Goal: Transaction & Acquisition: Purchase product/service

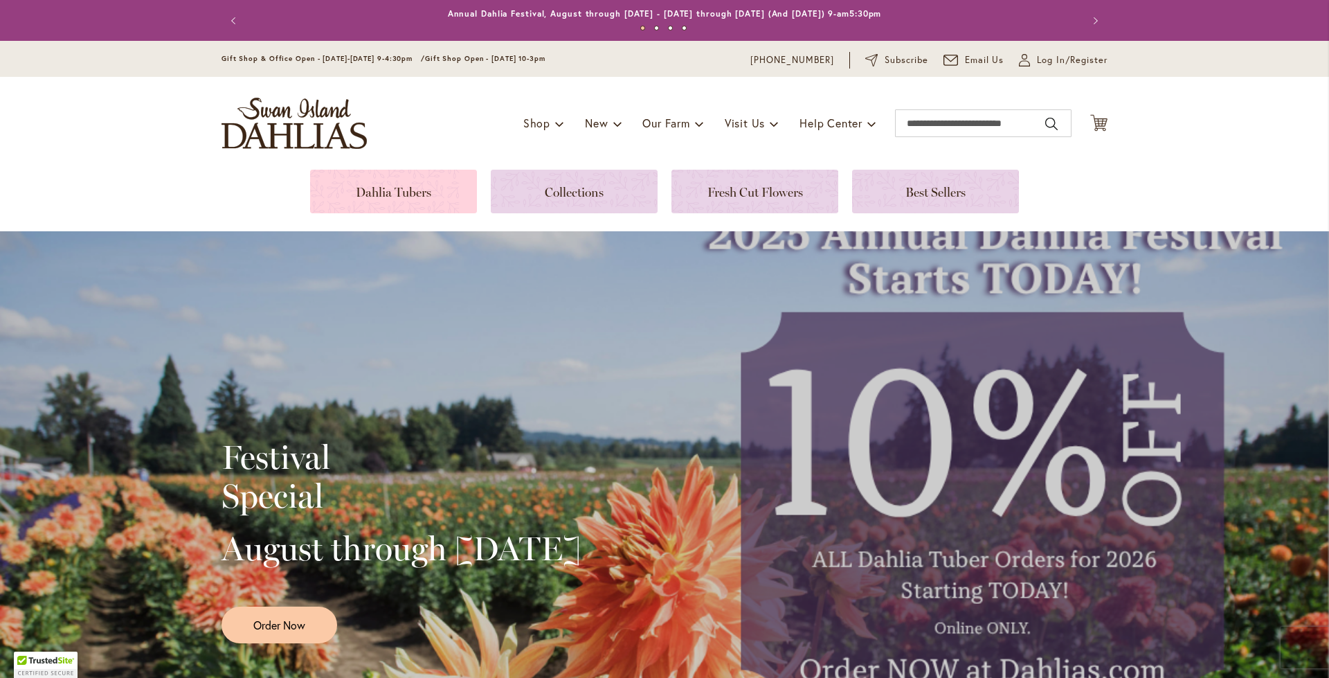
click at [393, 195] on link at bounding box center [393, 192] width 167 height 44
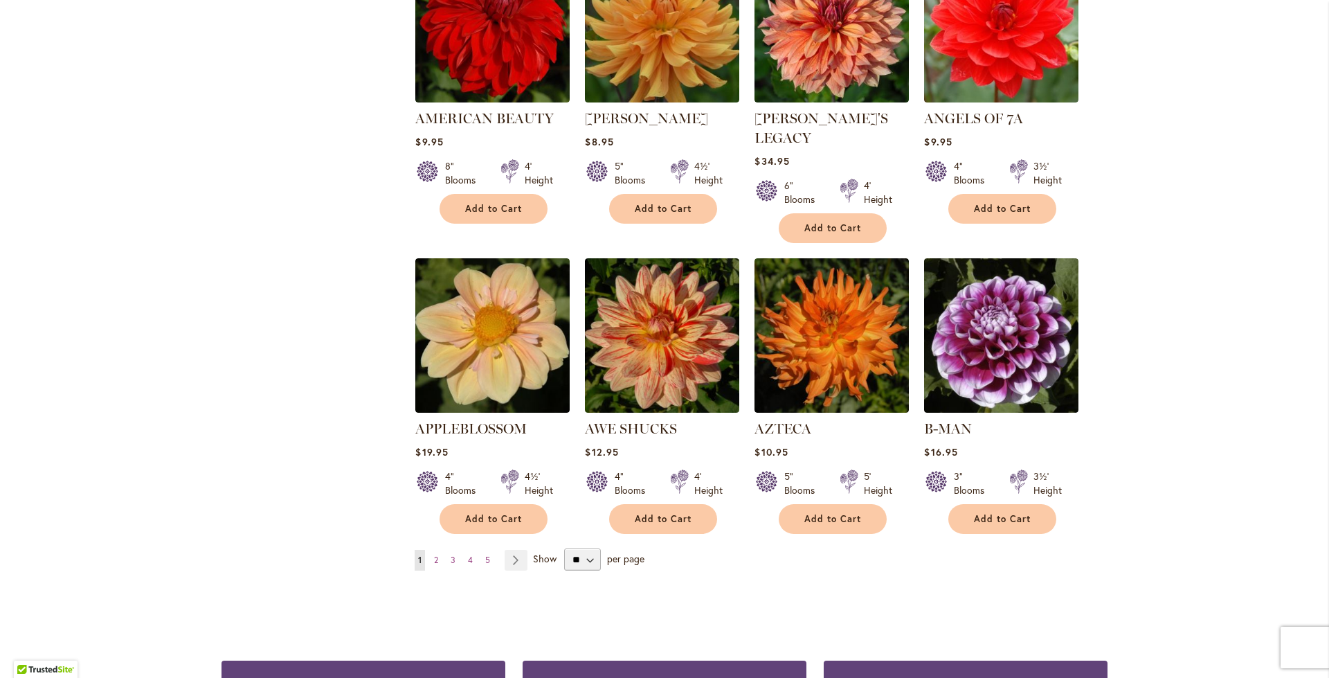
scroll to position [1039, 0]
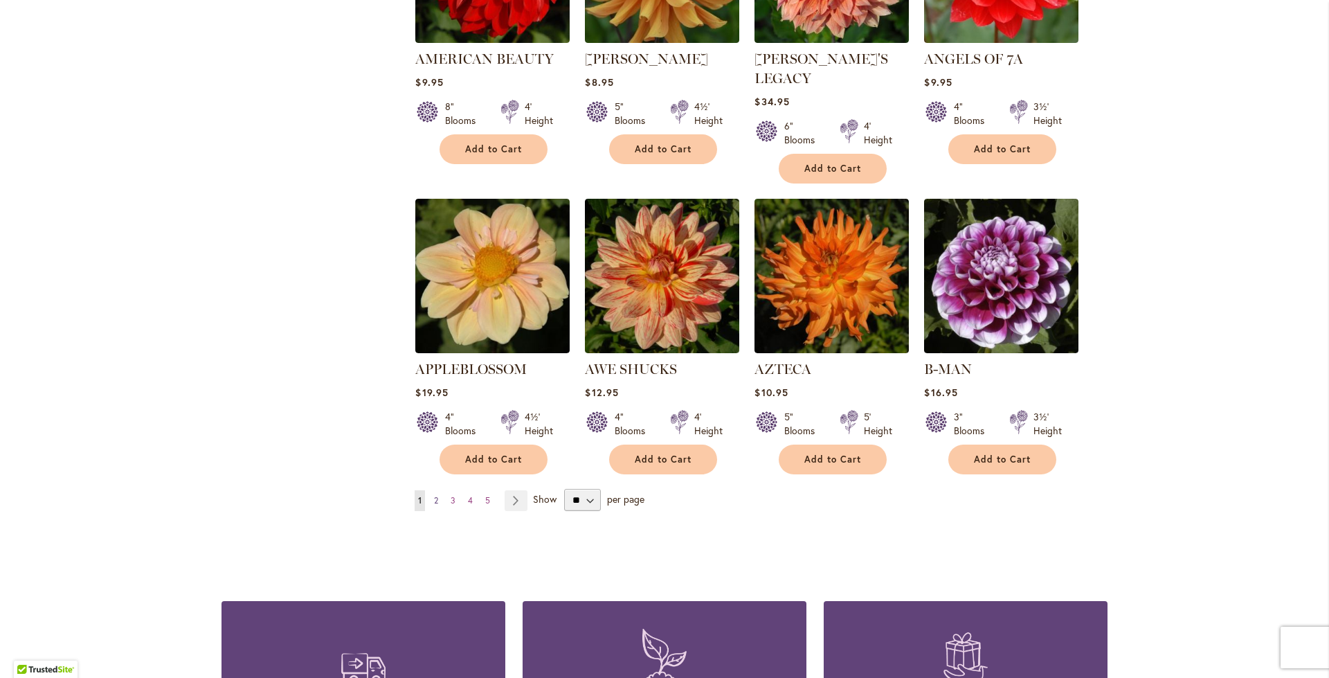
click at [434, 495] on span "2" at bounding box center [436, 500] width 4 height 10
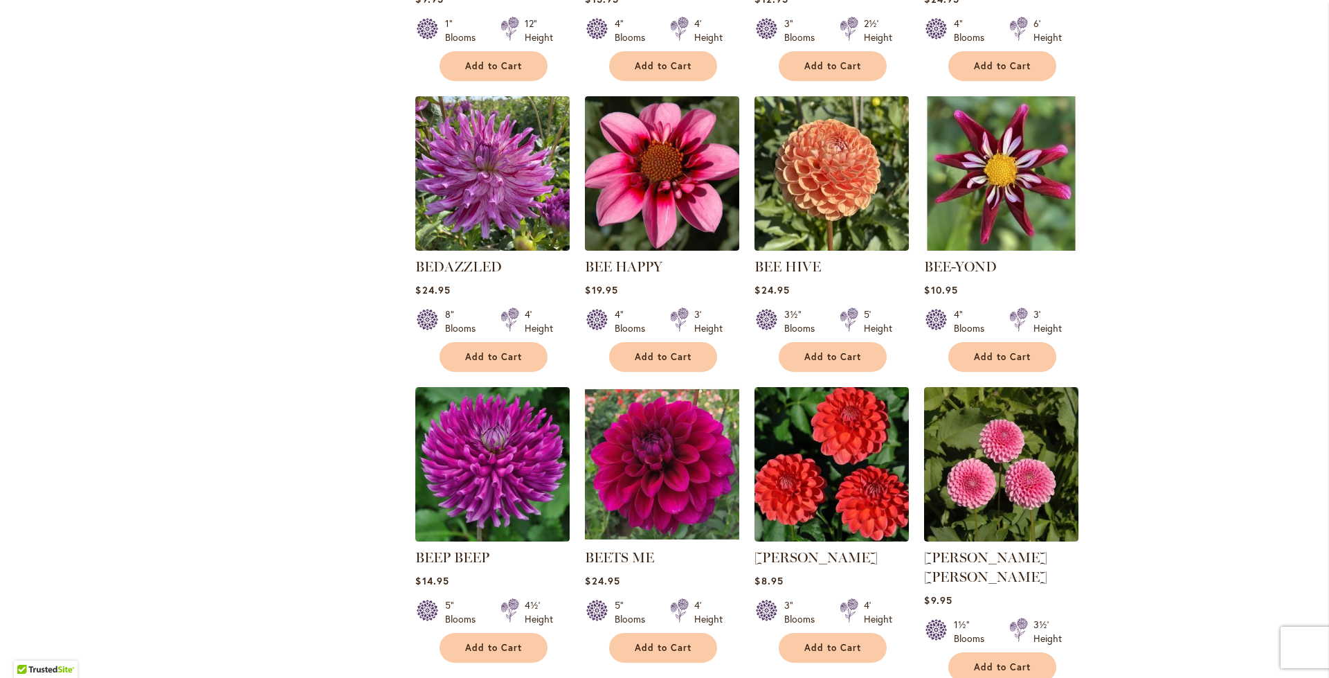
scroll to position [1108, 0]
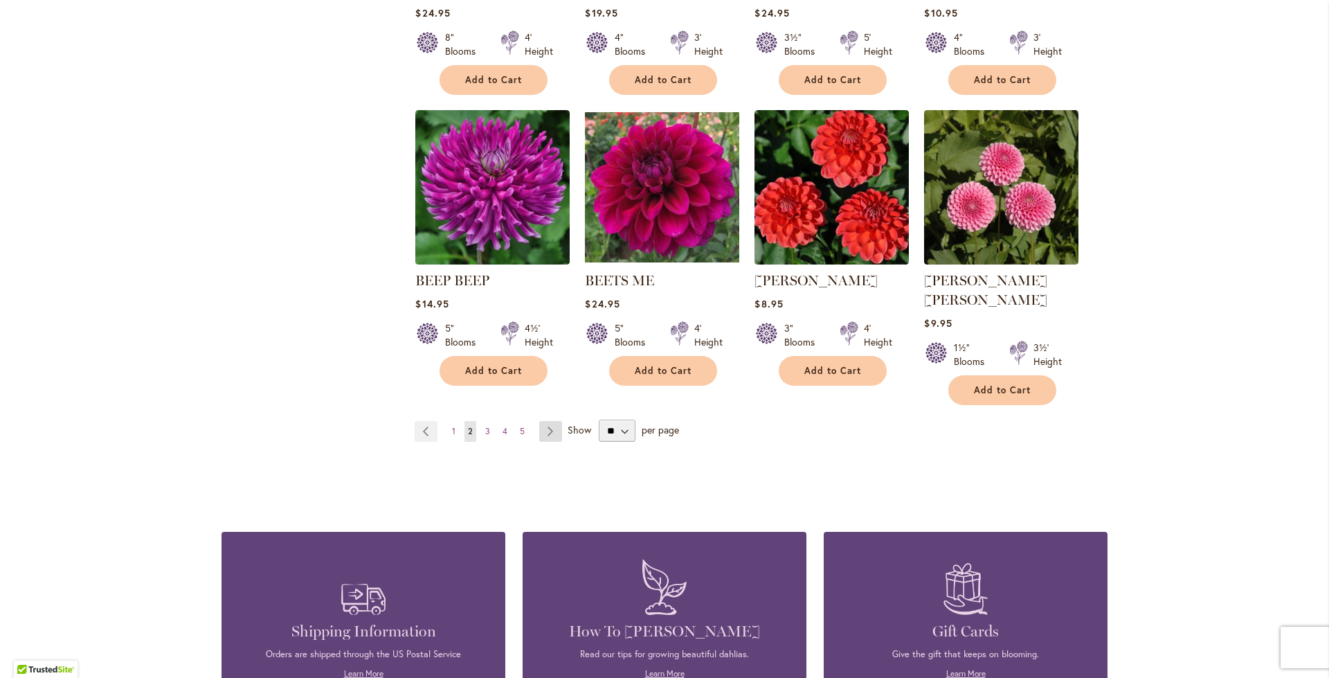
click at [550, 421] on link "Page Next" at bounding box center [550, 431] width 23 height 21
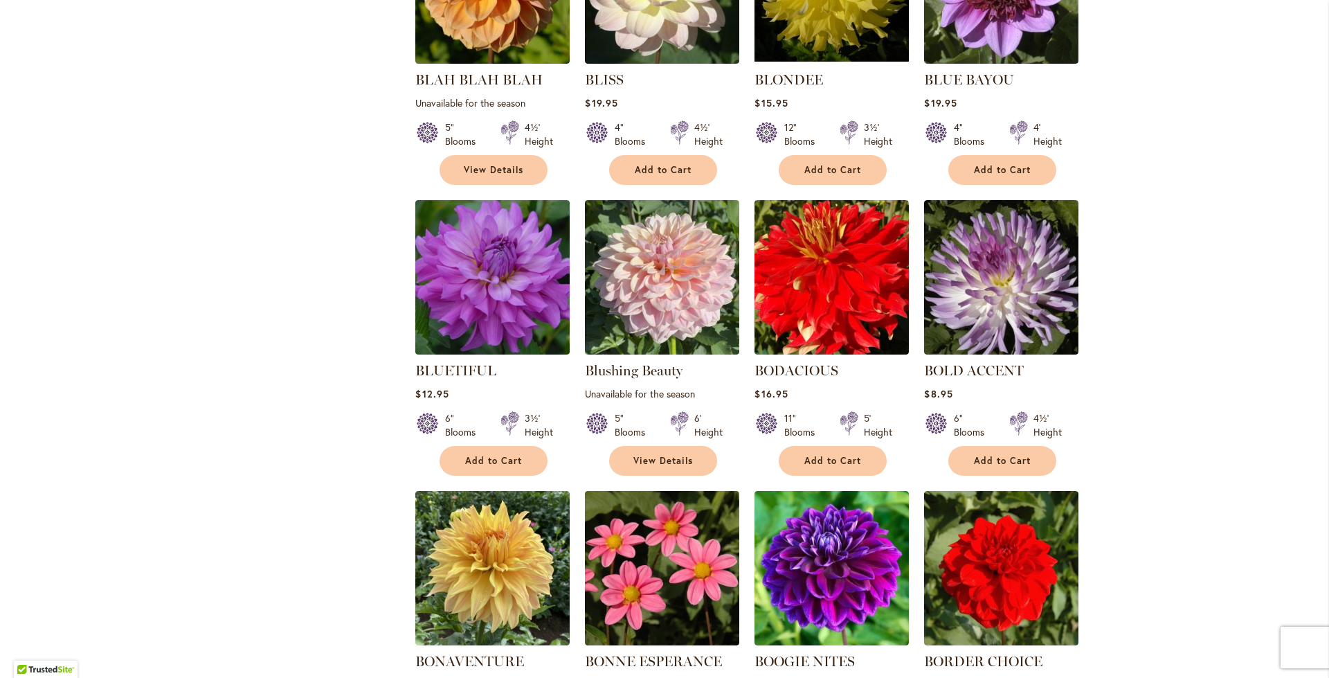
scroll to position [831, 0]
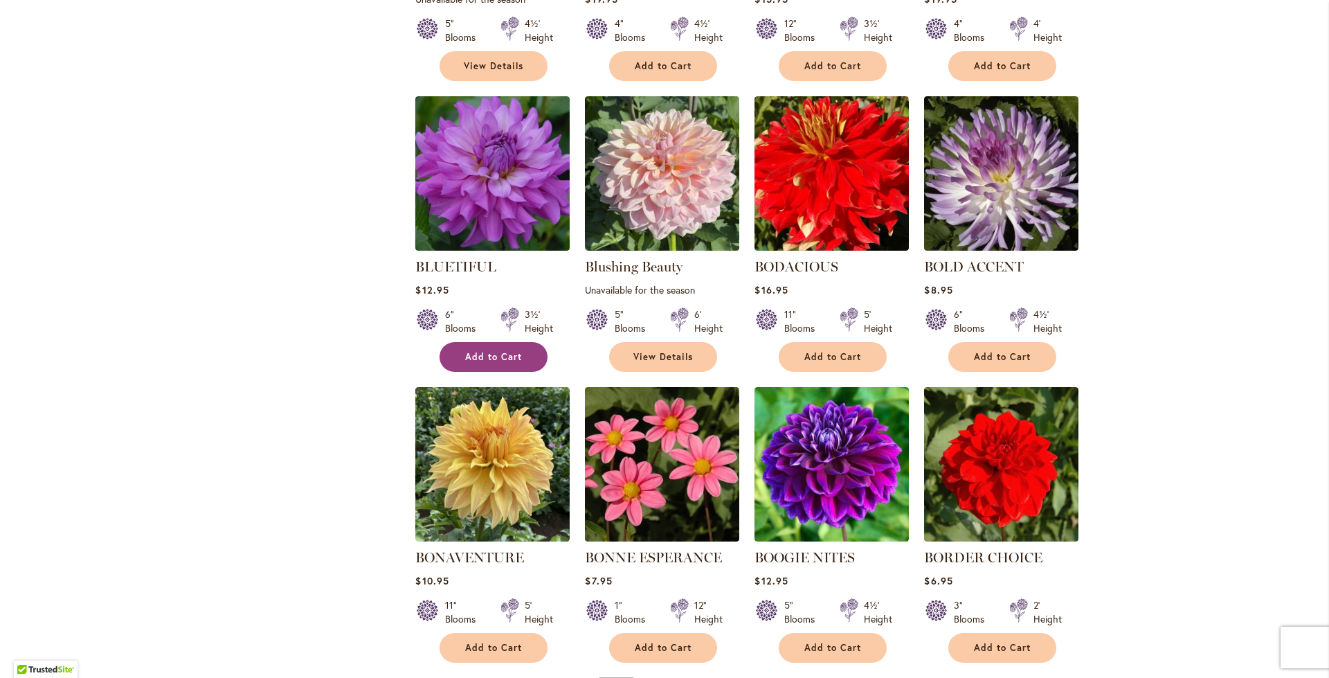
click at [471, 345] on button "Add to Cart" at bounding box center [494, 357] width 108 height 30
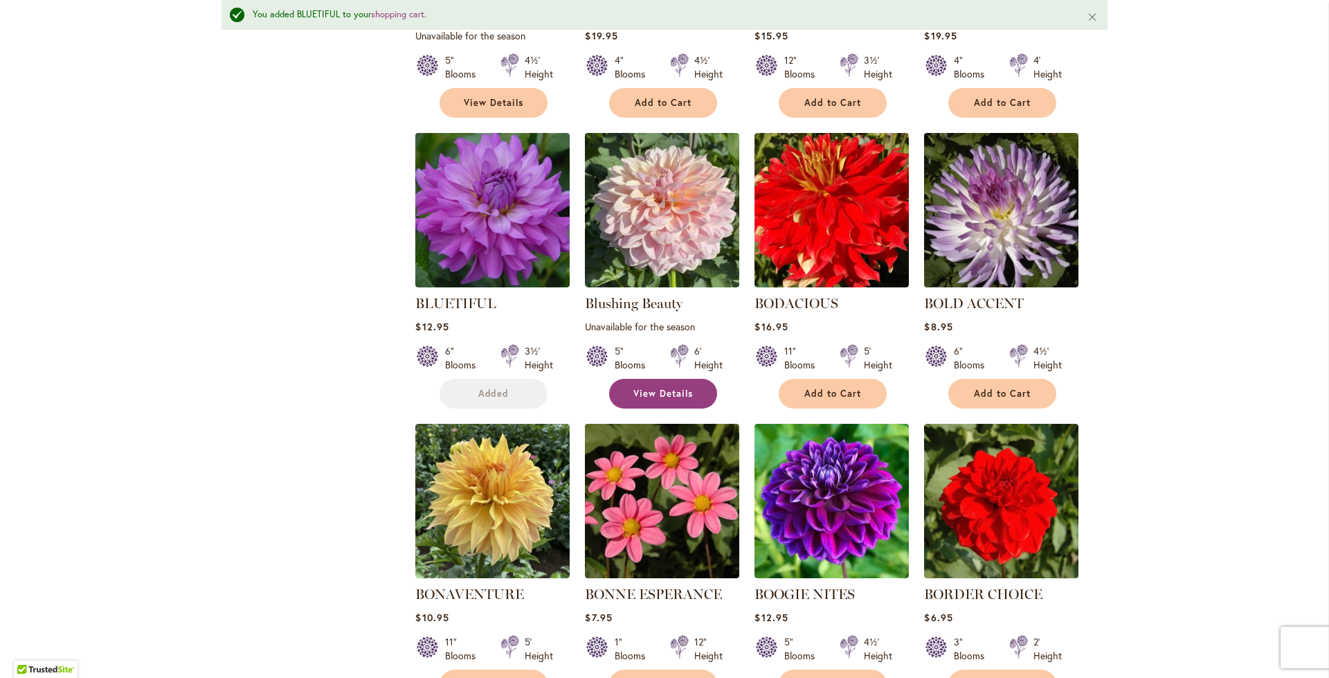
scroll to position [868, 0]
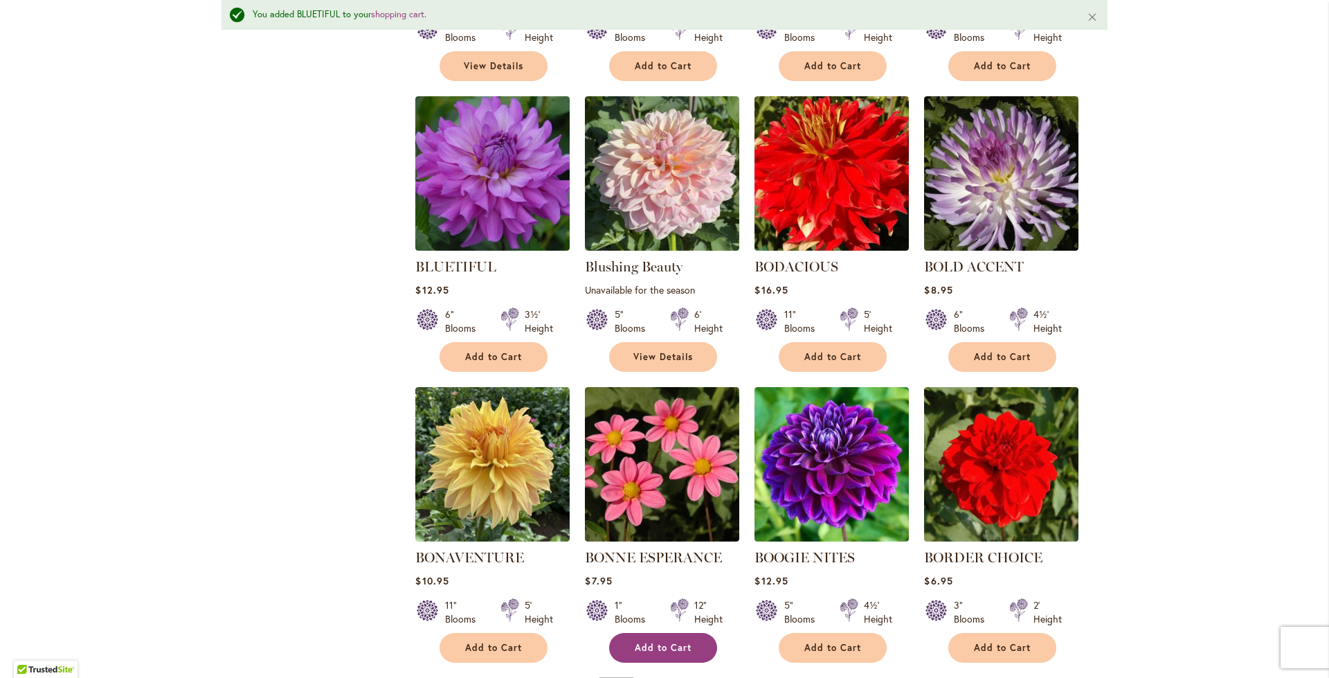
click at [651, 653] on button "Add to Cart" at bounding box center [663, 648] width 108 height 30
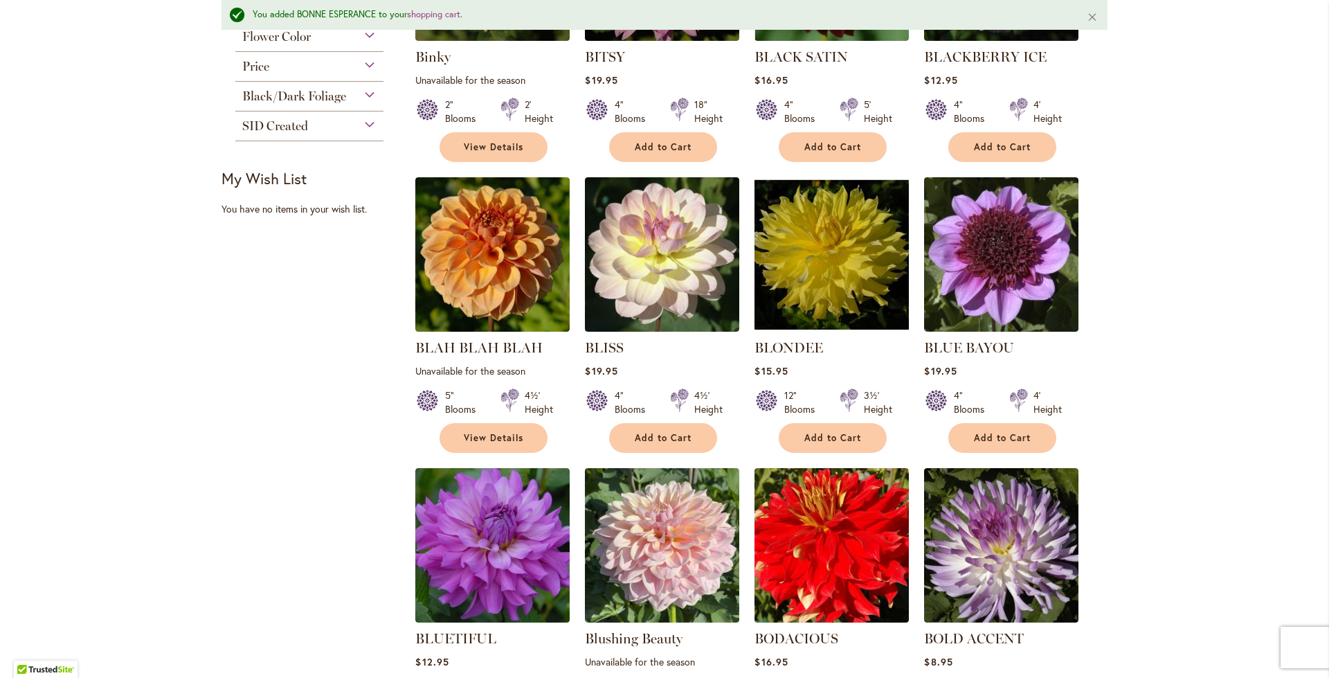
scroll to position [314, 0]
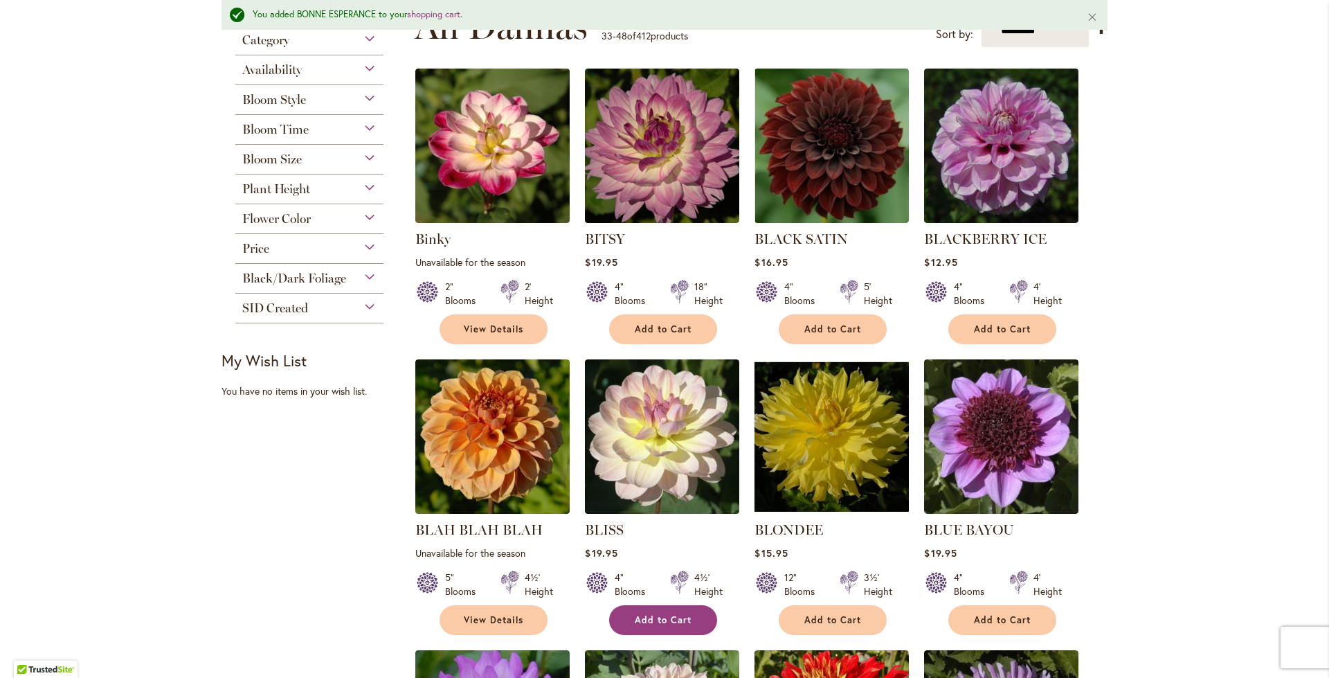
click at [627, 620] on button "Add to Cart" at bounding box center [663, 620] width 108 height 30
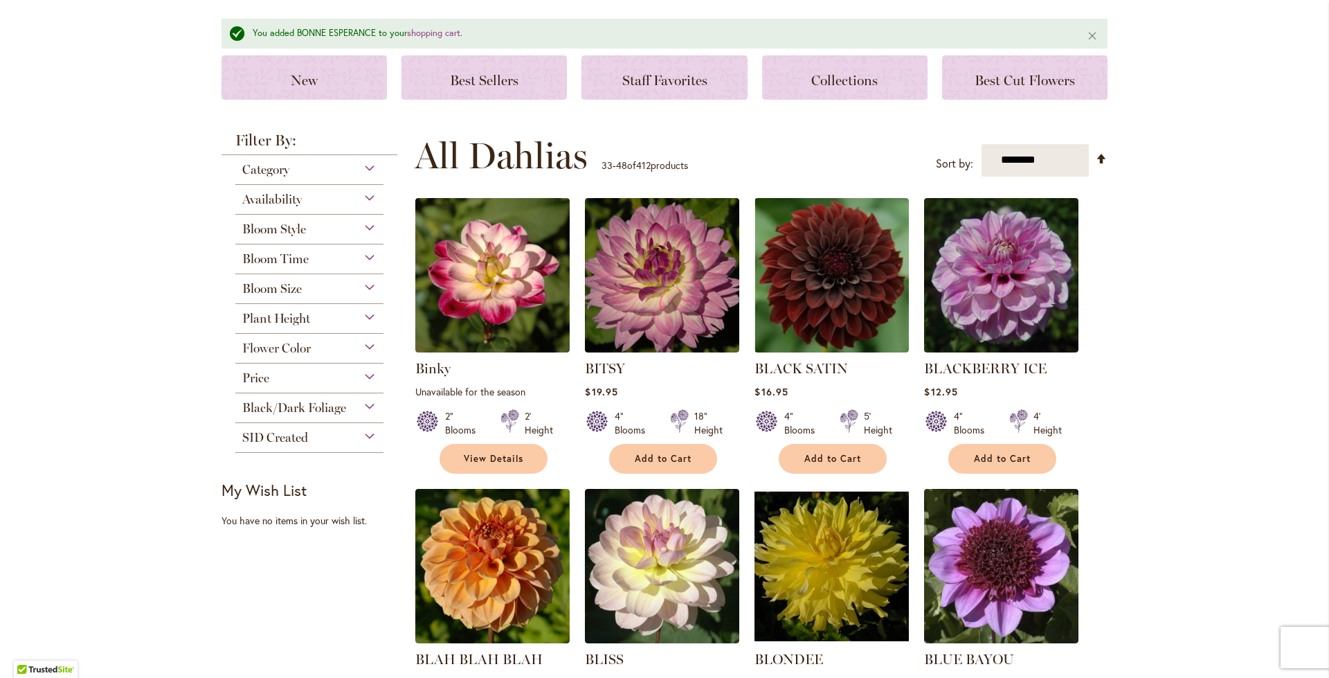
scroll to position [175, 0]
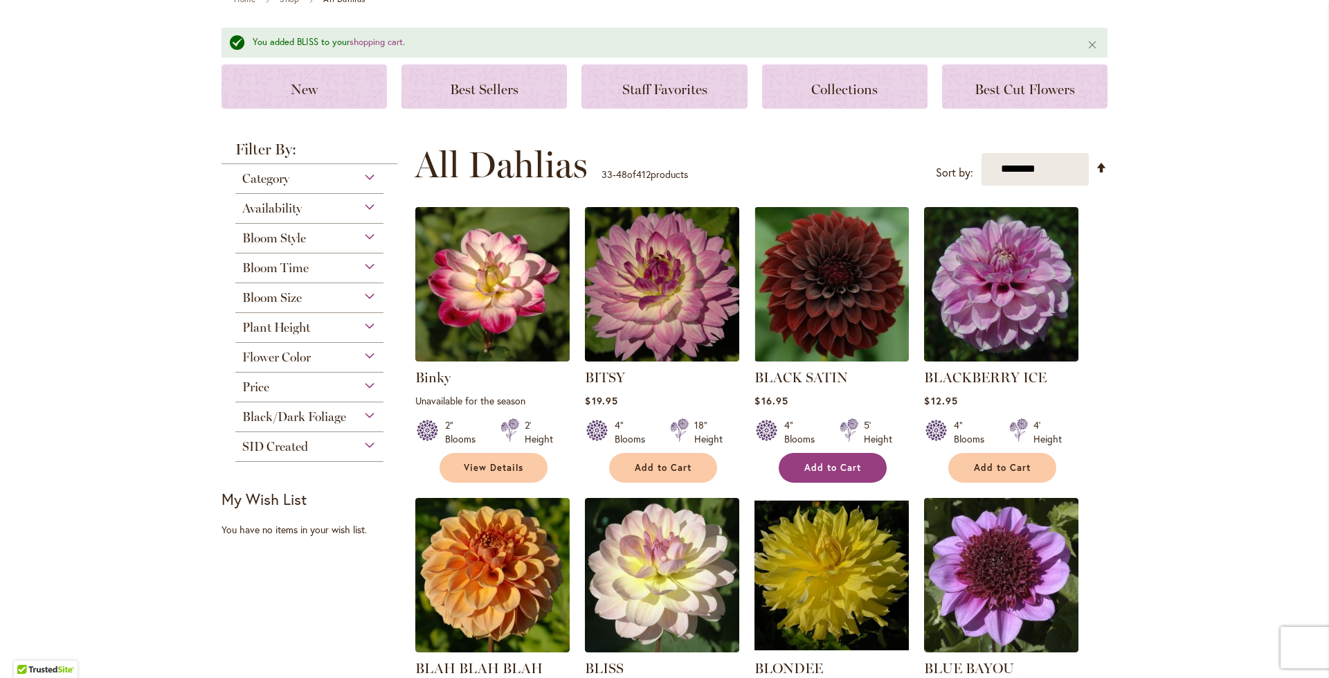
click at [828, 465] on span "Add to Cart" at bounding box center [833, 468] width 57 height 12
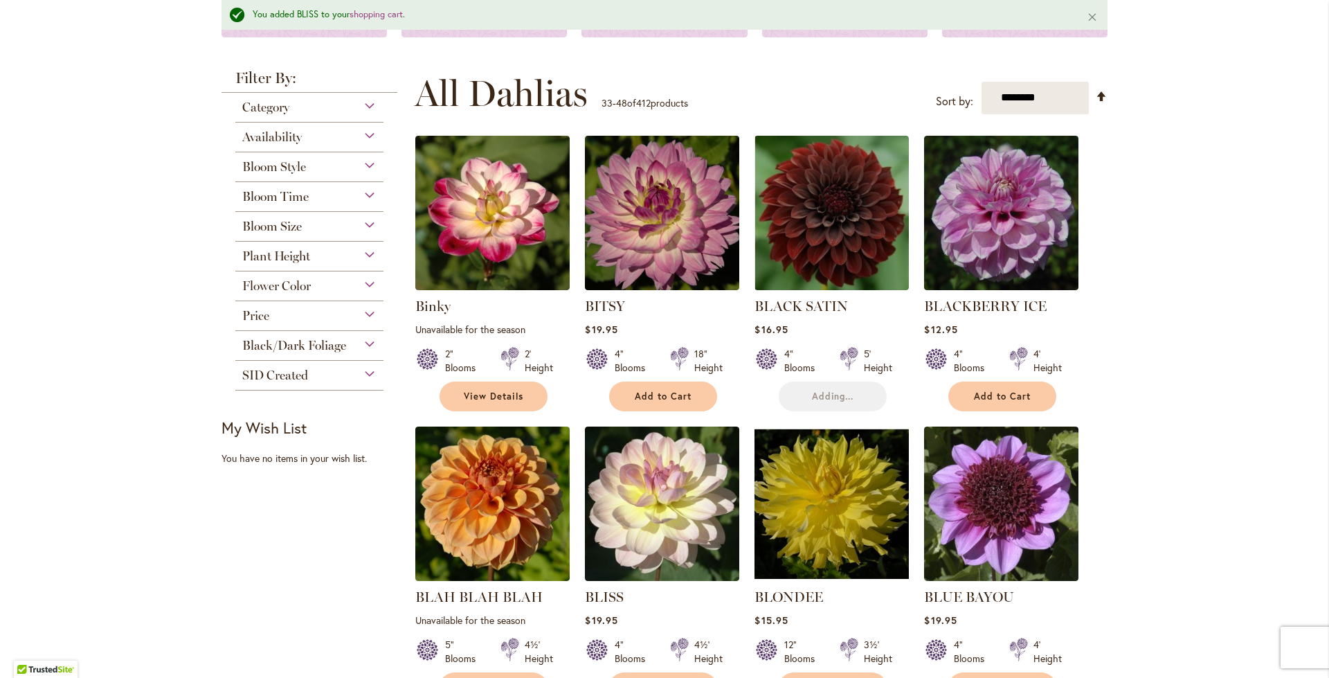
scroll to position [314, 0]
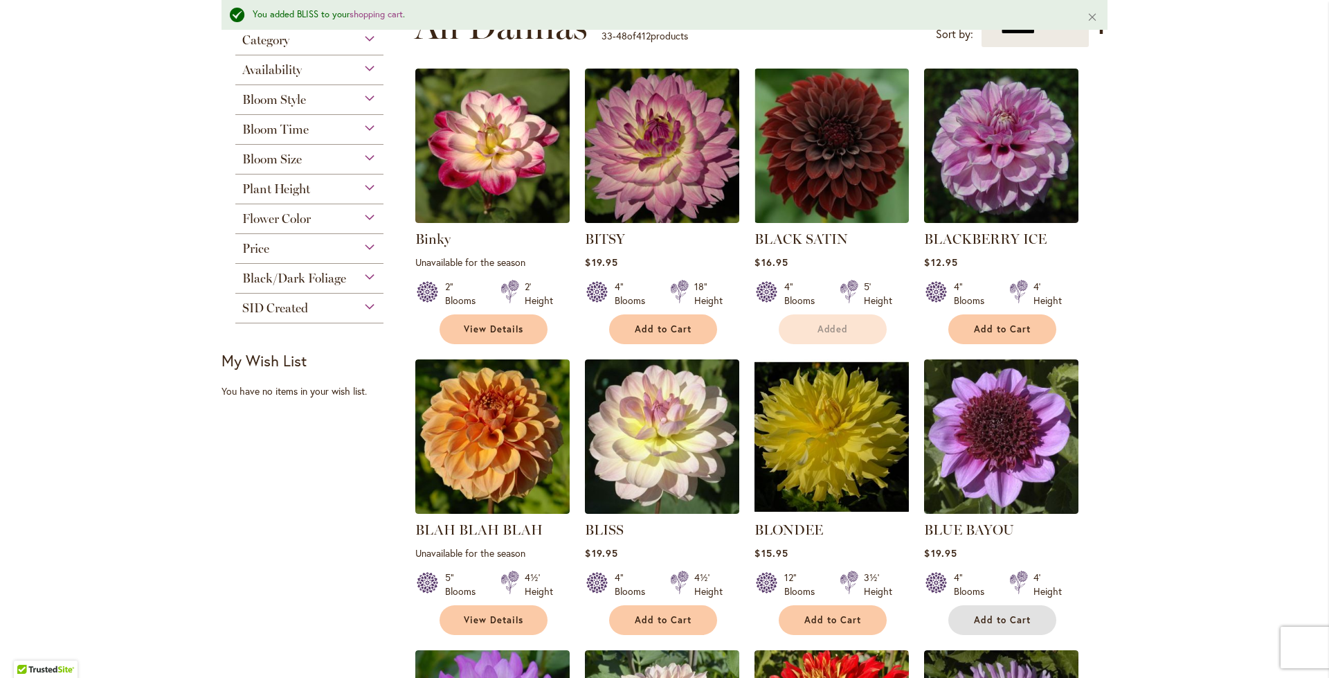
click at [982, 609] on button "Add to Cart" at bounding box center [1003, 620] width 108 height 30
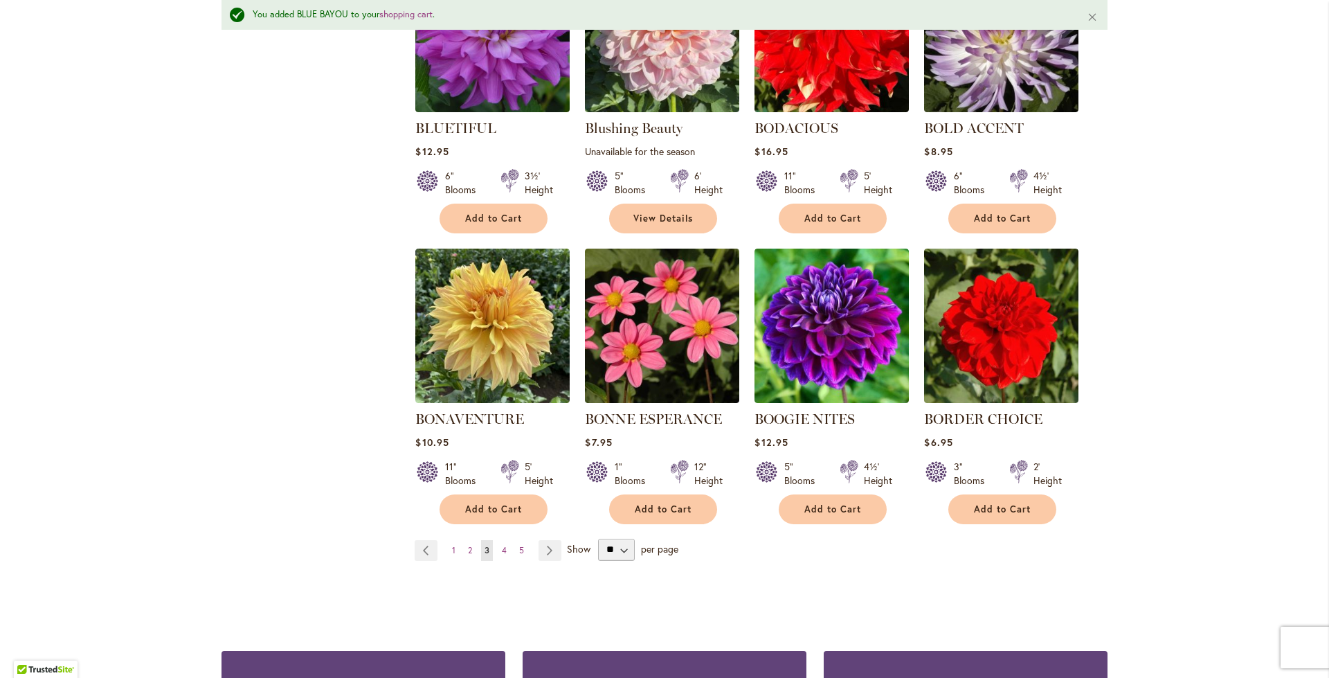
scroll to position [1352, 0]
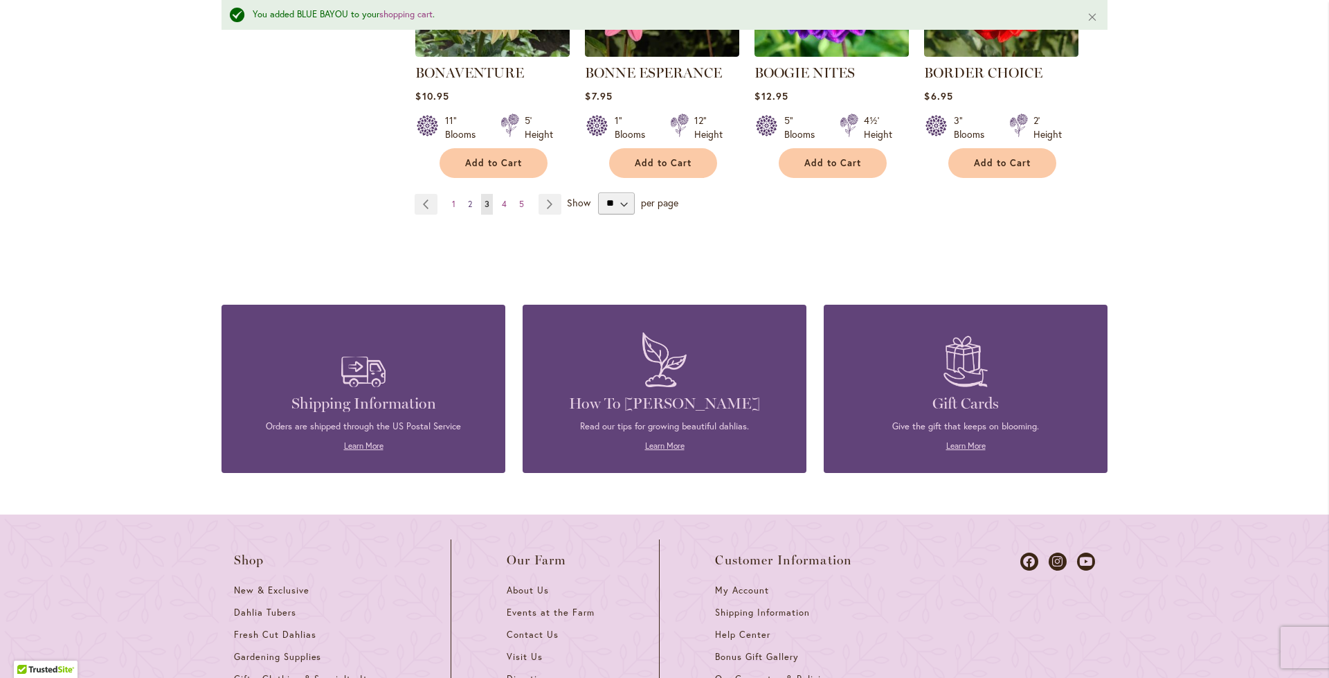
click at [468, 201] on span "2" at bounding box center [470, 204] width 4 height 10
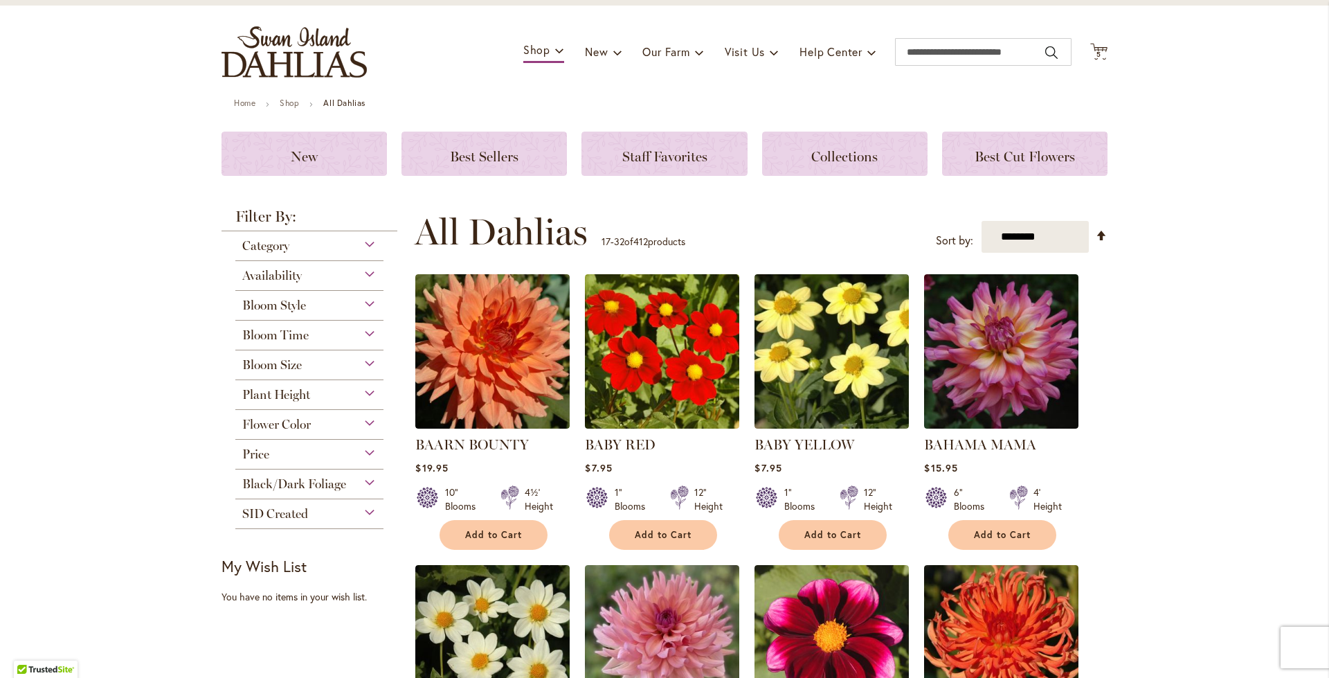
scroll to position [138, 0]
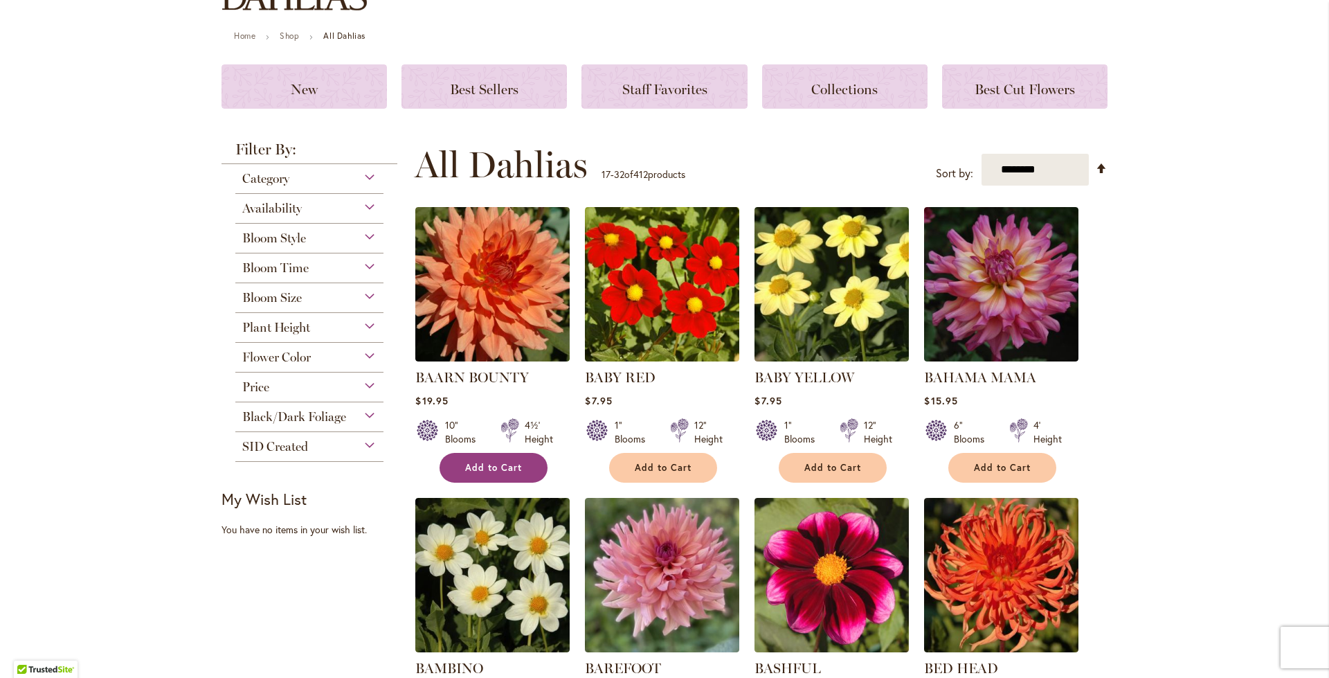
click at [480, 462] on span "Add to Cart" at bounding box center [493, 468] width 57 height 12
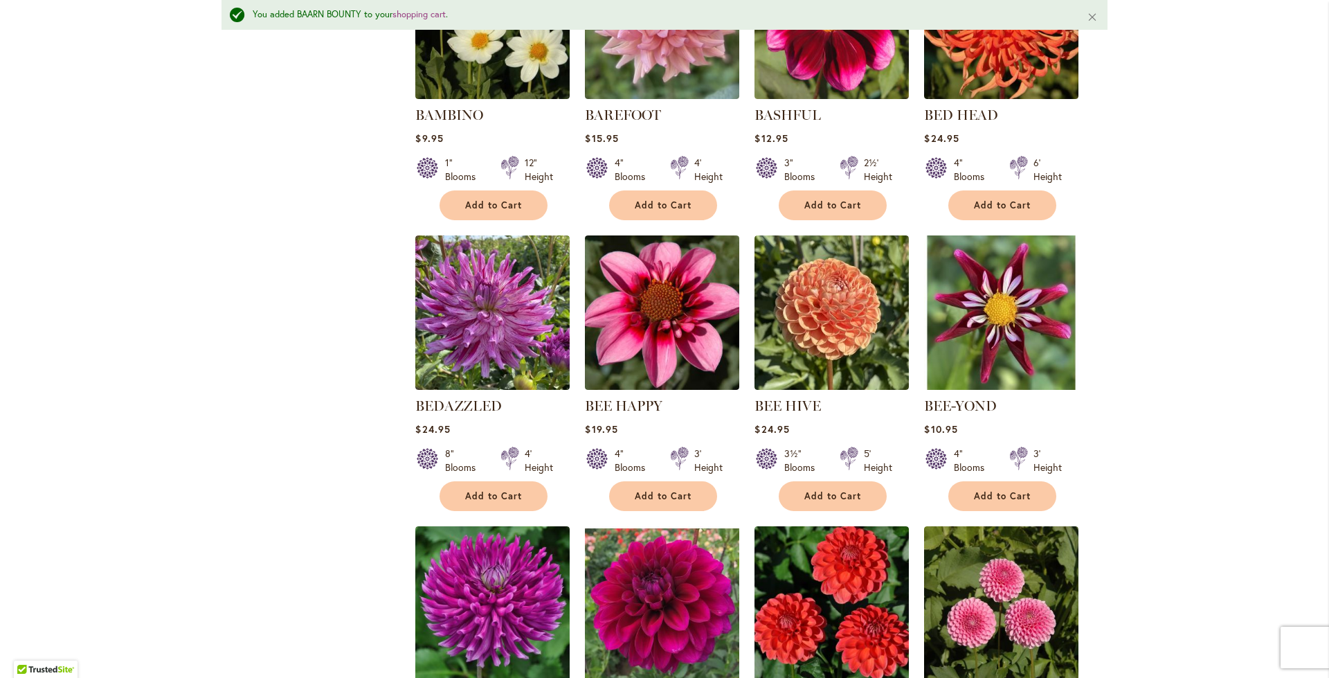
scroll to position [729, 0]
click at [663, 484] on button "Add to Cart" at bounding box center [663, 495] width 108 height 30
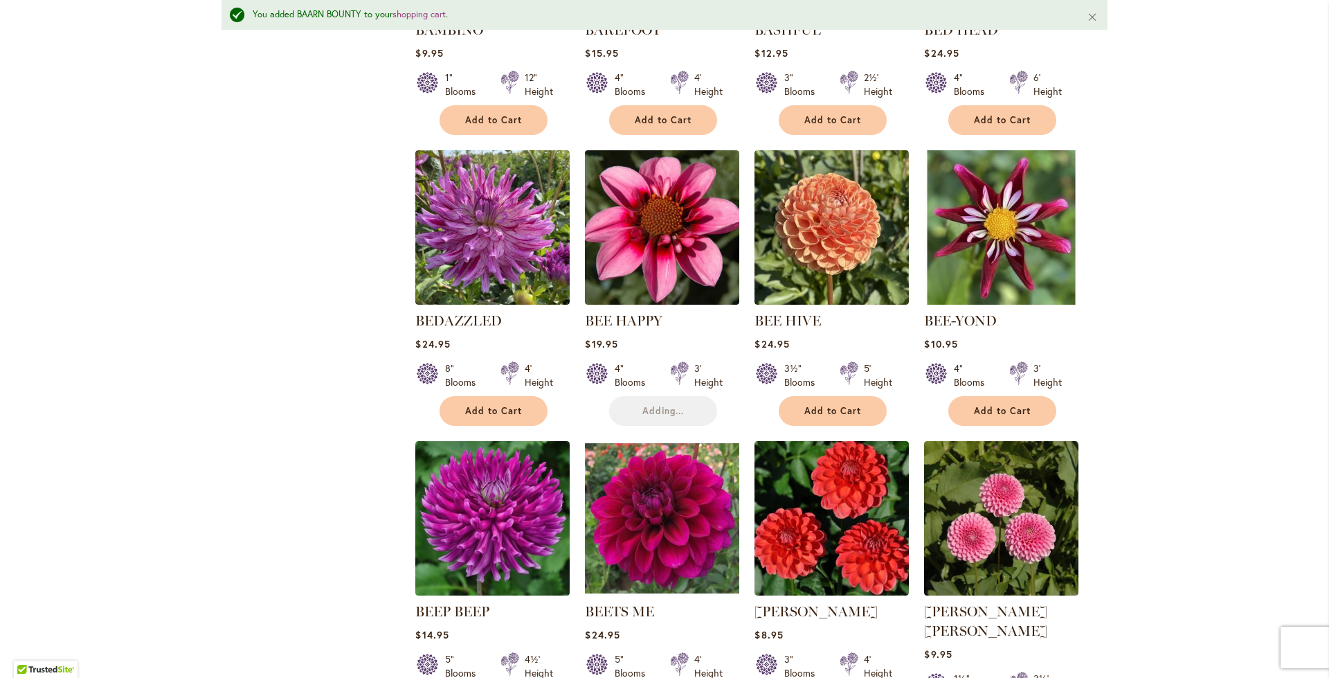
scroll to position [1006, 0]
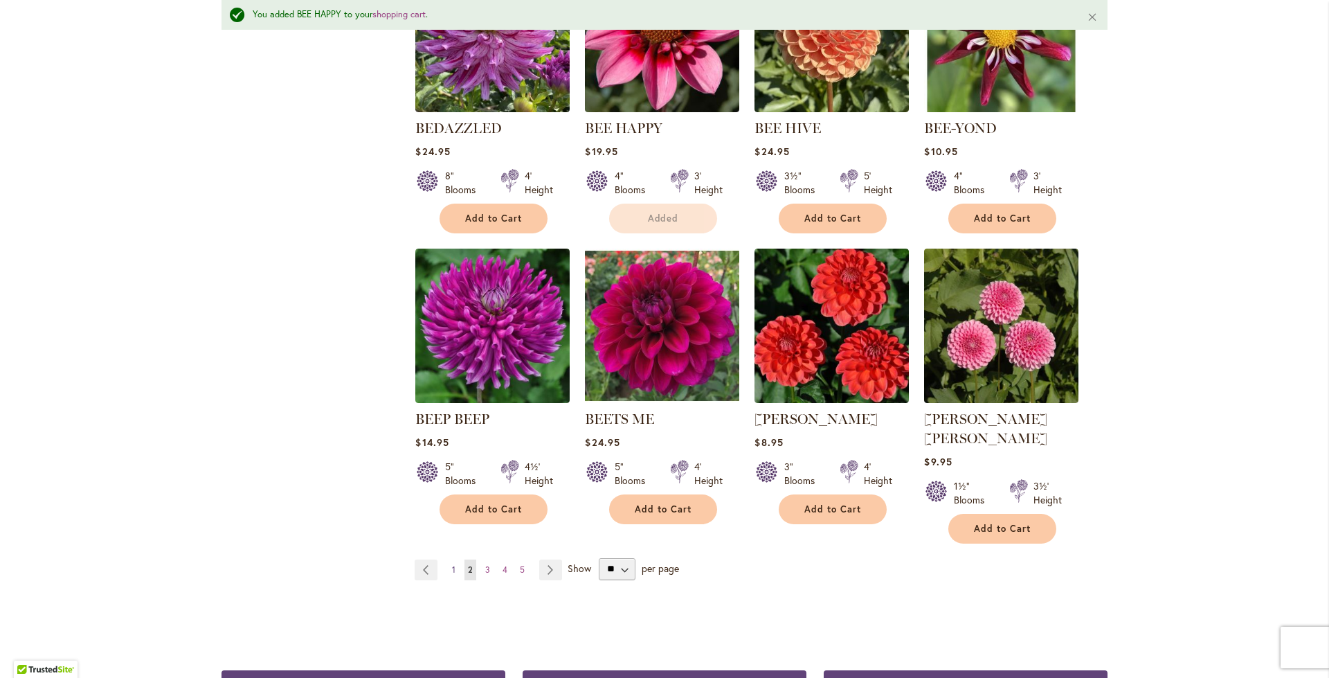
click at [452, 564] on span "1" at bounding box center [453, 569] width 3 height 10
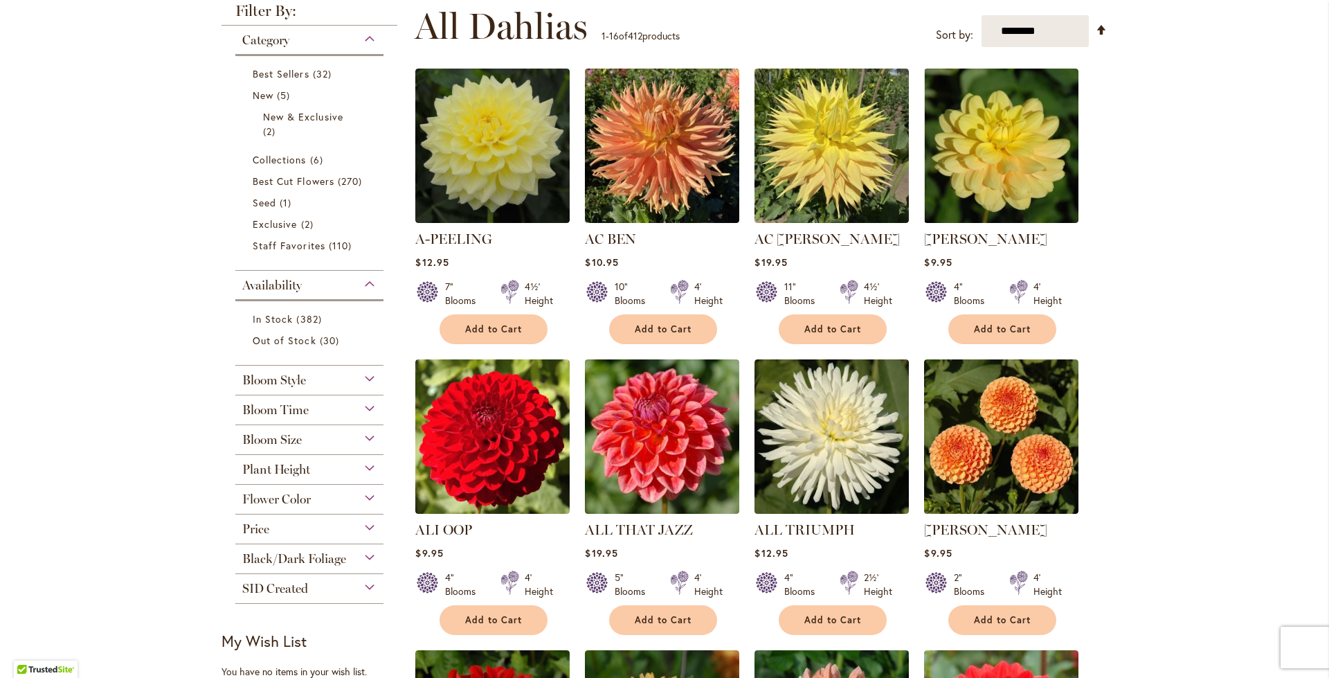
scroll to position [346, 0]
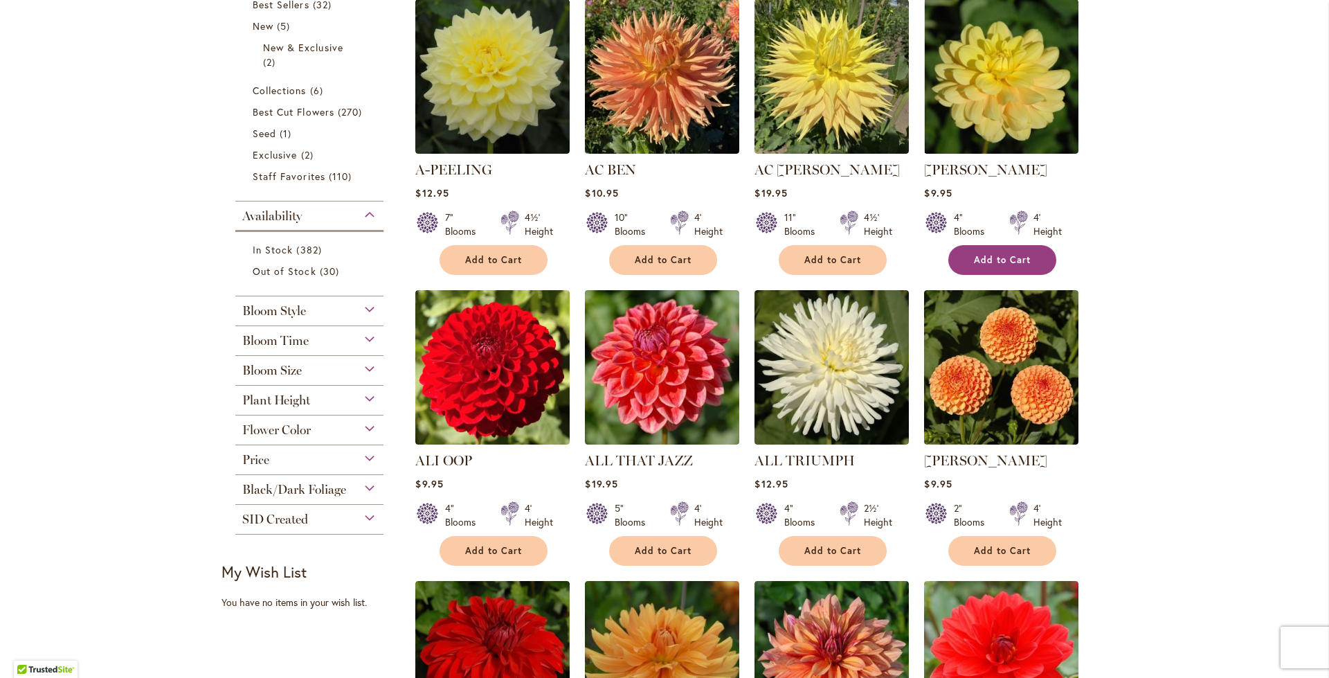
click at [965, 263] on button "Add to Cart" at bounding box center [1003, 260] width 108 height 30
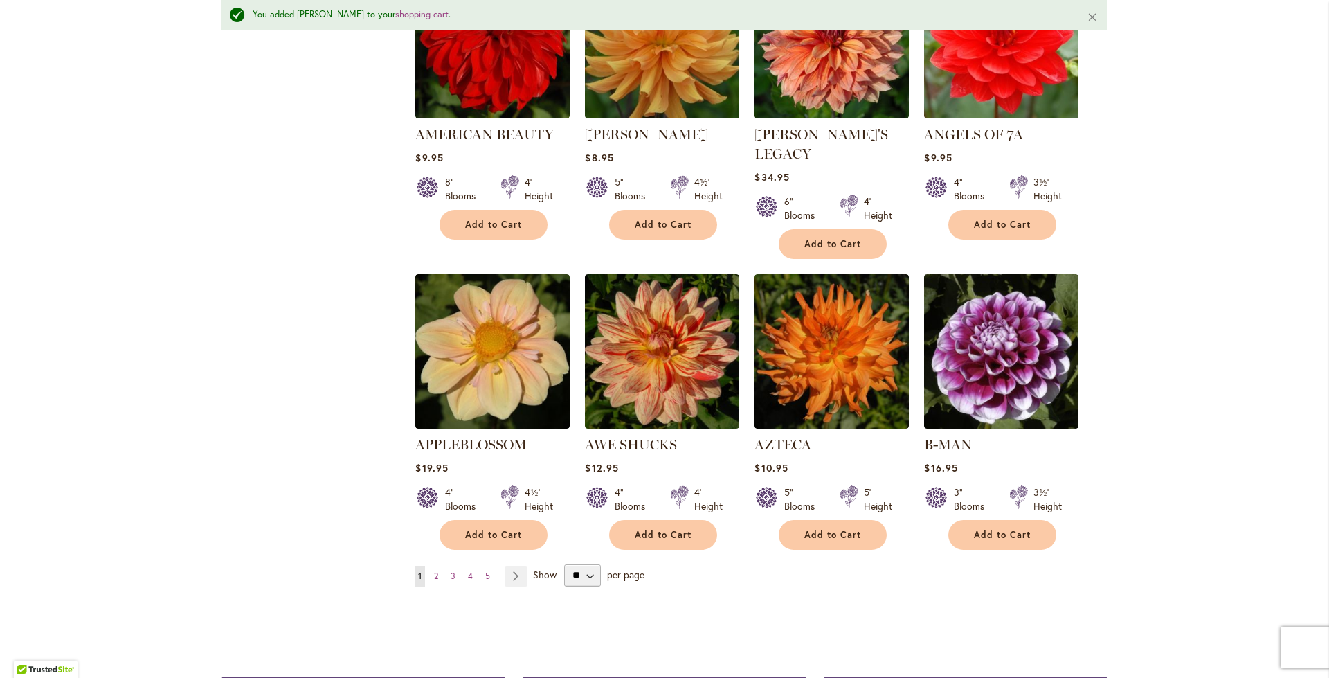
scroll to position [1006, 0]
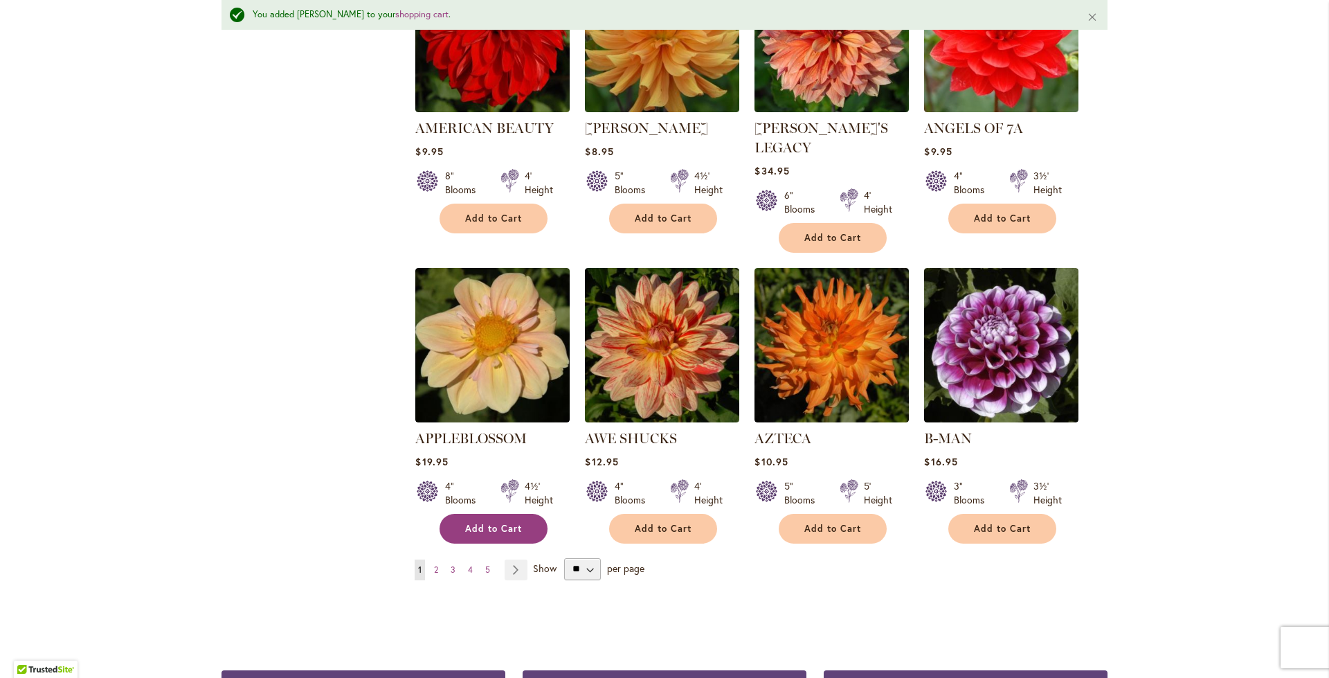
click at [468, 523] on span "Add to Cart" at bounding box center [493, 529] width 57 height 12
click at [663, 519] on button "Add to Cart" at bounding box center [663, 529] width 108 height 30
click at [468, 564] on span "4" at bounding box center [470, 569] width 5 height 10
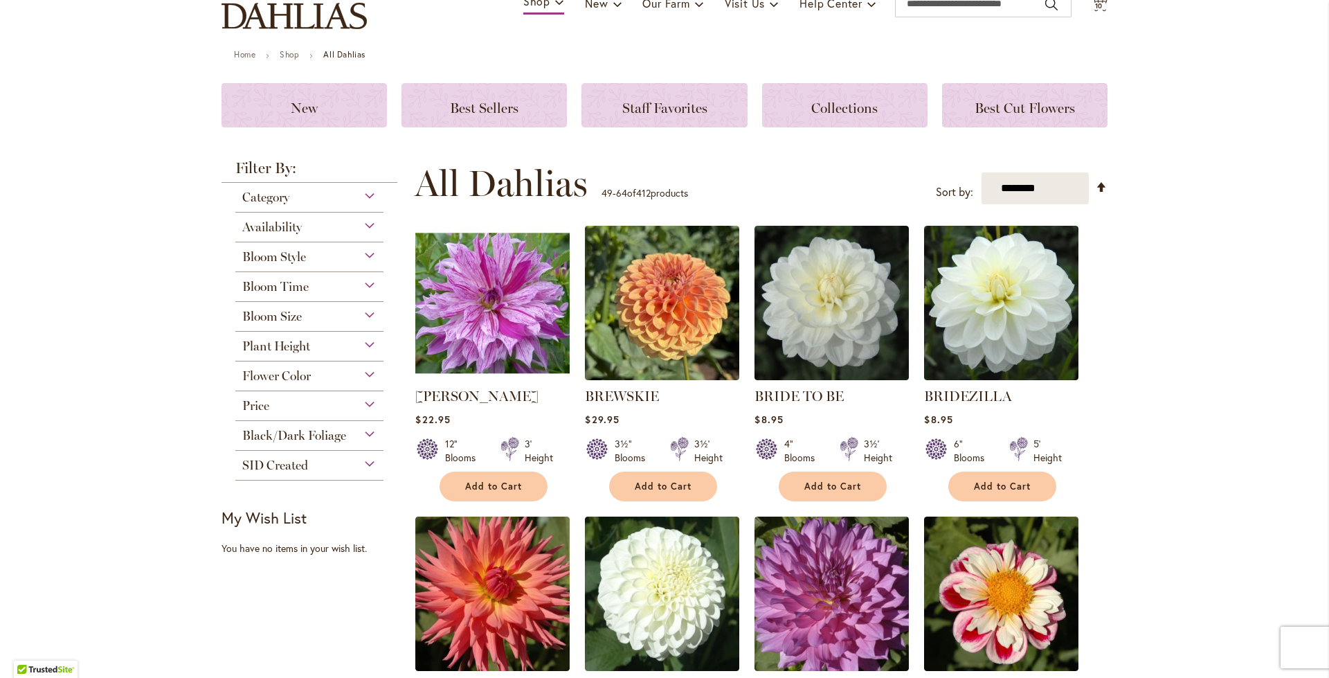
scroll to position [208, 0]
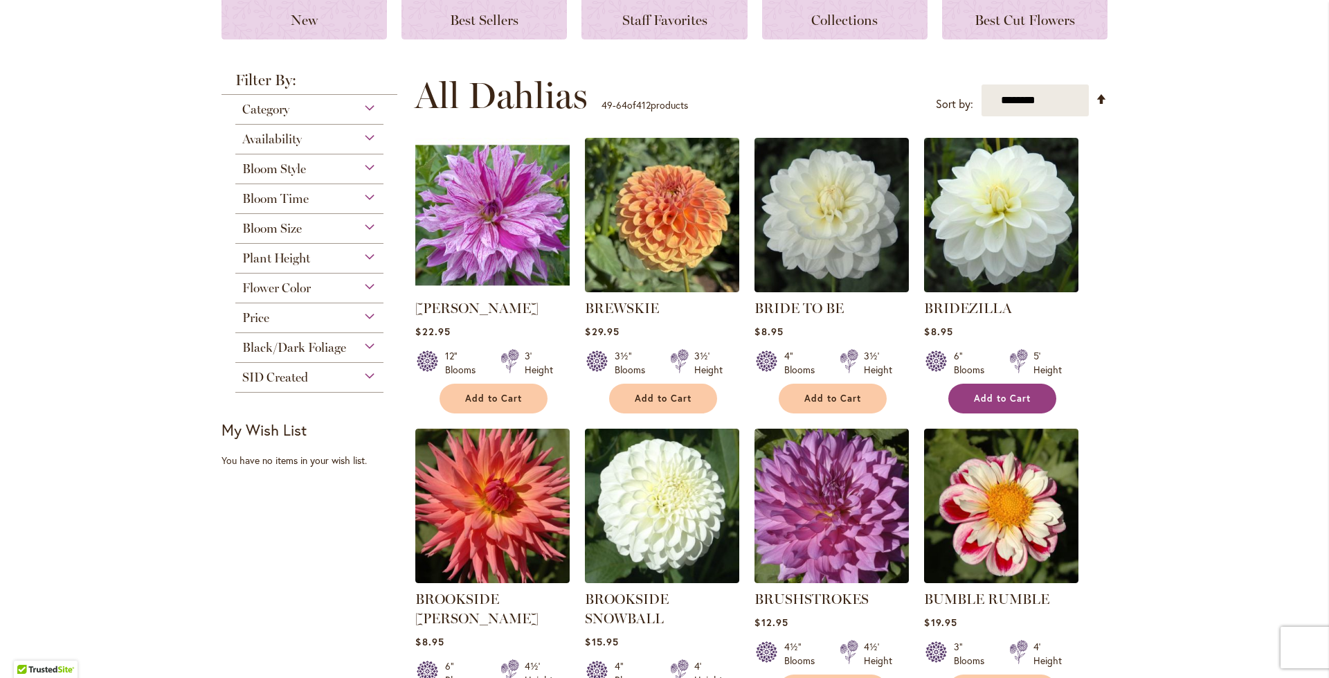
click at [975, 404] on button "Add to Cart" at bounding box center [1003, 399] width 108 height 30
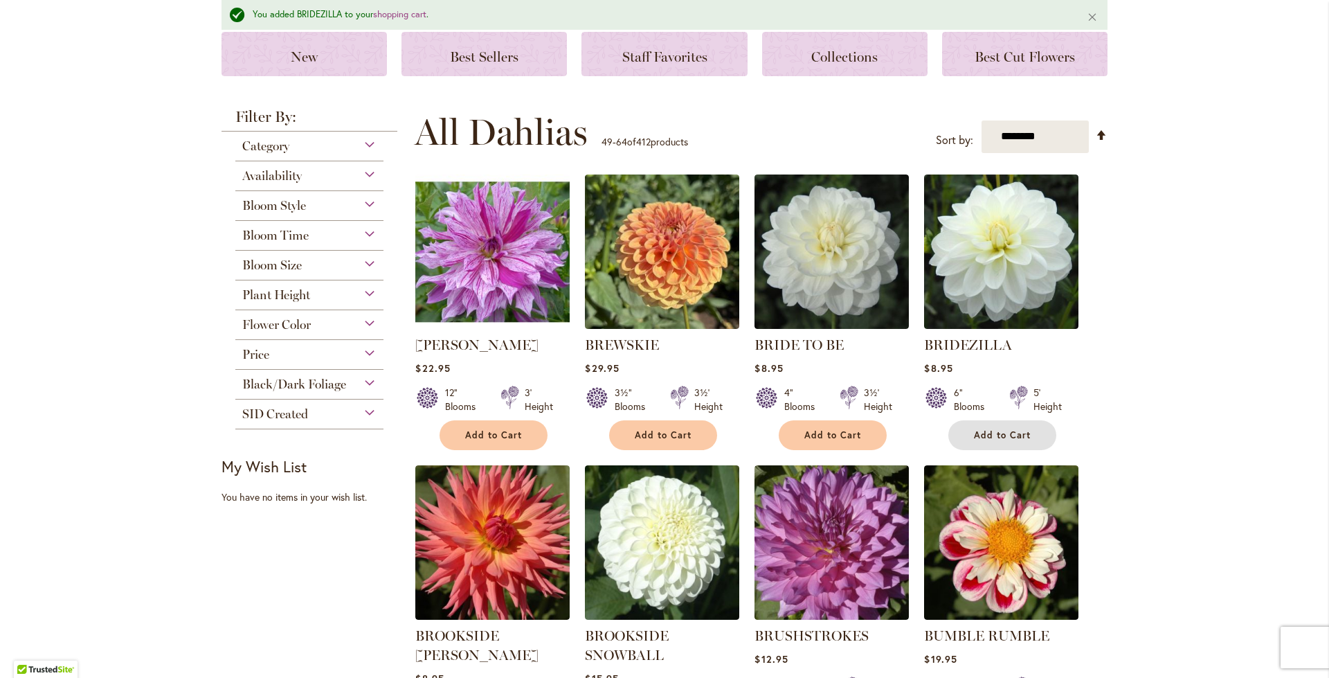
scroll to position [452, 0]
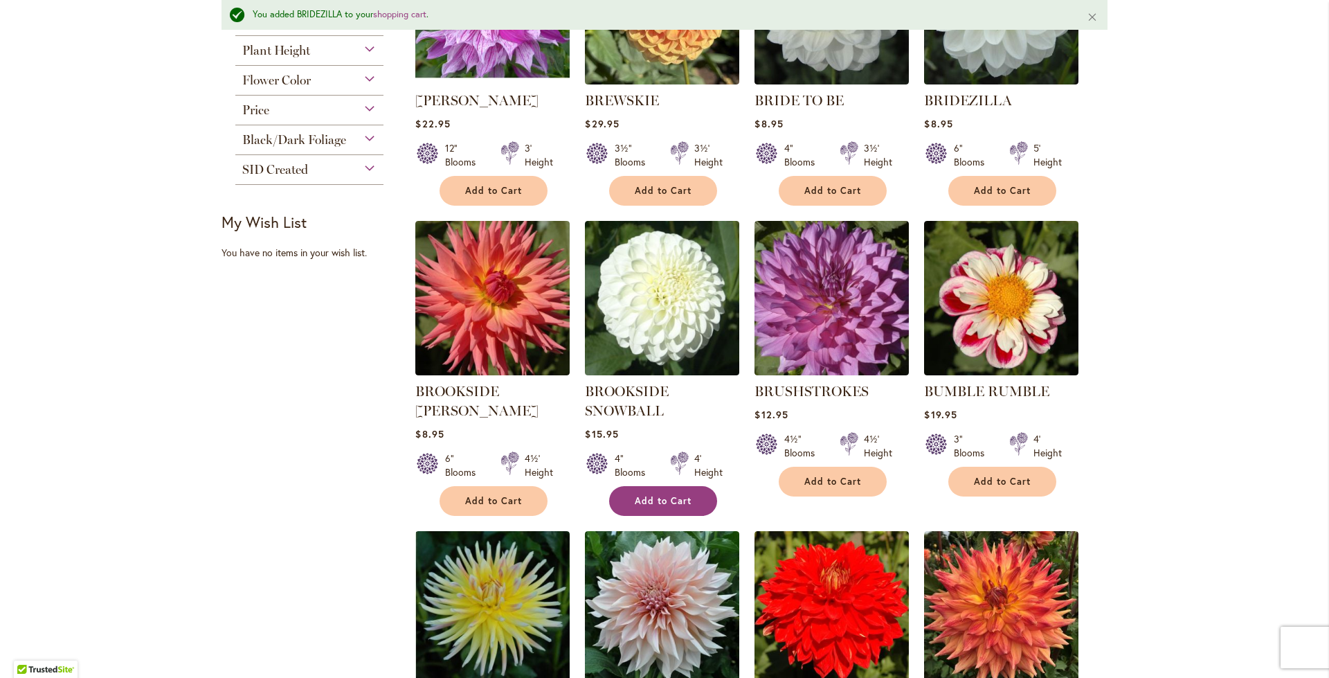
click at [666, 495] on span "Add to Cart" at bounding box center [663, 501] width 57 height 12
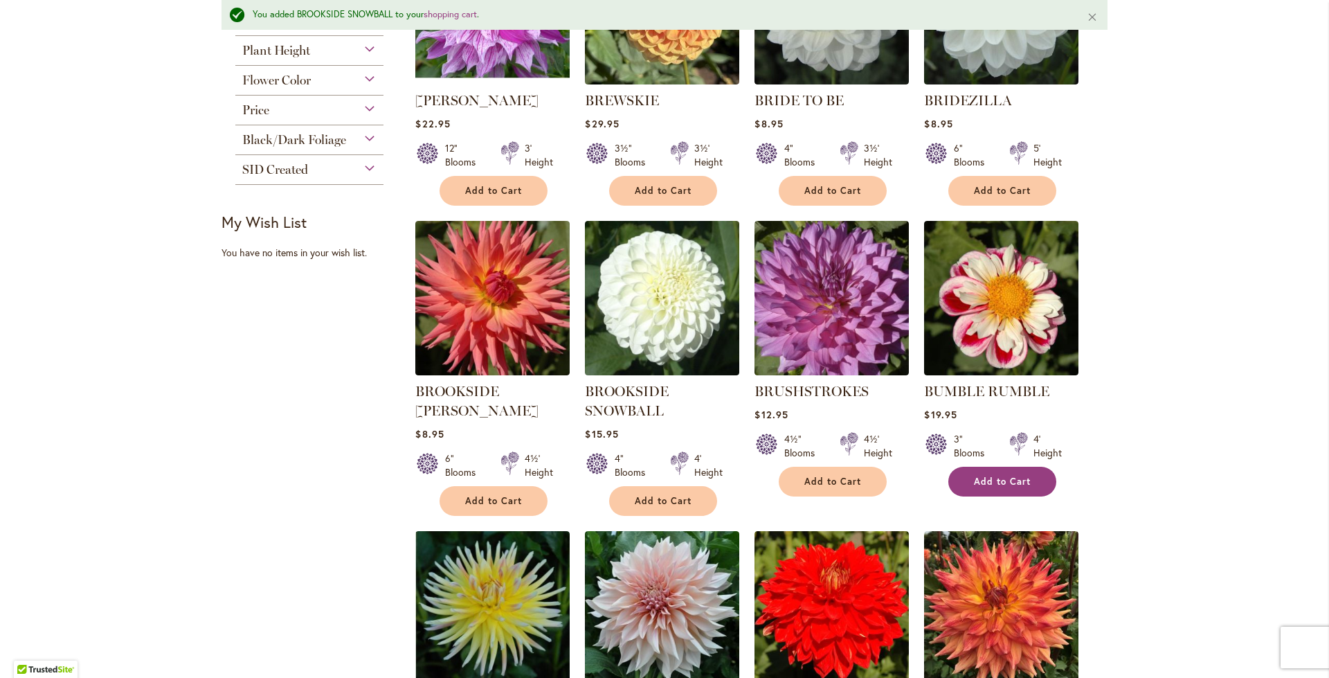
click at [996, 478] on span "Add to Cart" at bounding box center [1002, 482] width 57 height 12
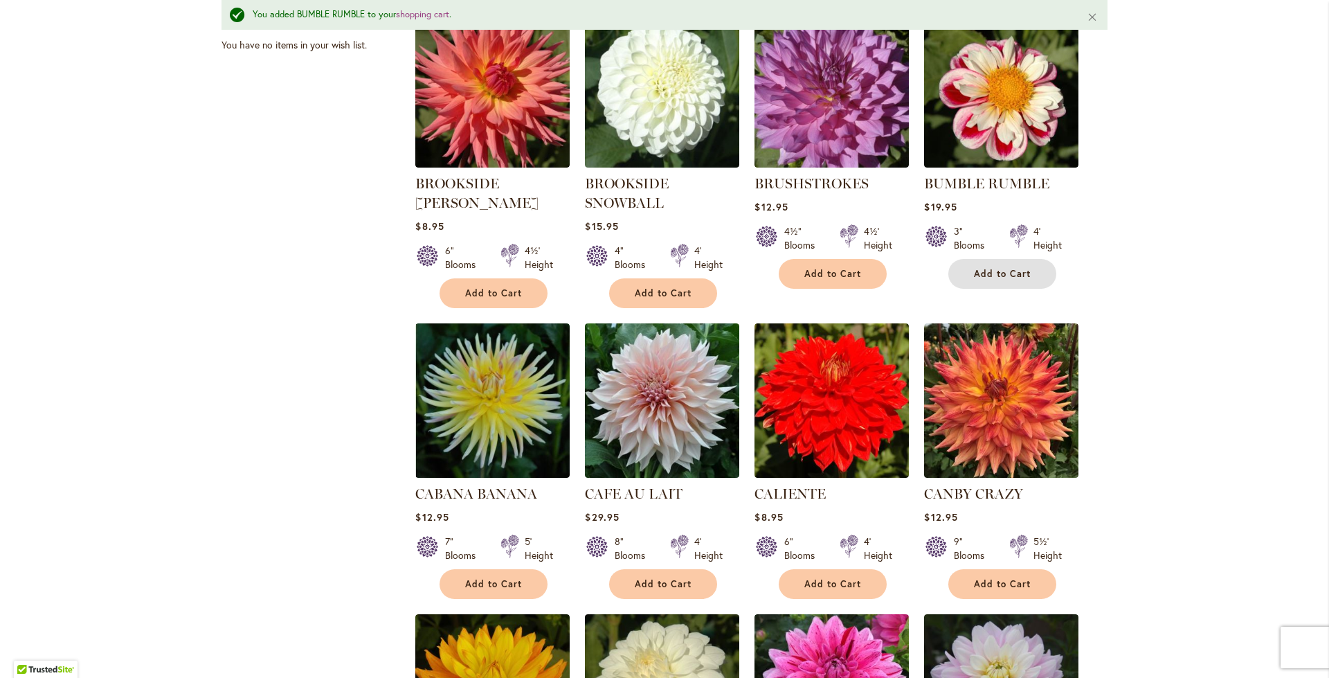
scroll to position [937, 0]
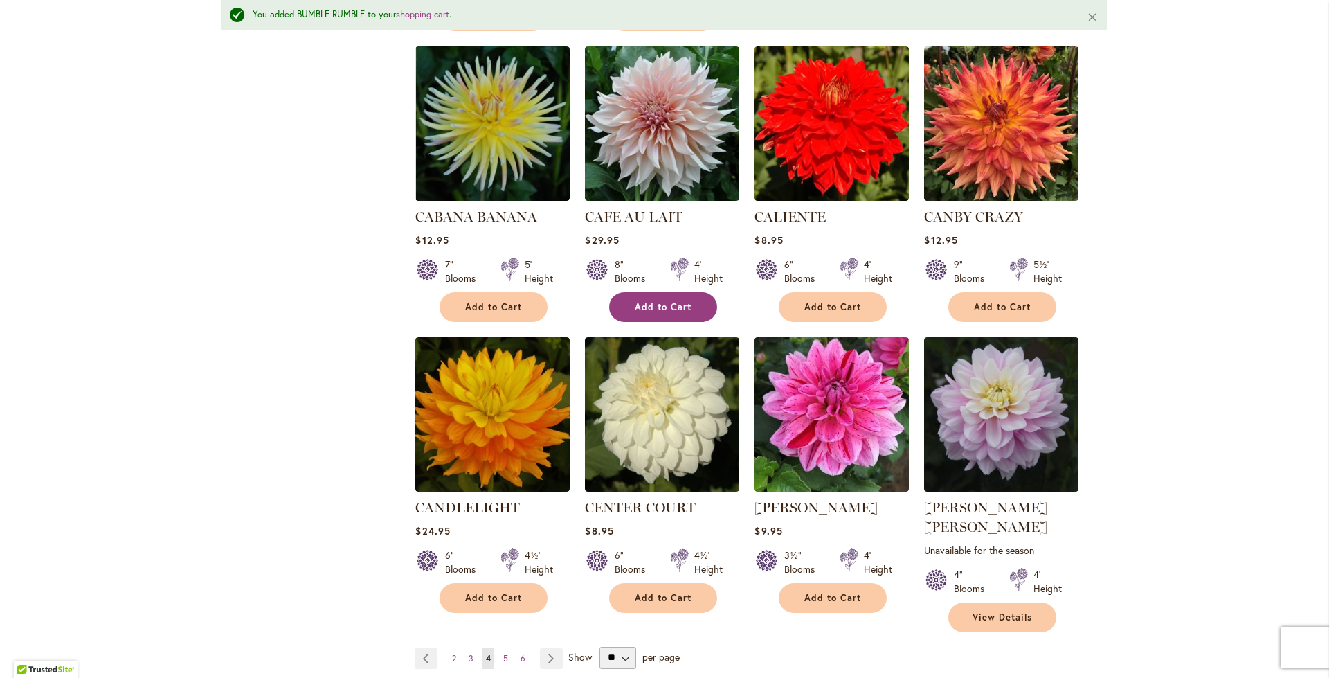
click at [640, 307] on span "Add to Cart" at bounding box center [663, 307] width 57 height 12
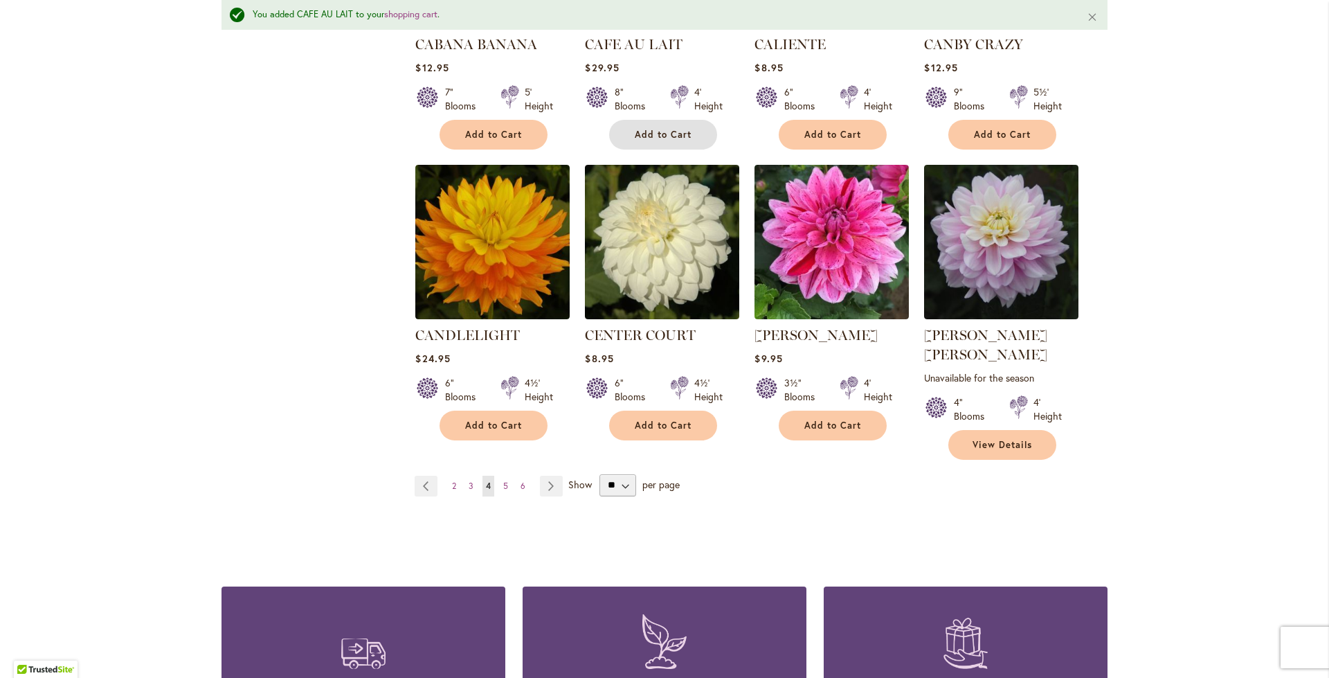
scroll to position [1214, 0]
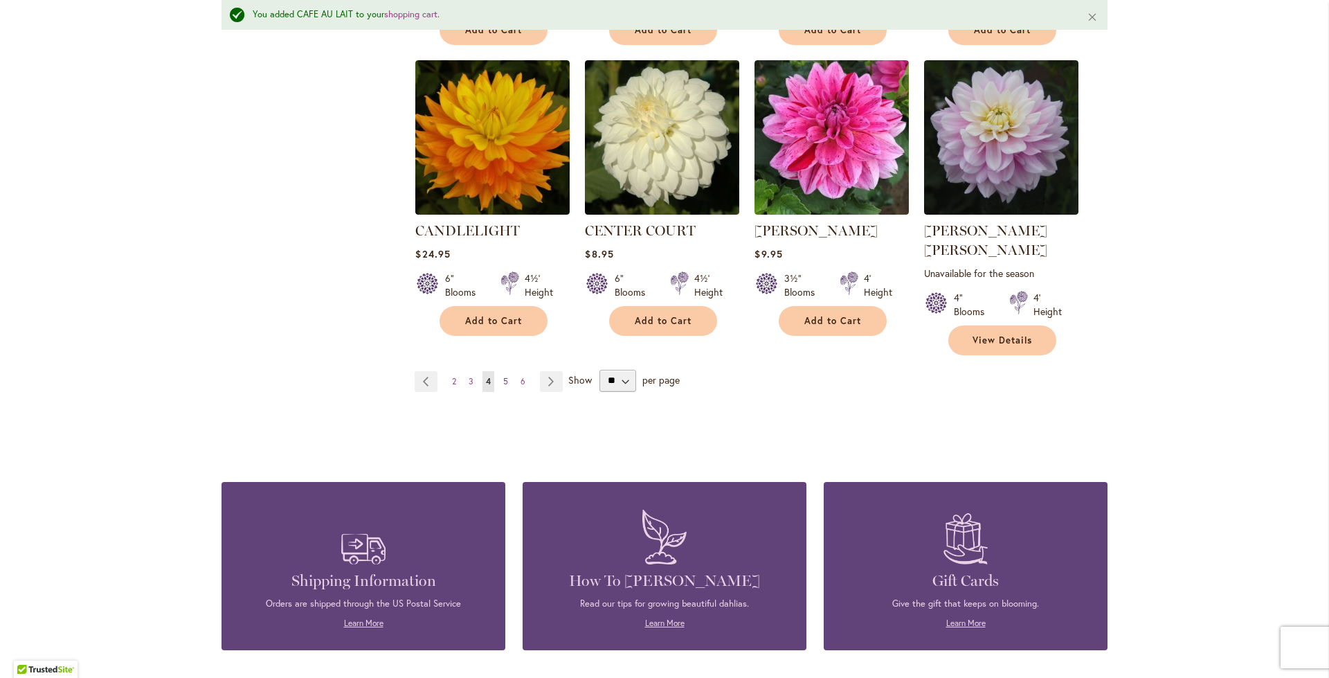
click at [503, 376] on span "5" at bounding box center [505, 381] width 5 height 10
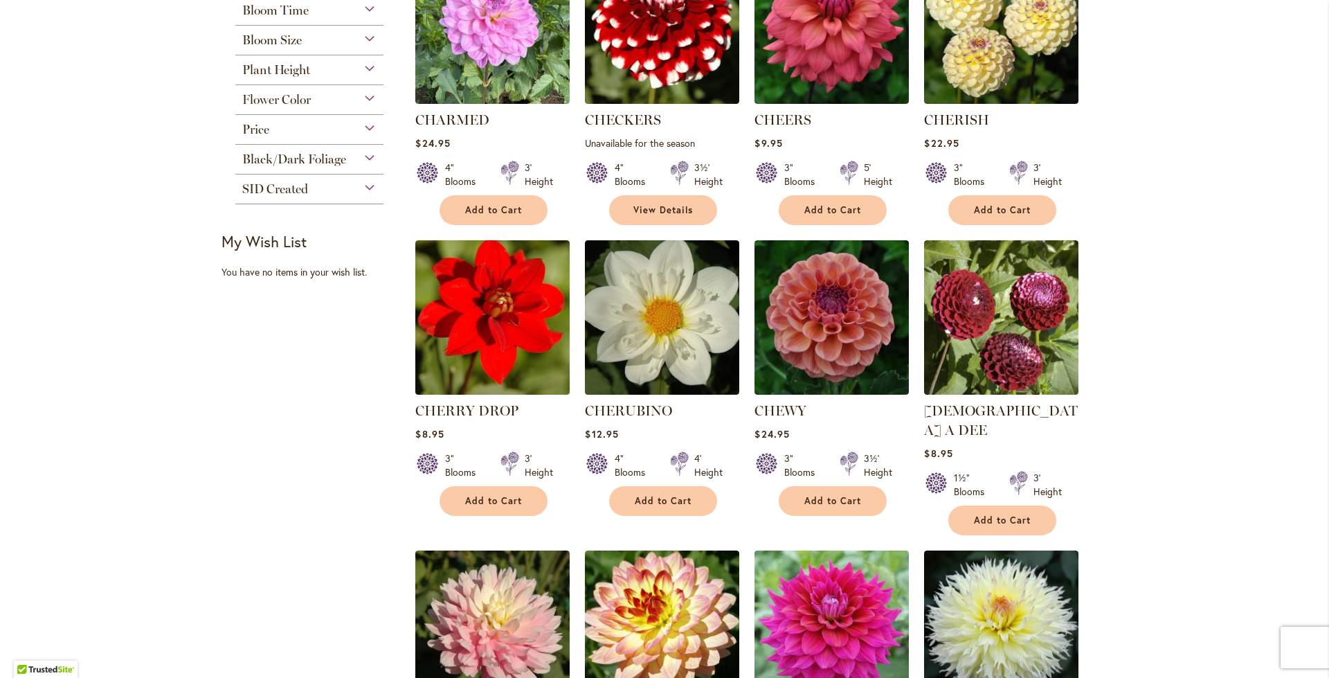
scroll to position [415, 0]
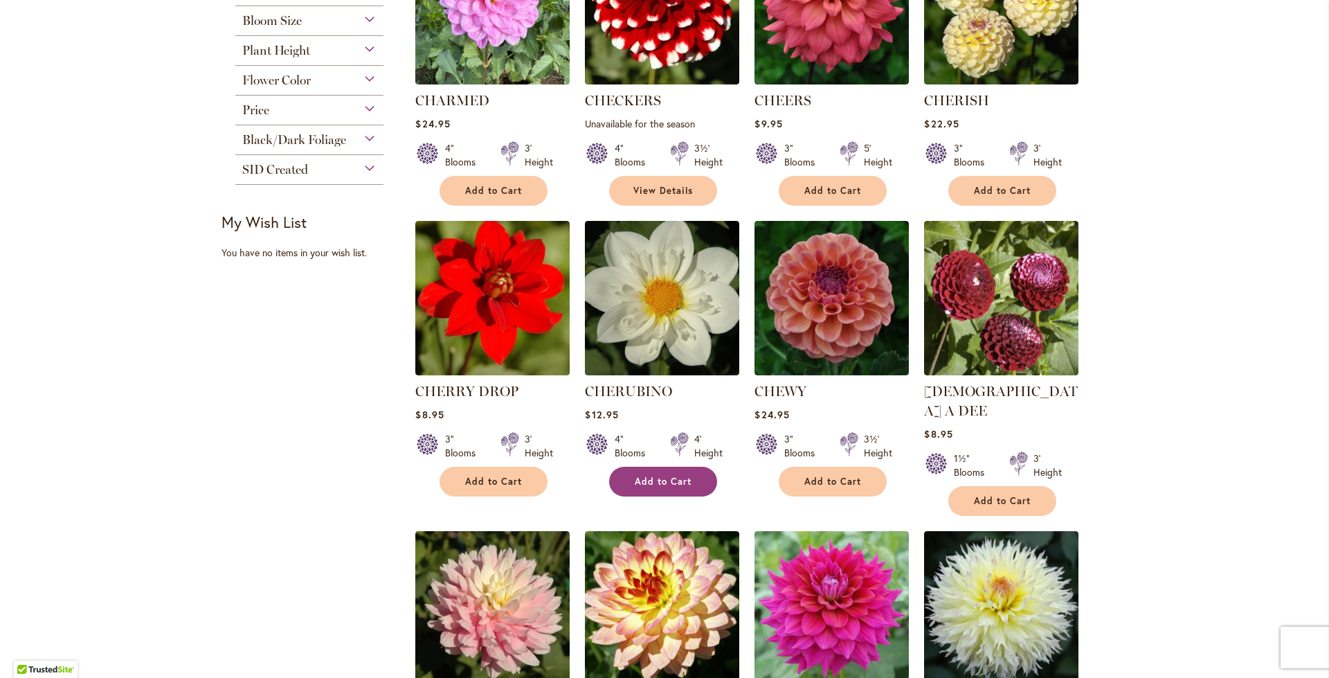
click at [639, 467] on button "Add to Cart" at bounding box center [663, 482] width 108 height 30
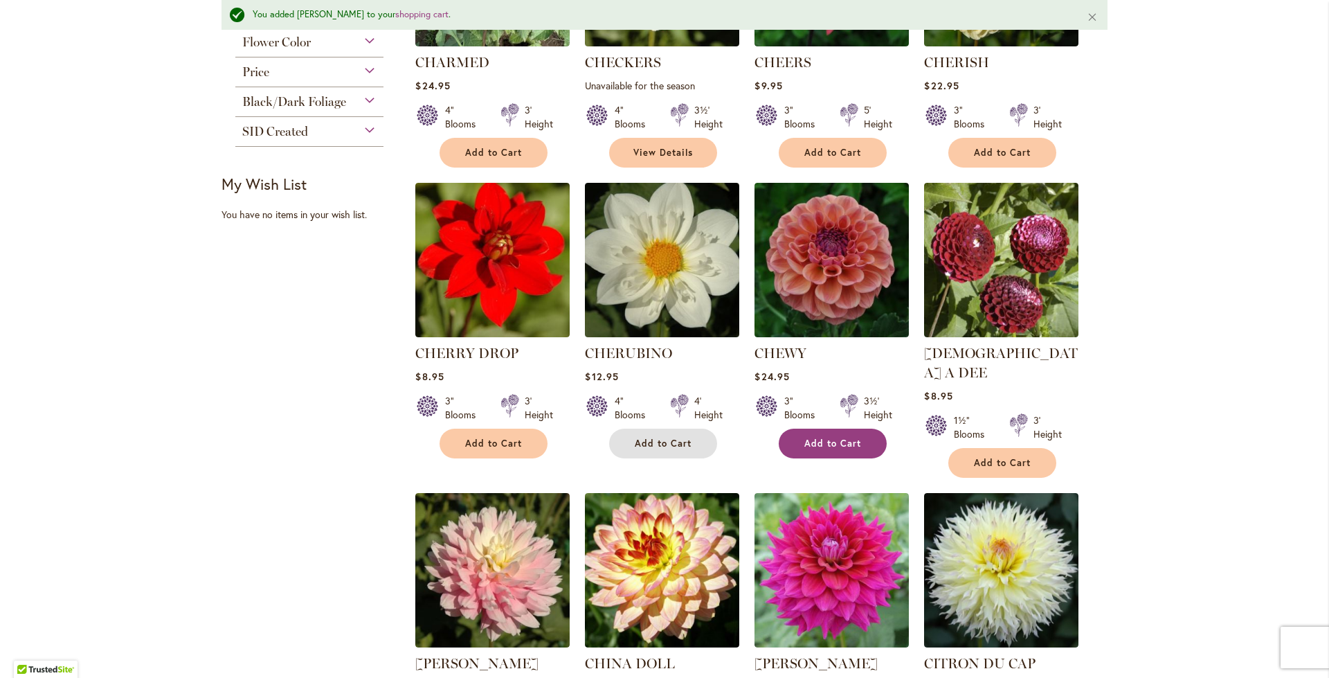
scroll to position [521, 0]
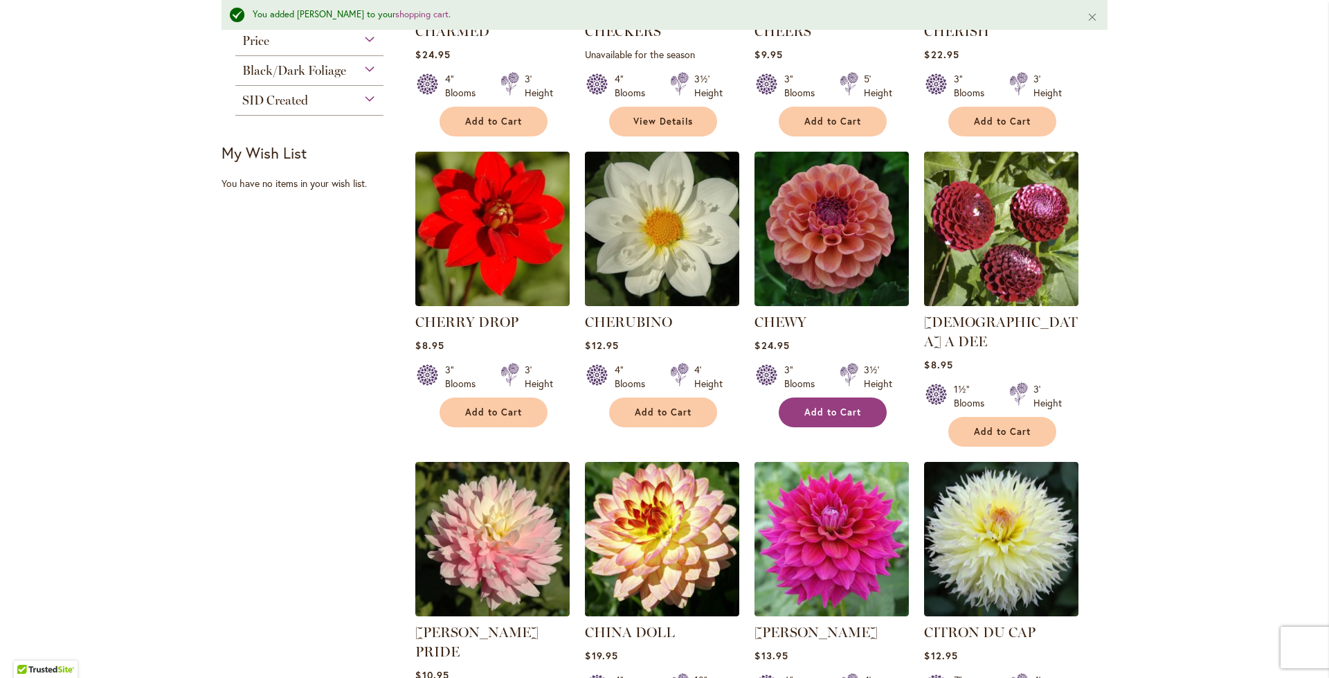
click at [838, 421] on button "Add to Cart" at bounding box center [833, 412] width 108 height 30
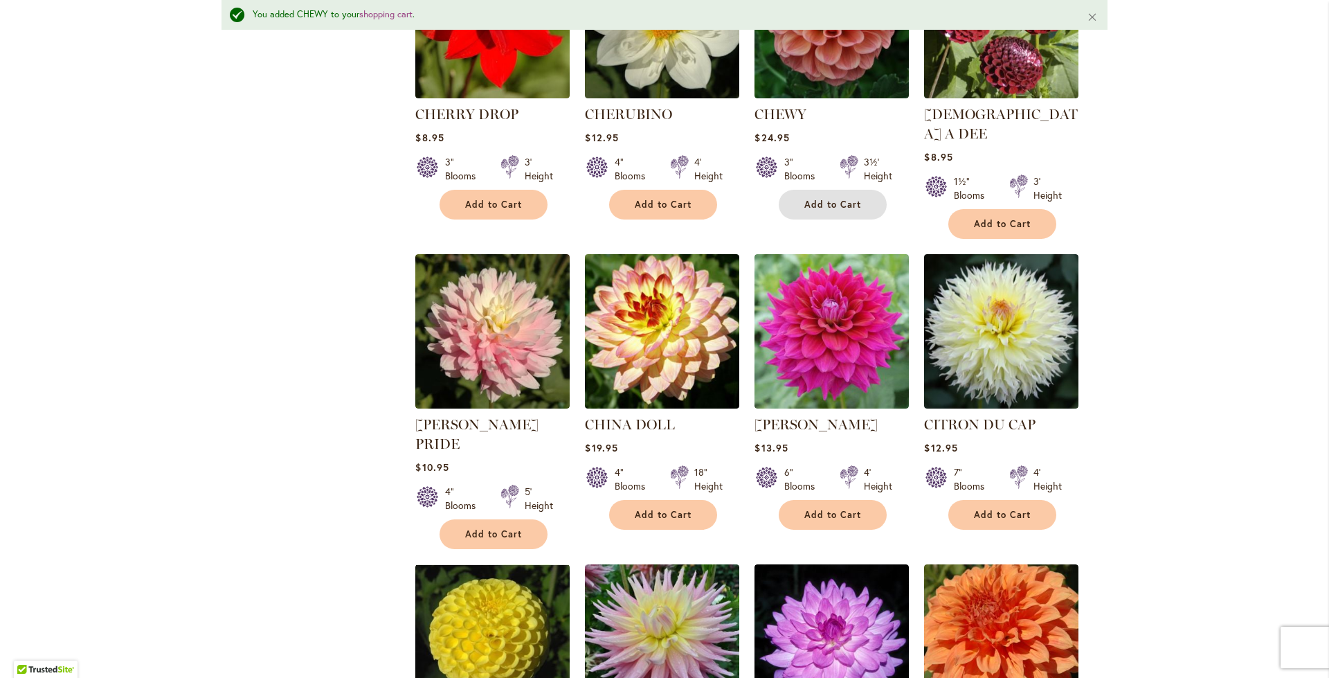
scroll to position [1006, 0]
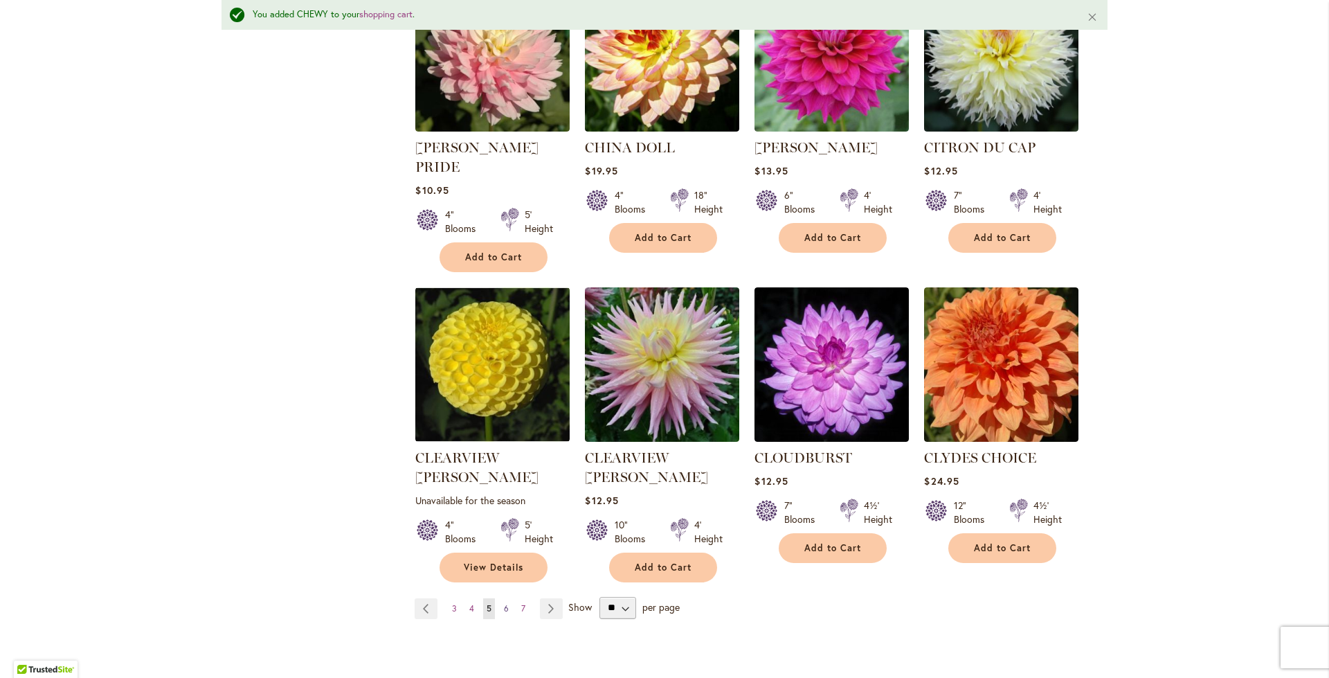
click at [504, 603] on span "6" at bounding box center [506, 608] width 5 height 10
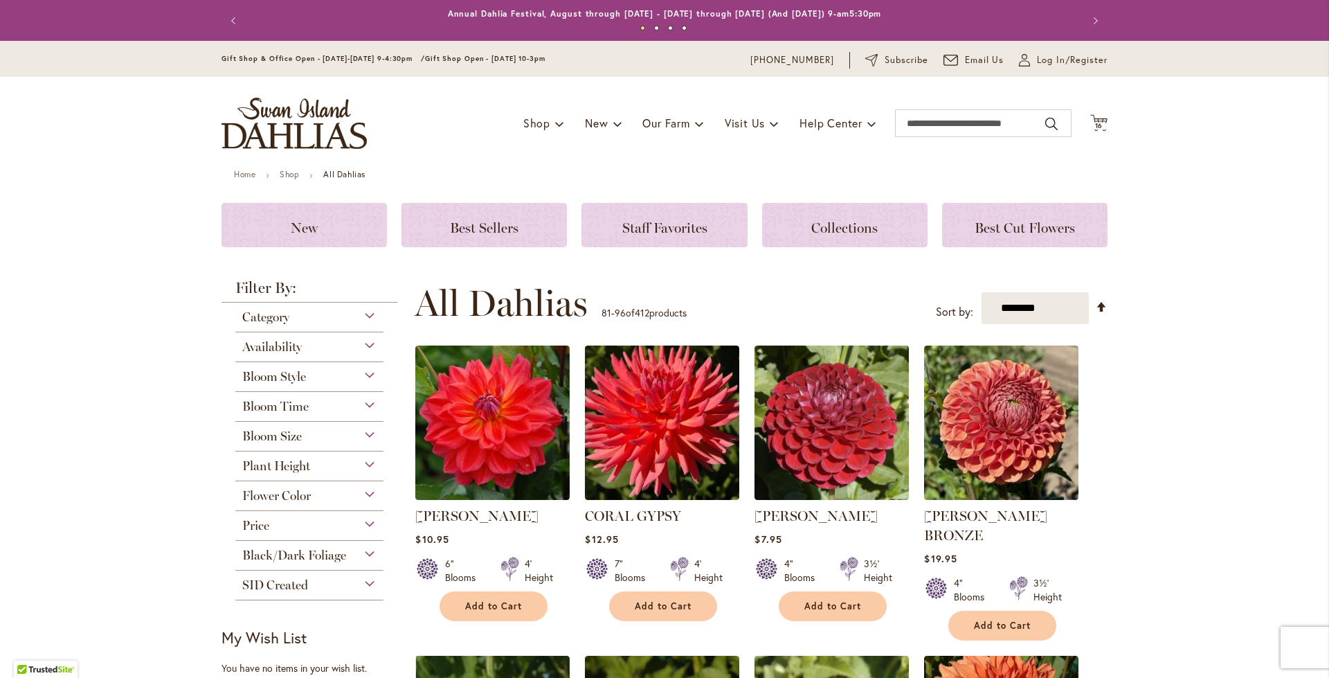
scroll to position [277, 0]
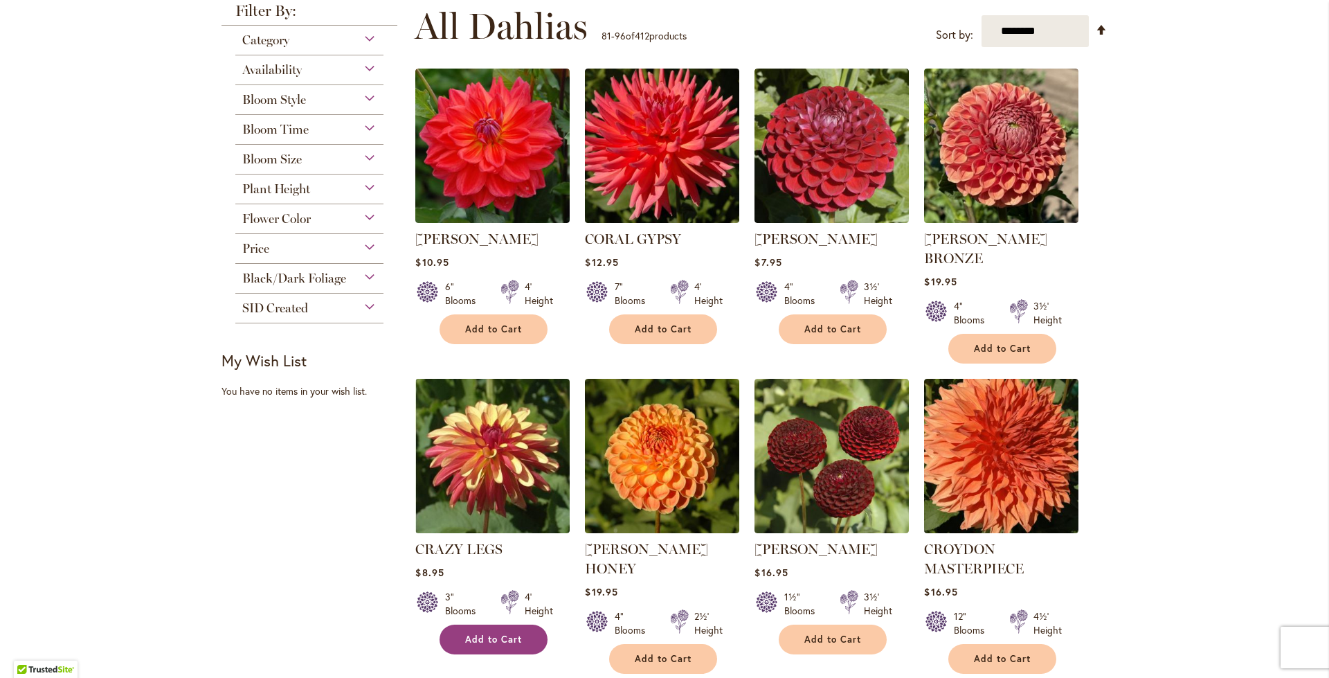
click at [453, 625] on button "Add to Cart" at bounding box center [494, 640] width 108 height 30
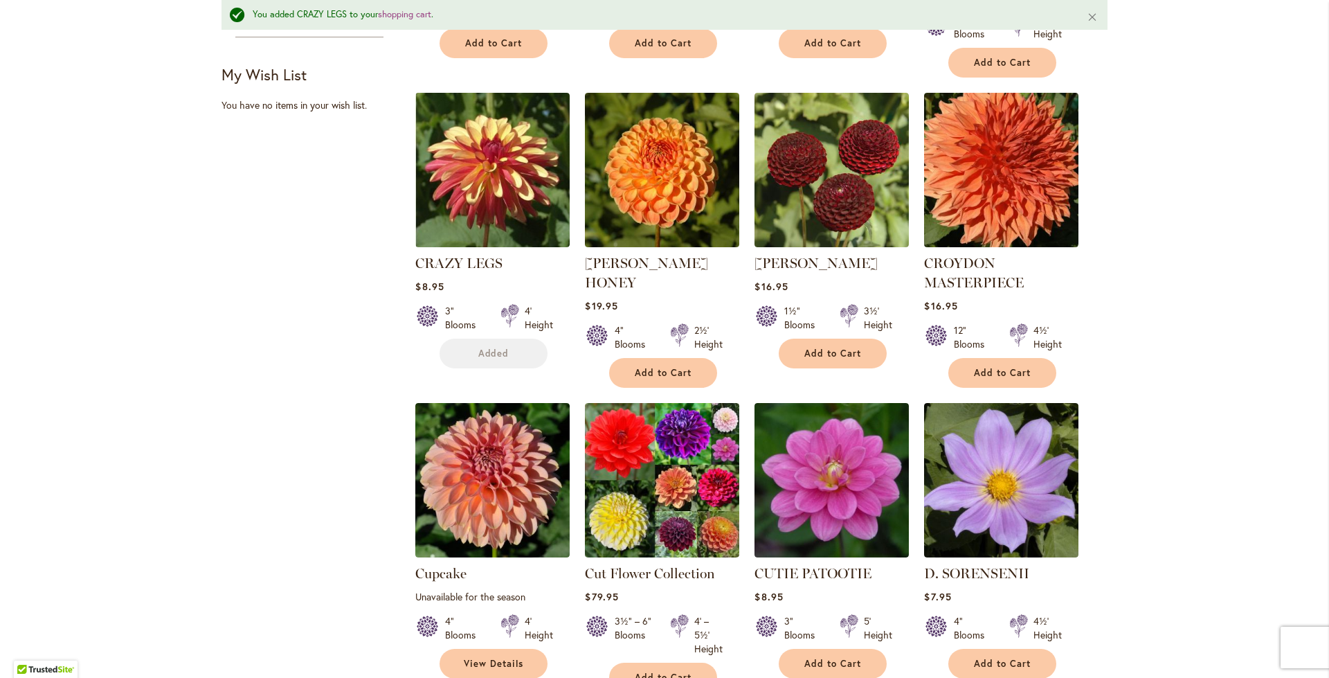
scroll to position [798, 0]
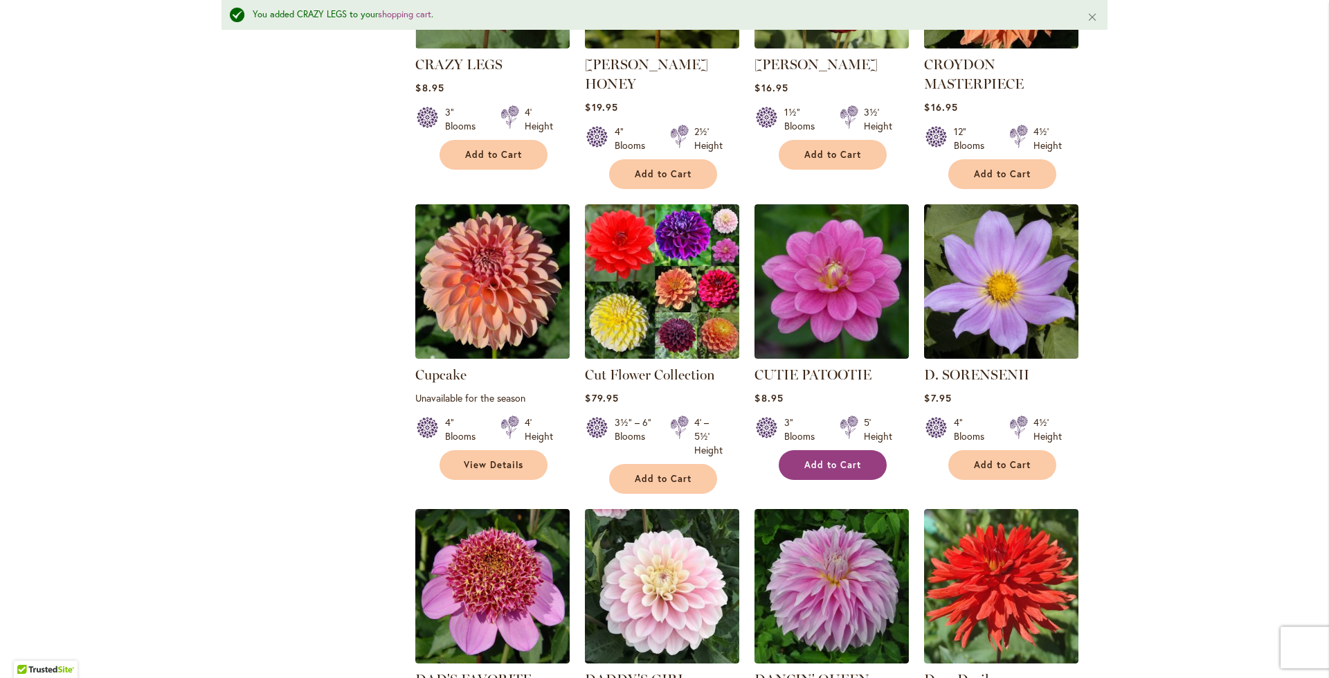
click at [789, 450] on button "Add to Cart" at bounding box center [833, 465] width 108 height 30
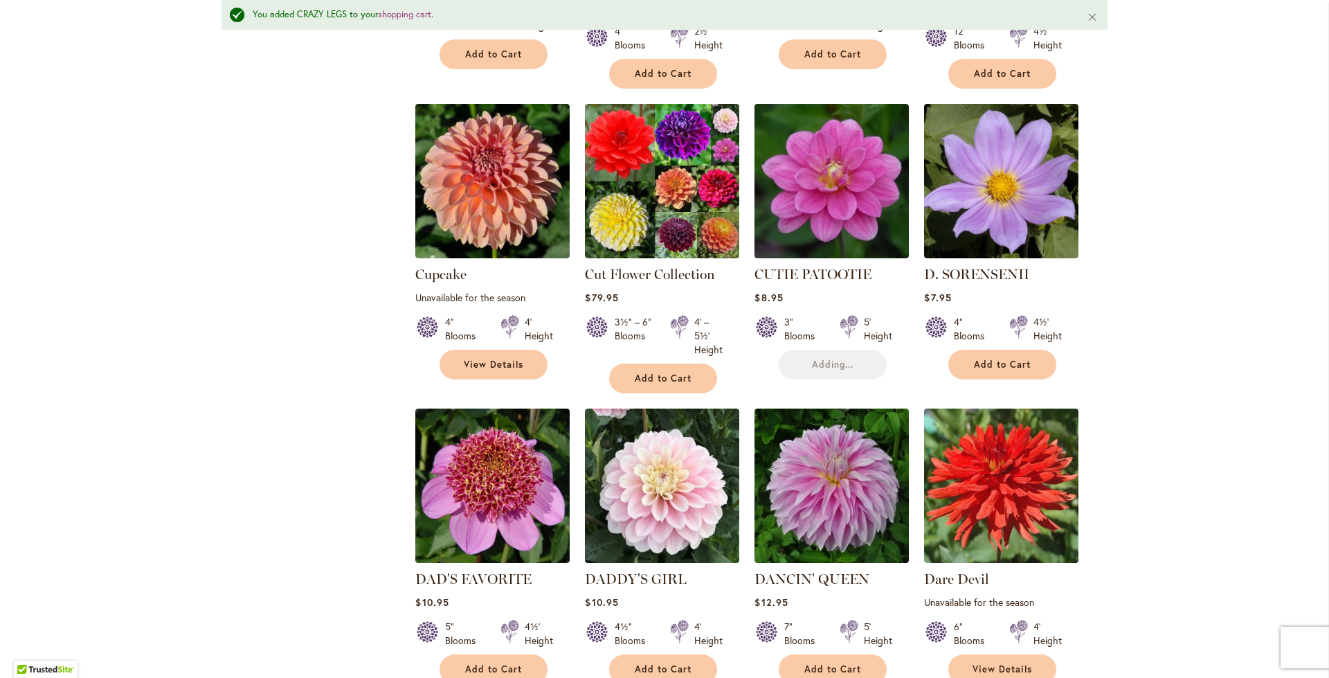
scroll to position [1006, 0]
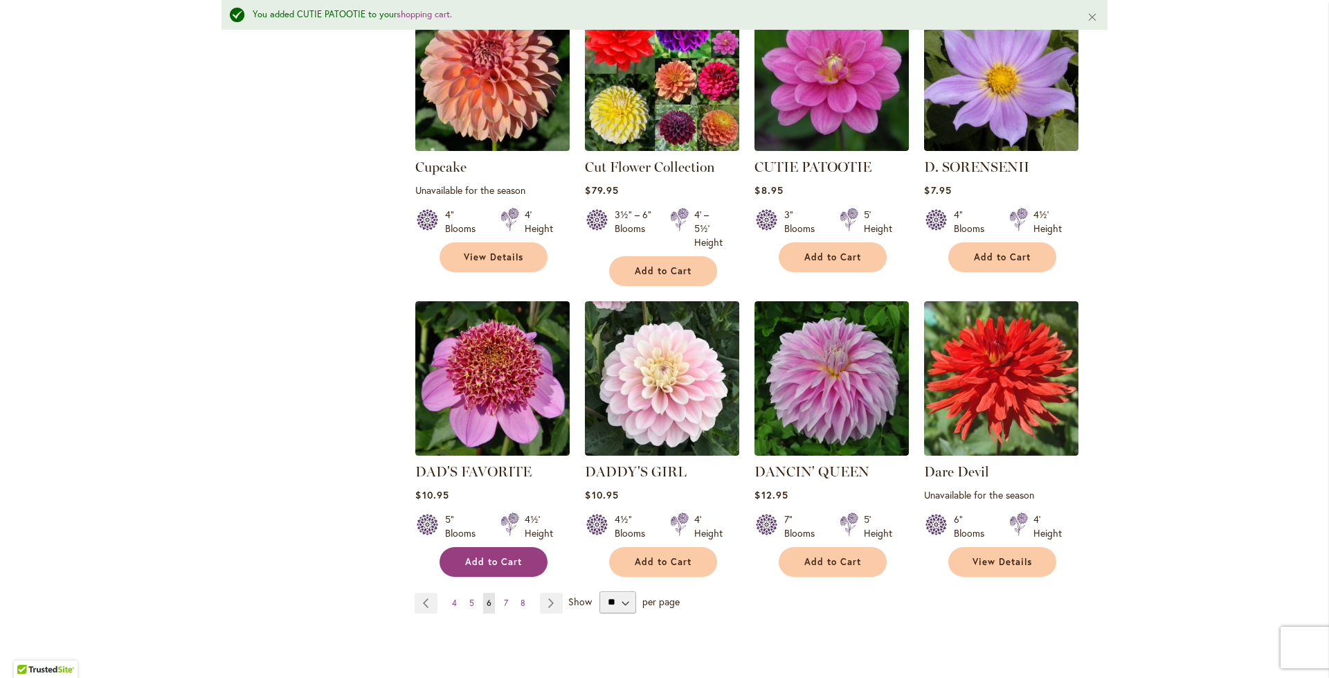
click at [486, 556] on span "Add to Cart" at bounding box center [493, 562] width 57 height 12
click at [643, 547] on button "Add to Cart" at bounding box center [663, 562] width 108 height 30
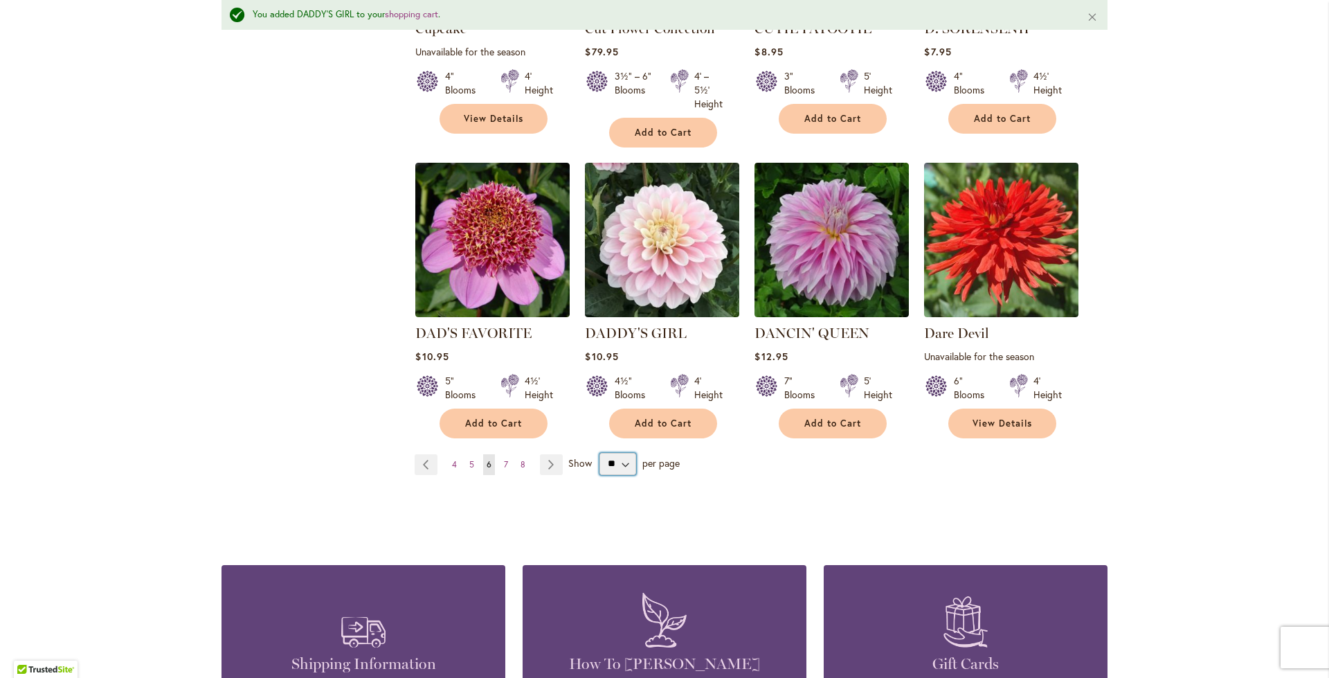
click at [623, 453] on select "** ** ** **" at bounding box center [618, 464] width 37 height 22
select select "**"
click at [600, 453] on select "** ** ** **" at bounding box center [618, 464] width 37 height 22
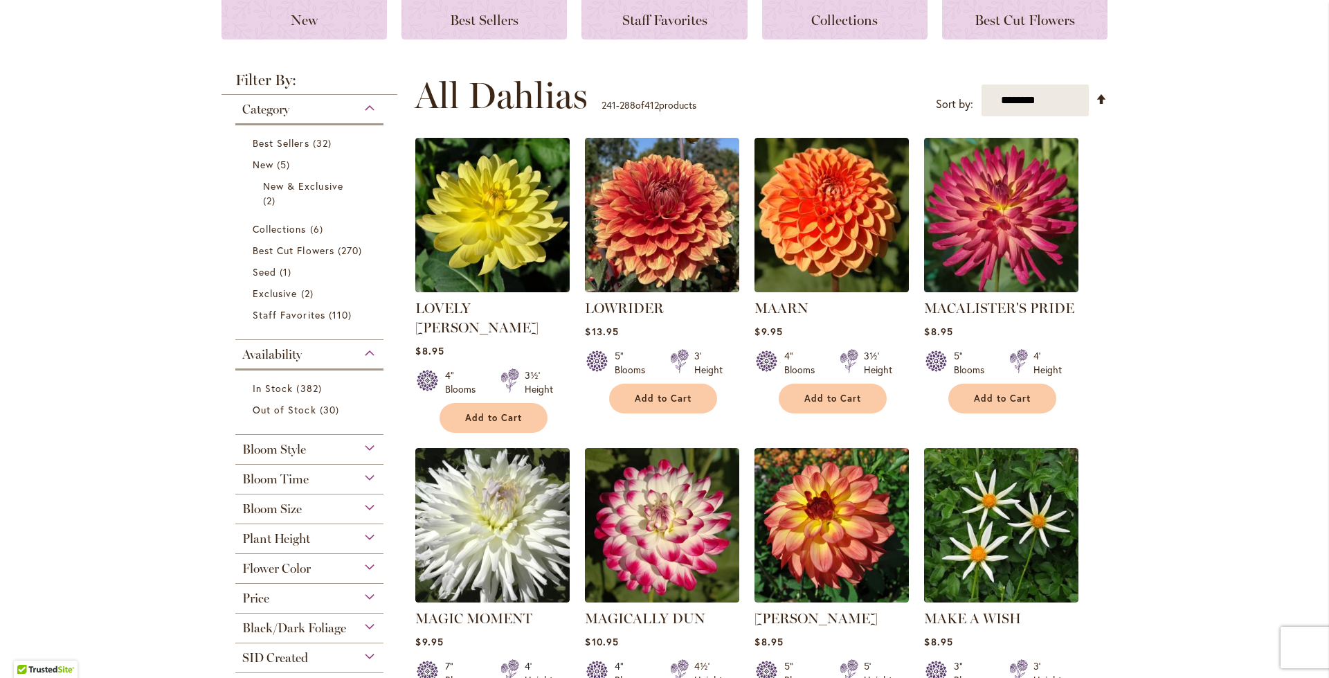
scroll to position [277, 0]
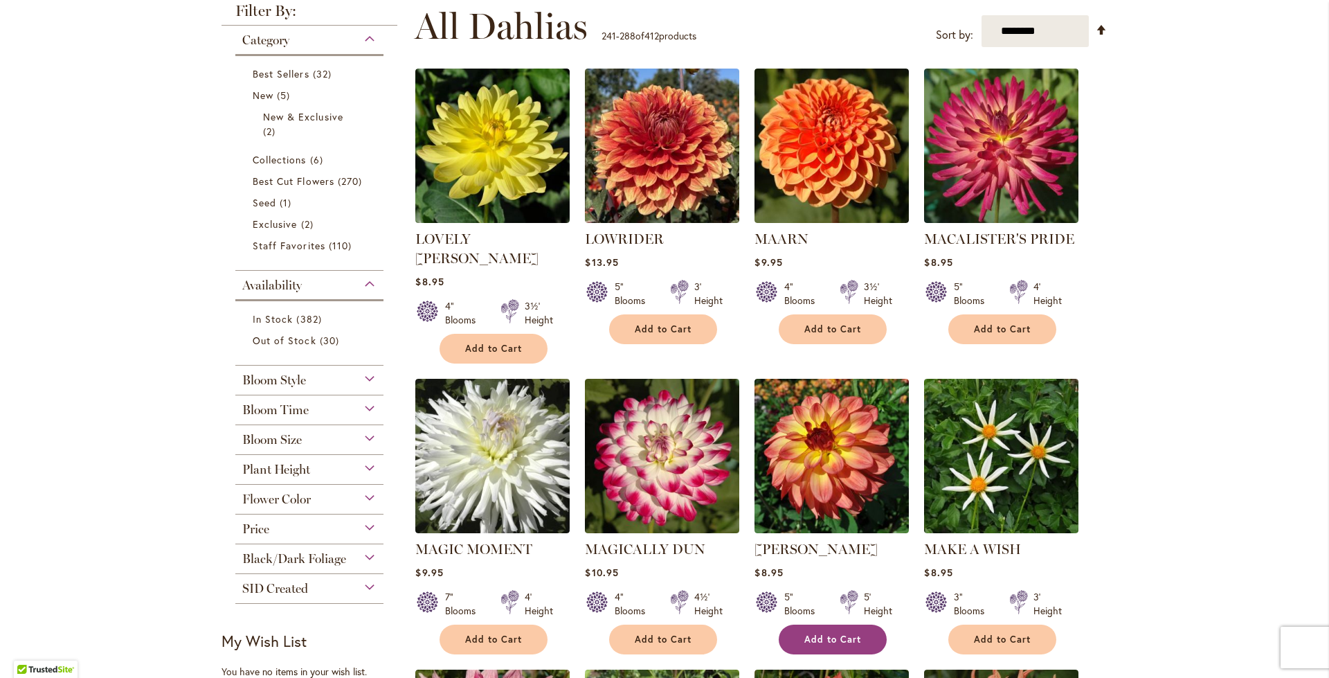
click at [821, 634] on span "Add to Cart" at bounding box center [833, 640] width 57 height 12
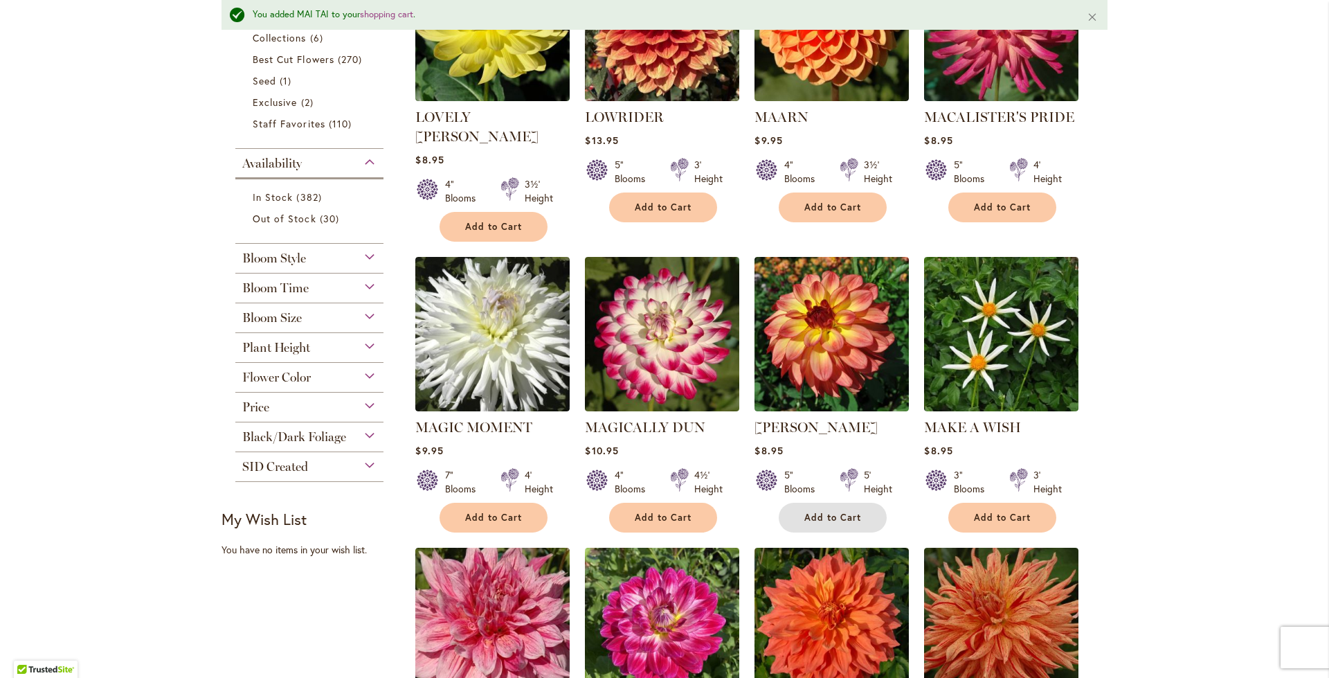
scroll to position [660, 0]
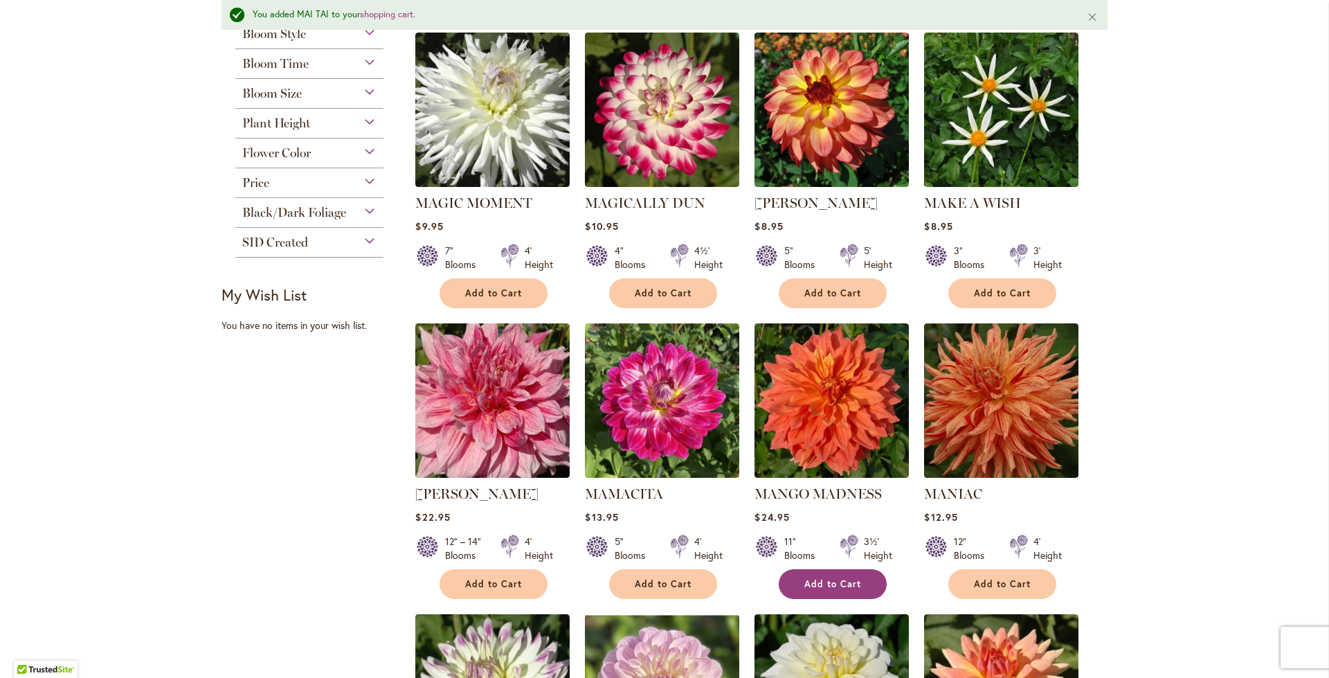
click at [834, 578] on span "Add to Cart" at bounding box center [833, 584] width 57 height 12
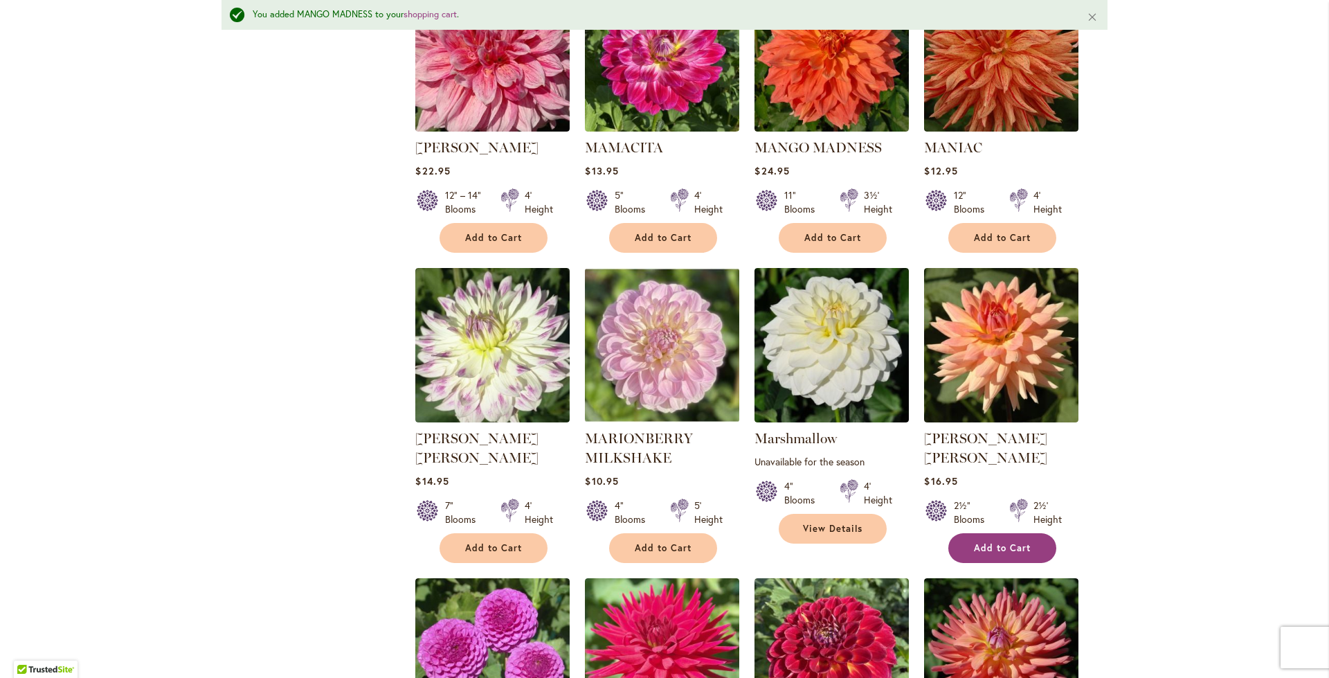
click at [1012, 533] on button "Add to Cart" at bounding box center [1003, 548] width 108 height 30
click at [656, 542] on span "Add to Cart" at bounding box center [663, 548] width 57 height 12
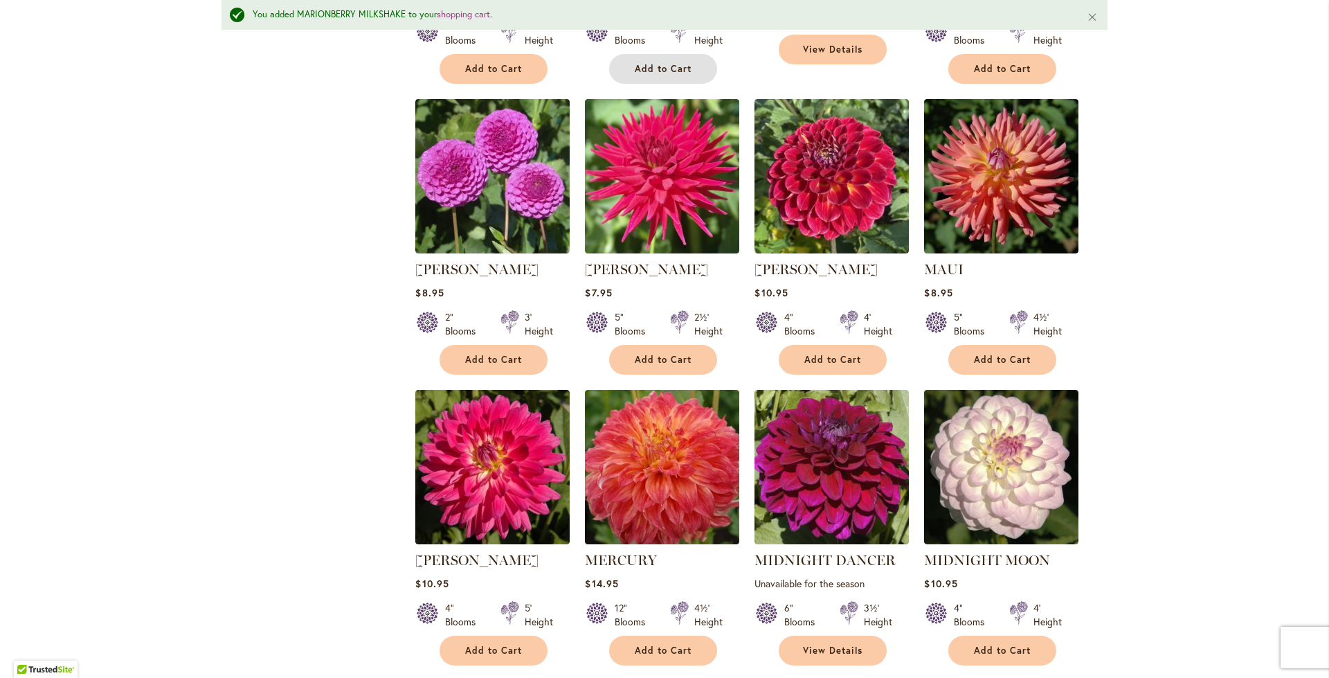
scroll to position [1491, 0]
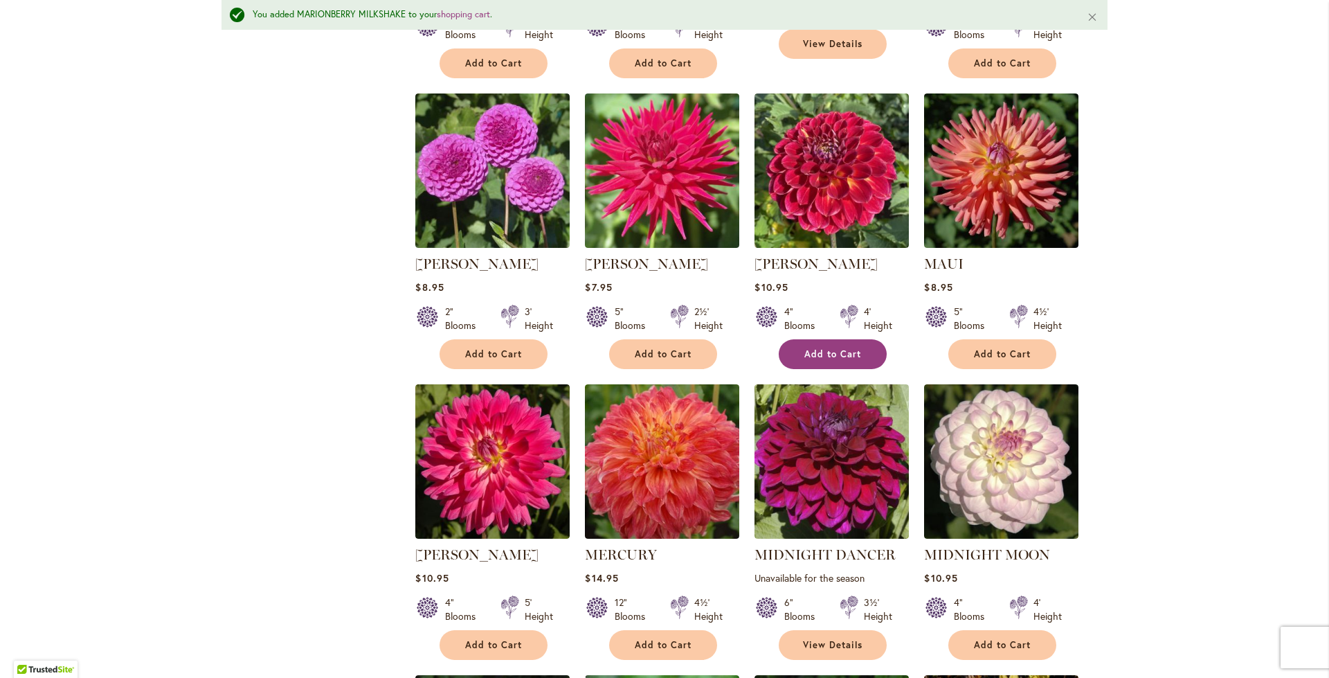
click at [830, 348] on span "Add to Cart" at bounding box center [833, 354] width 57 height 12
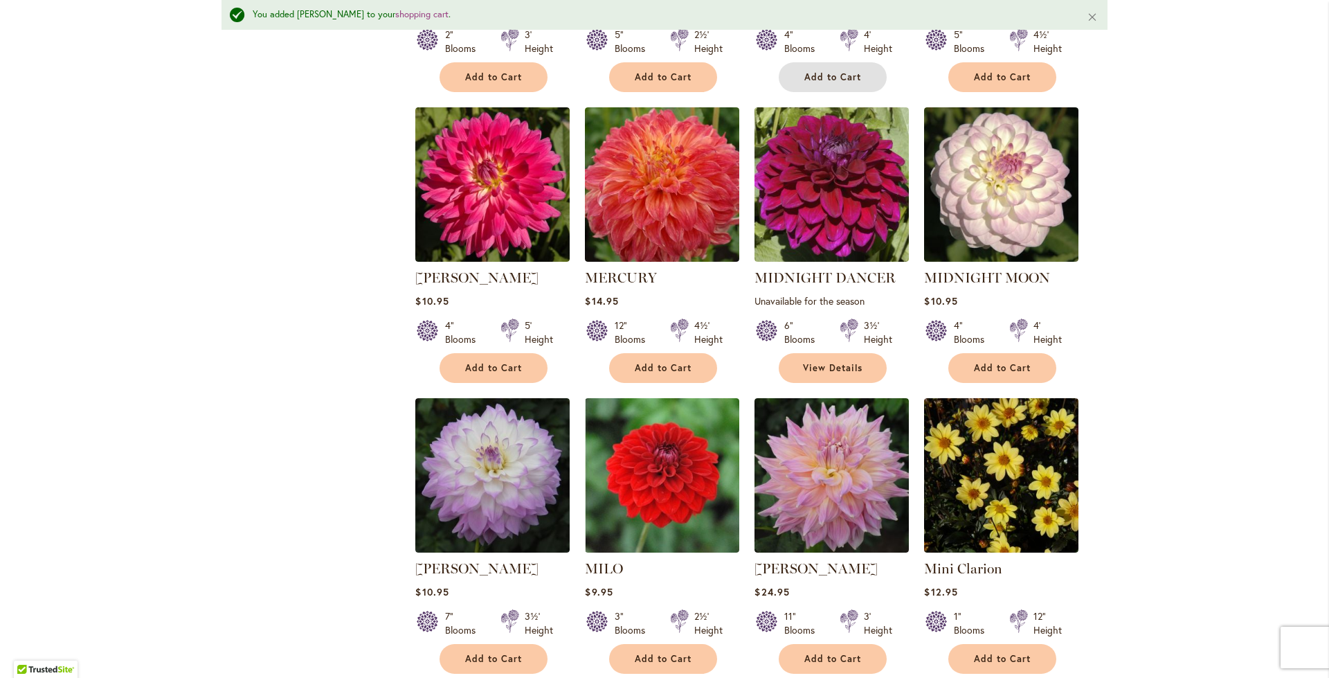
scroll to position [2114, 0]
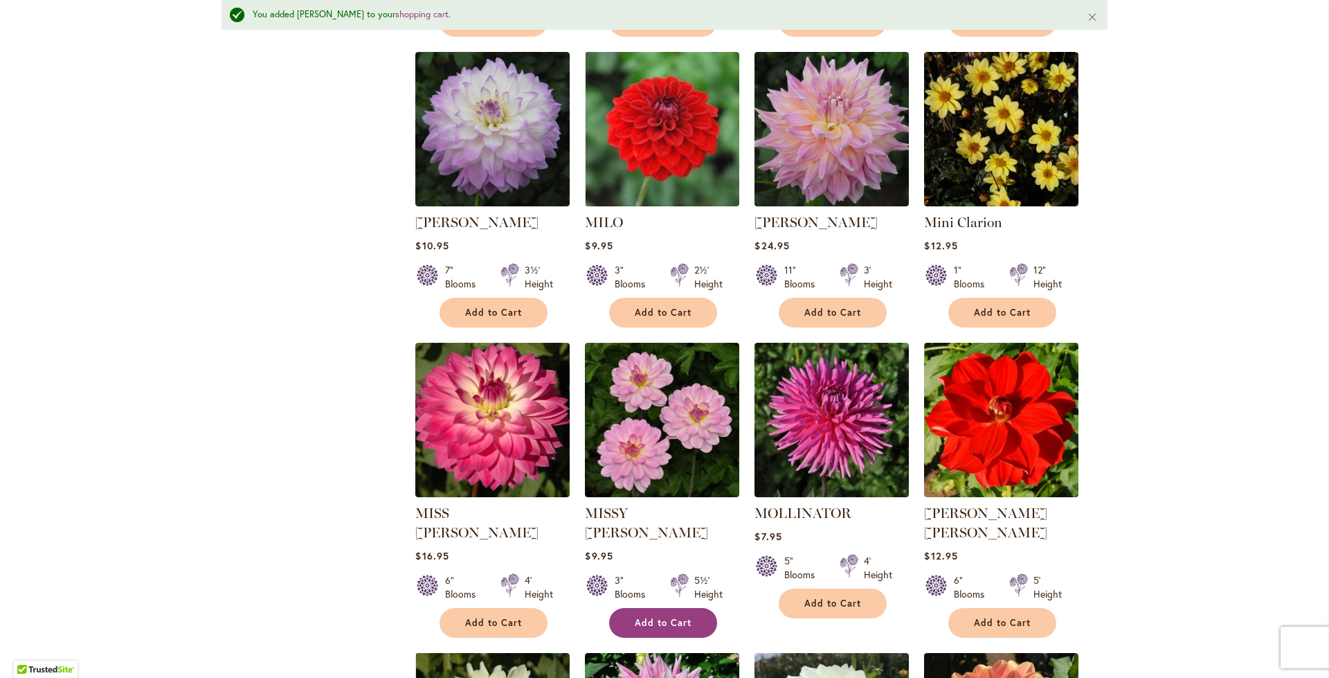
click at [670, 617] on span "Add to Cart" at bounding box center [663, 623] width 57 height 12
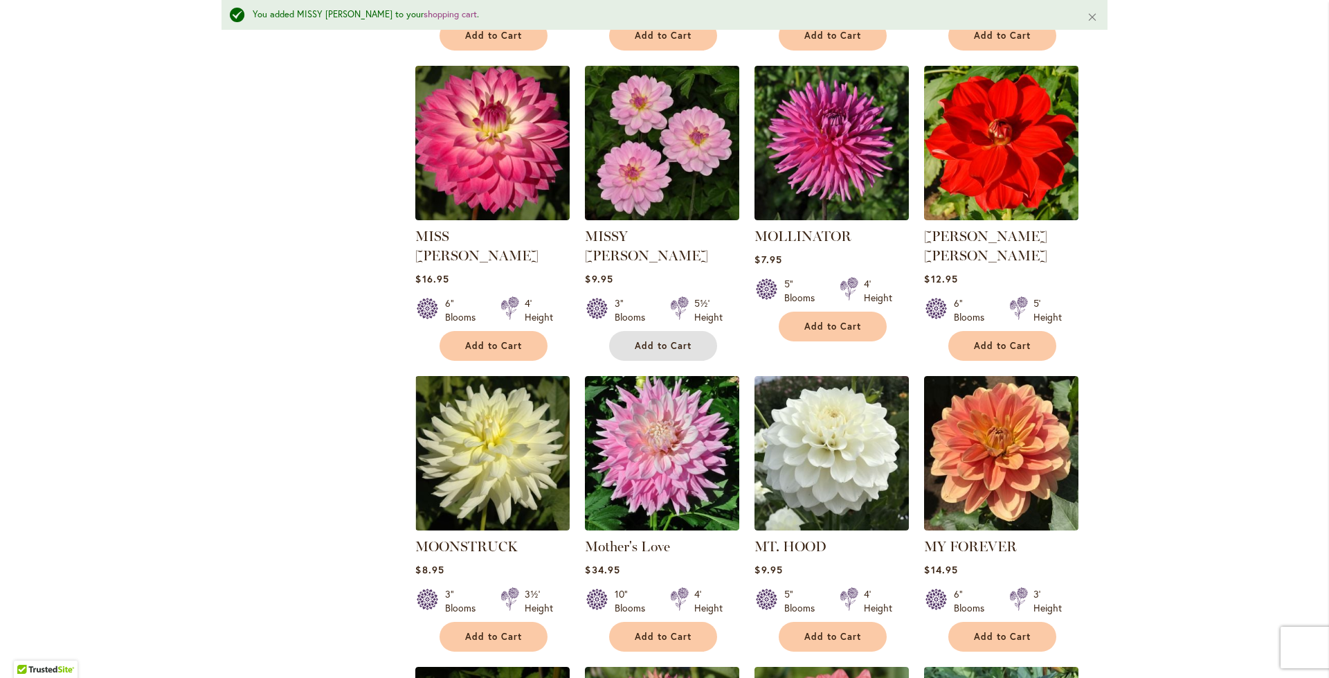
scroll to position [2529, 0]
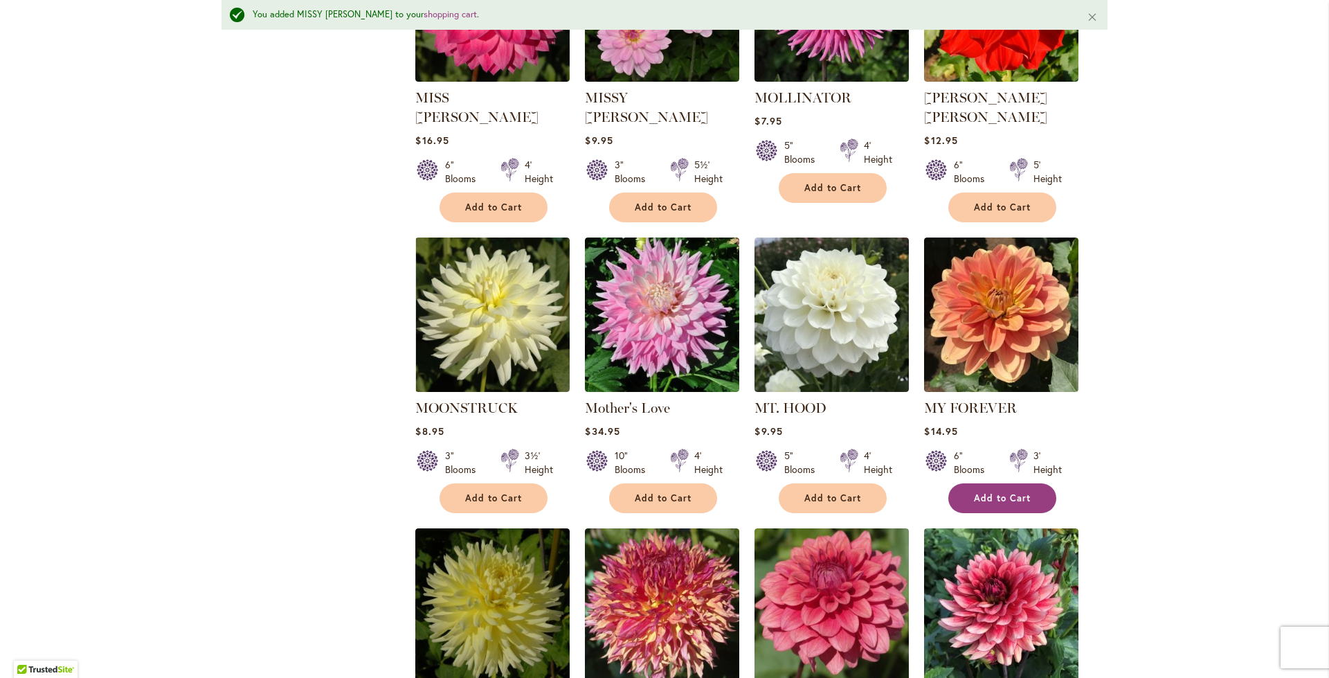
click at [996, 492] on span "Add to Cart" at bounding box center [1002, 498] width 57 height 12
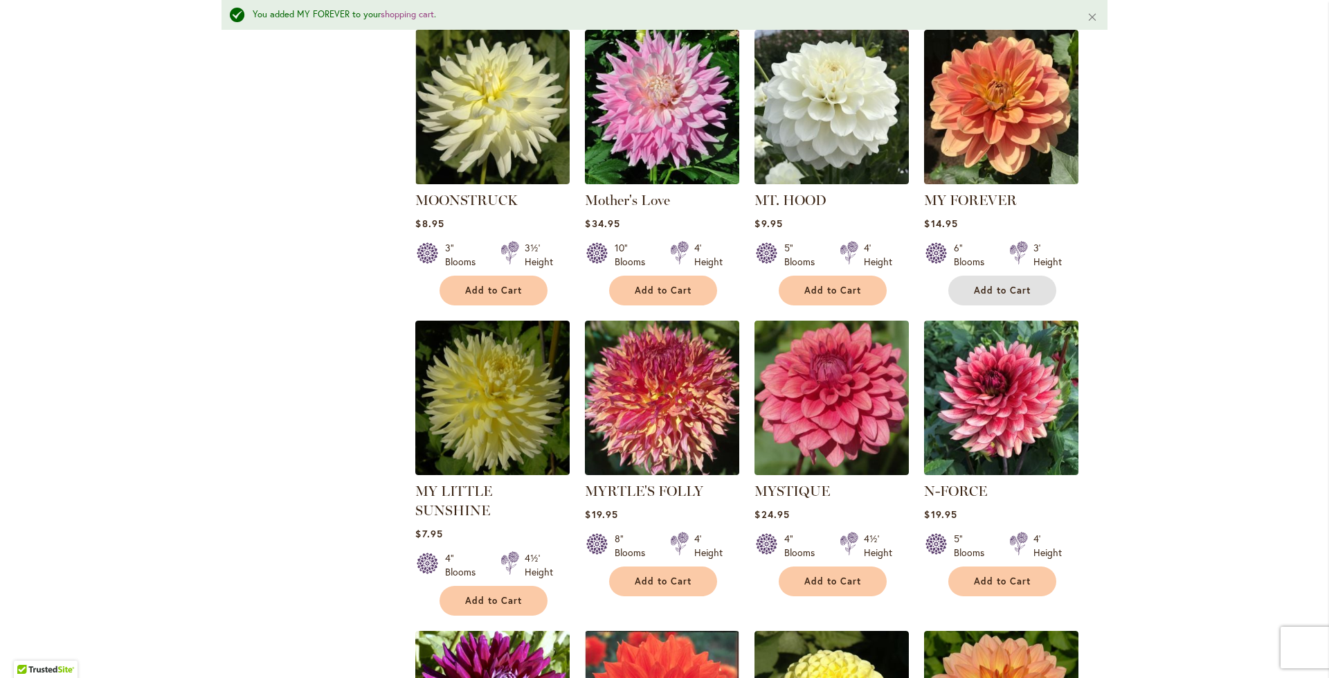
scroll to position [2945, 0]
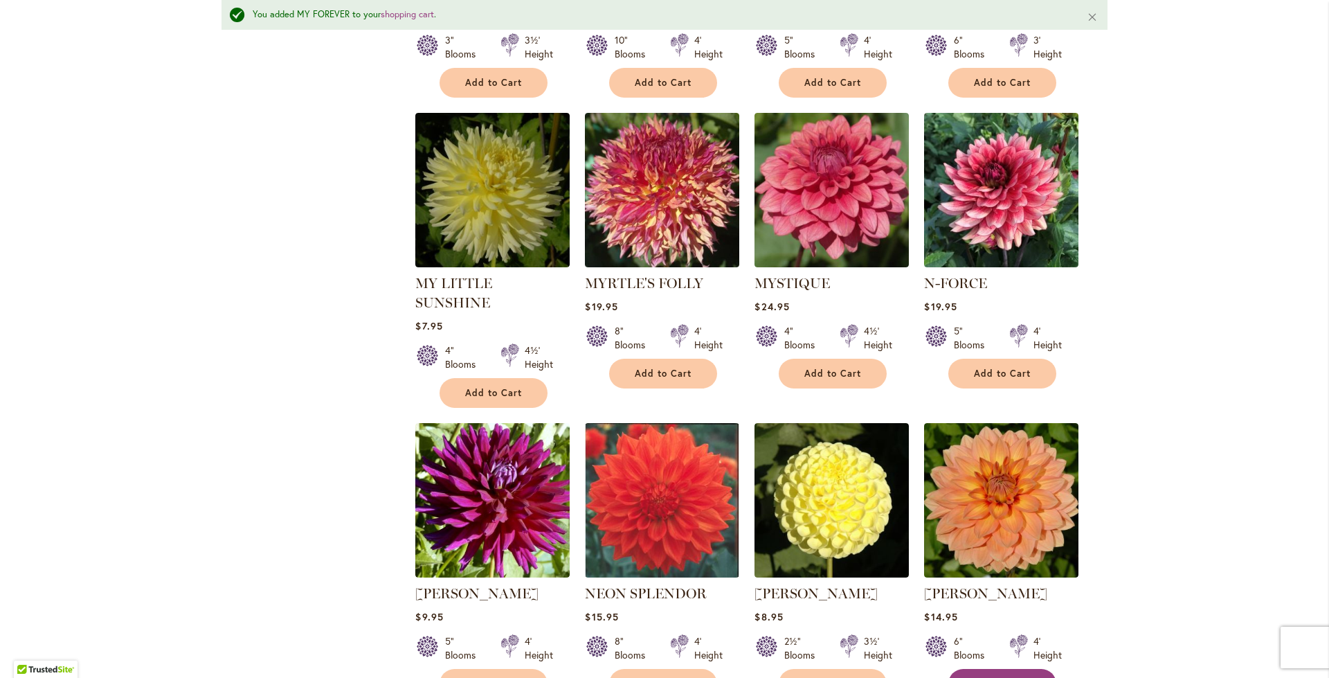
click at [996, 677] on span "Add to Cart" at bounding box center [1002, 684] width 57 height 12
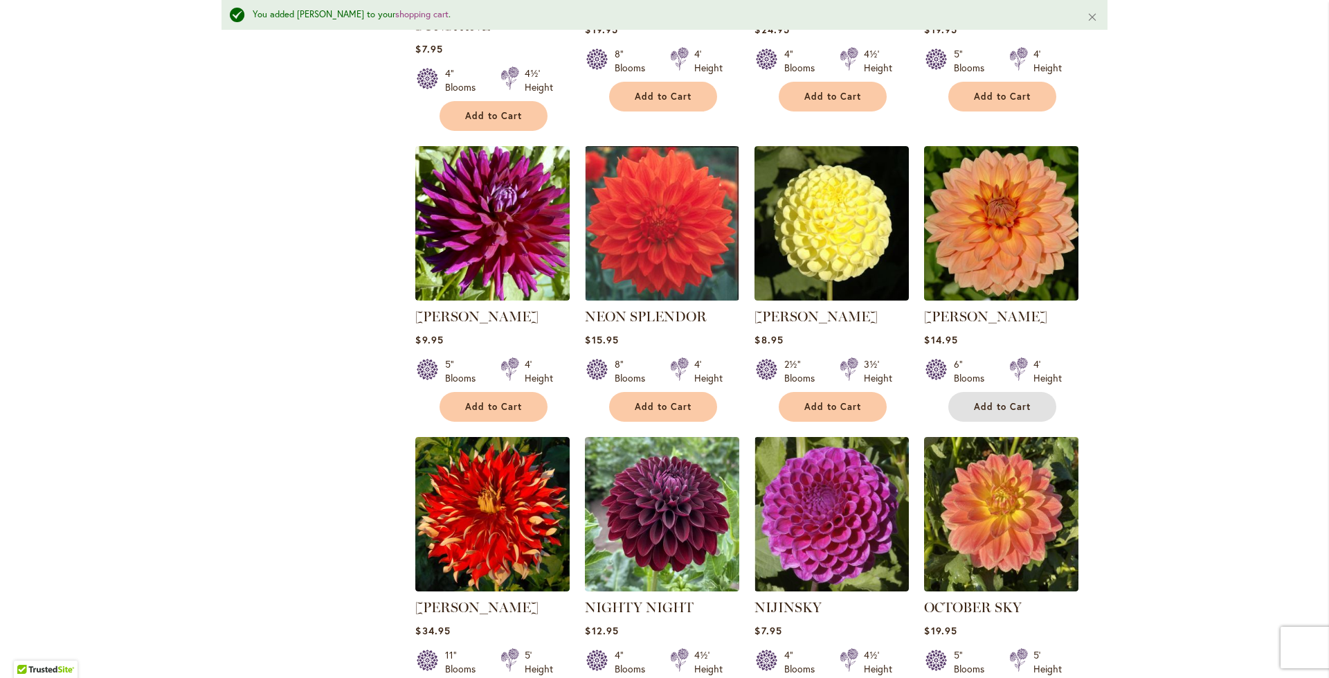
scroll to position [3360, 0]
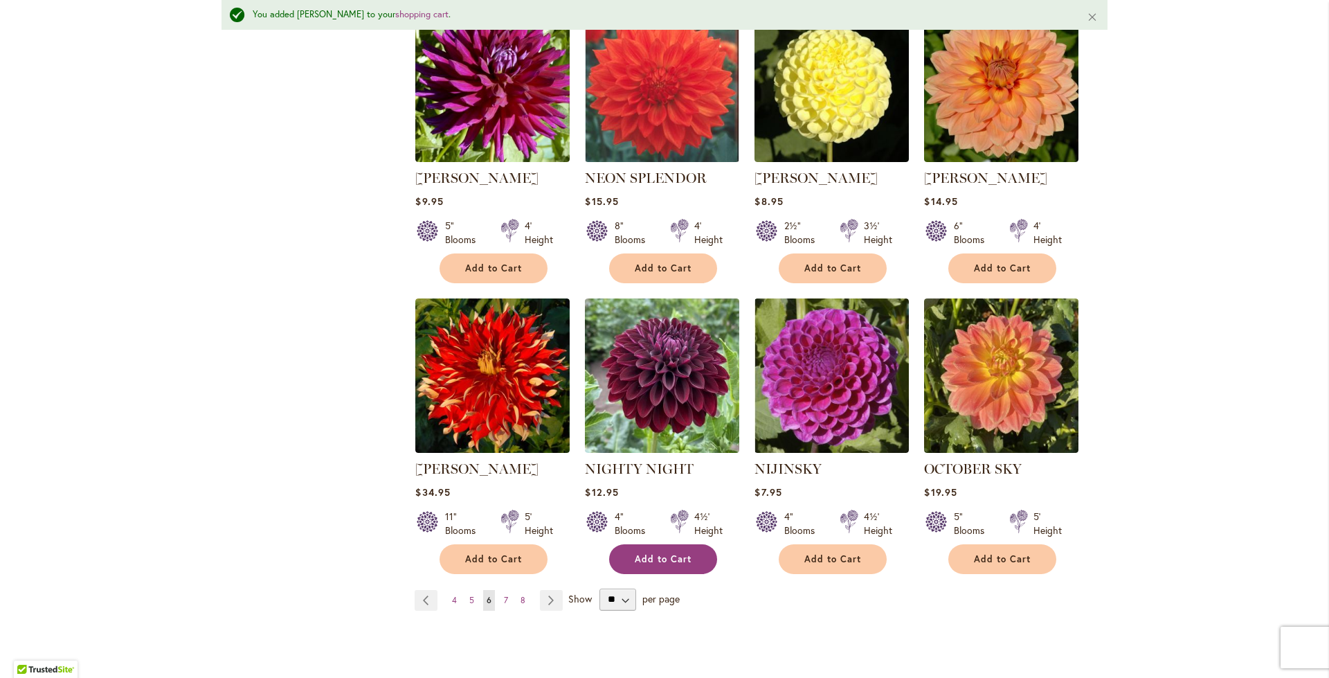
click at [637, 553] on span "Add to Cart" at bounding box center [663, 559] width 57 height 12
click at [546, 590] on link "Page Next" at bounding box center [551, 600] width 23 height 21
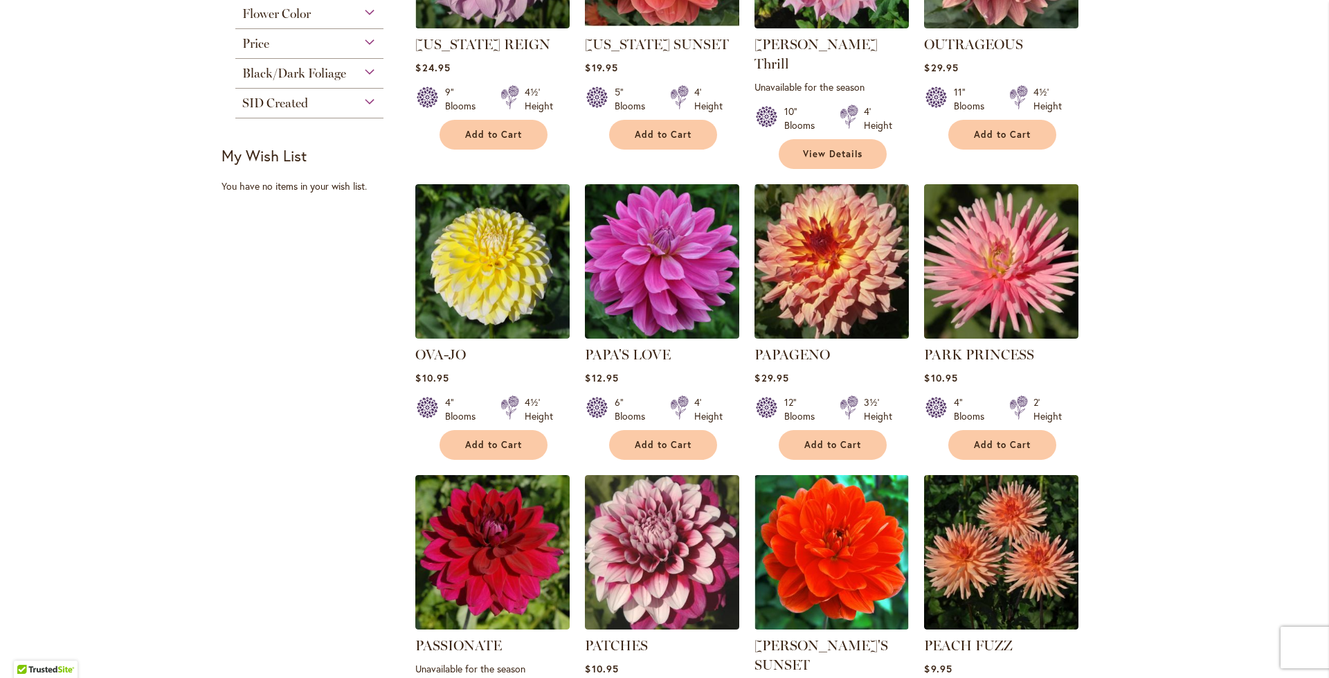
scroll to position [985, 0]
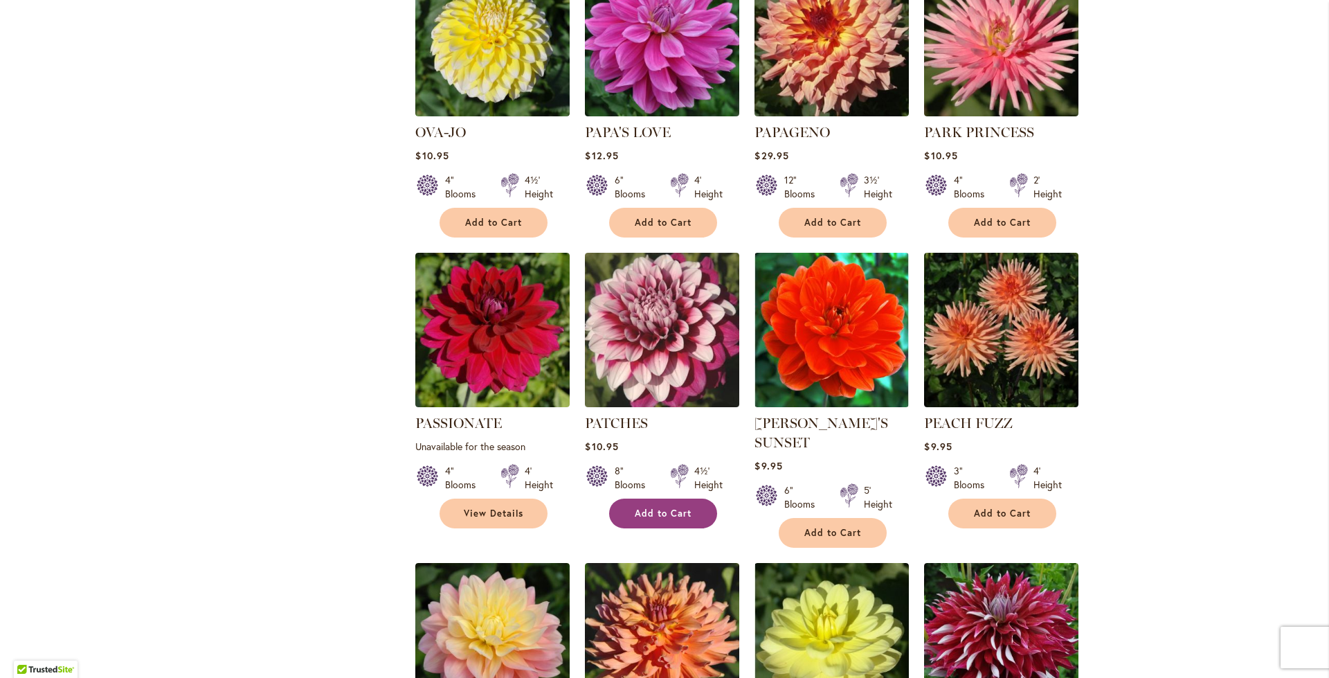
click at [647, 507] on span "Add to Cart" at bounding box center [663, 513] width 57 height 12
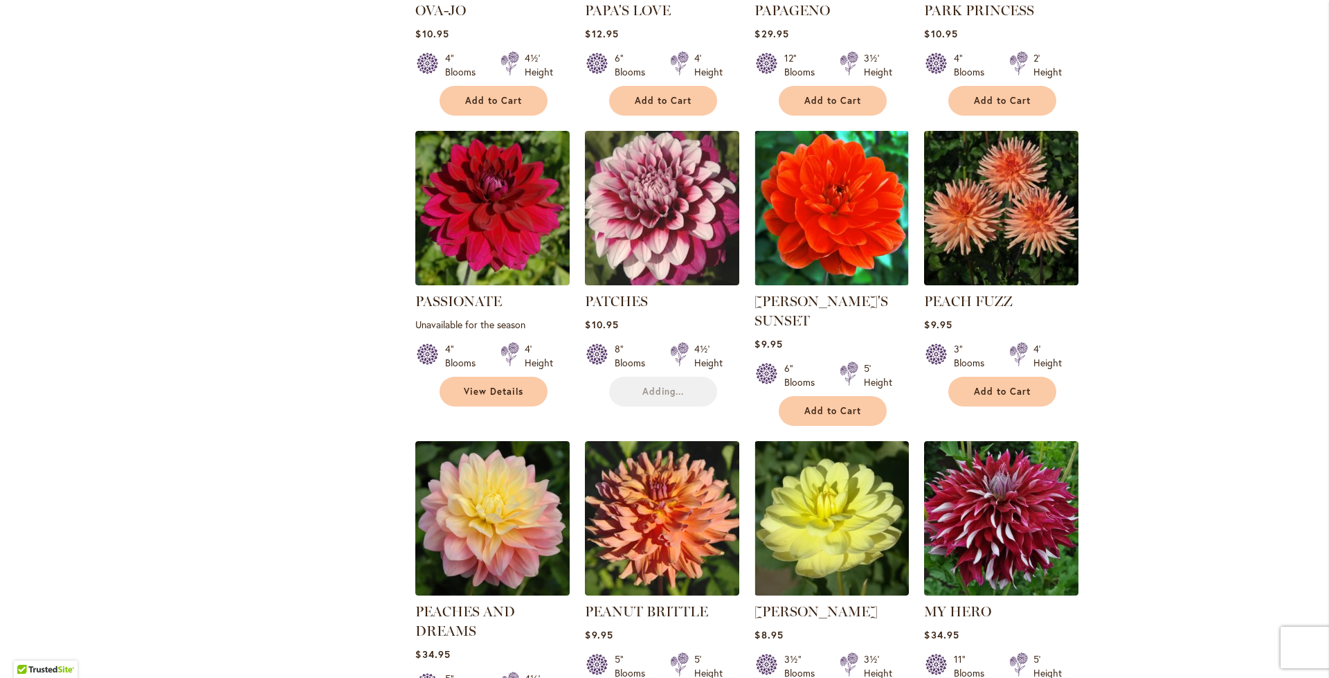
scroll to position [1192, 0]
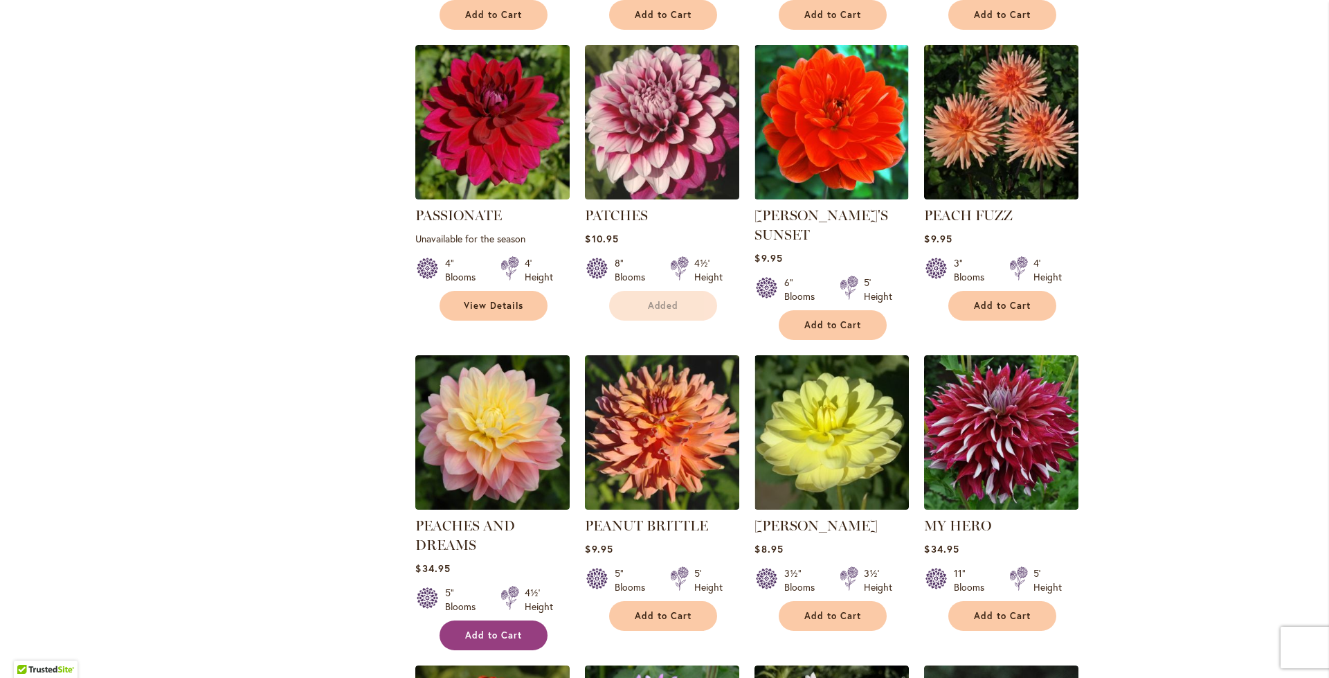
click at [508, 629] on span "Add to Cart" at bounding box center [493, 635] width 57 height 12
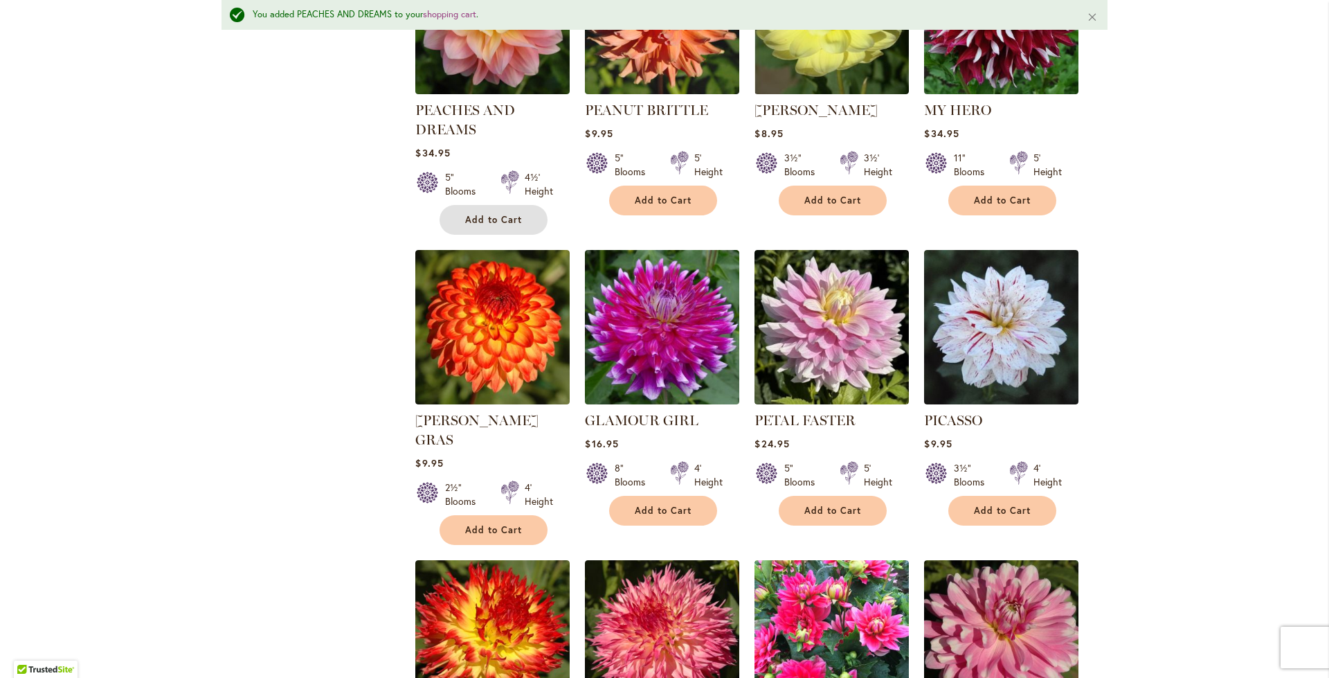
scroll to position [1852, 0]
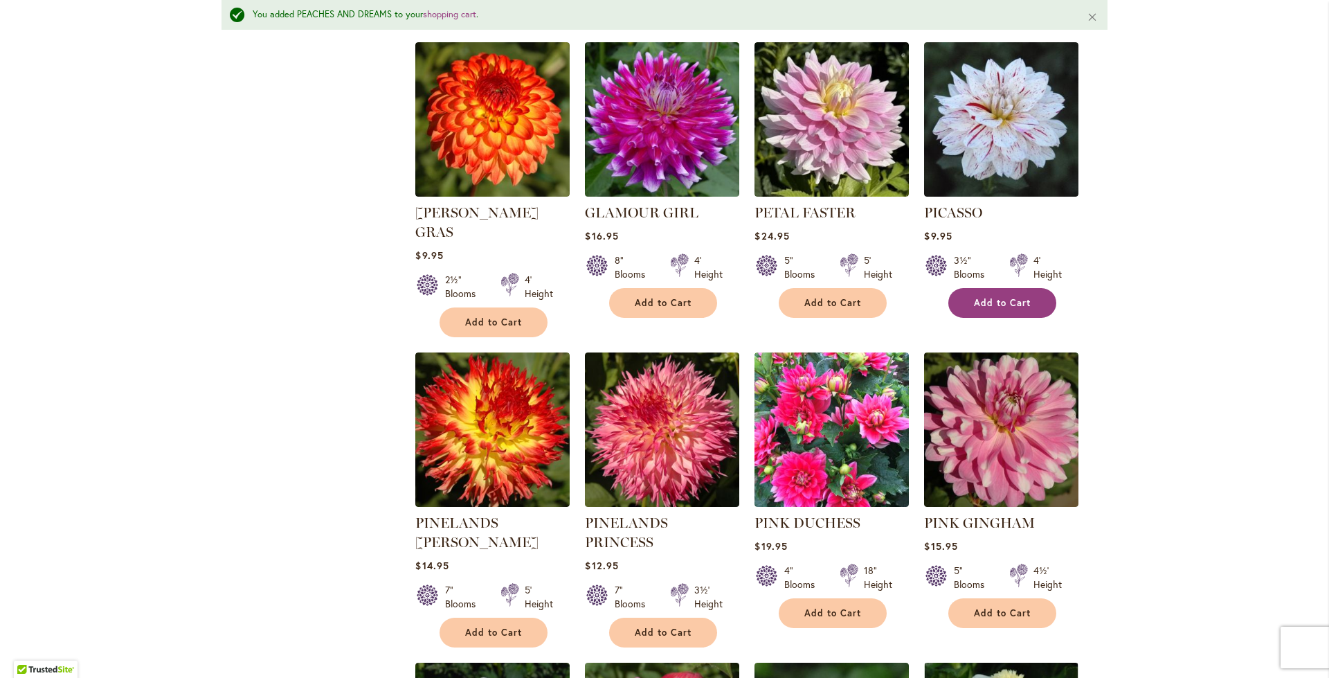
click at [1020, 288] on button "Add to Cart" at bounding box center [1003, 303] width 108 height 30
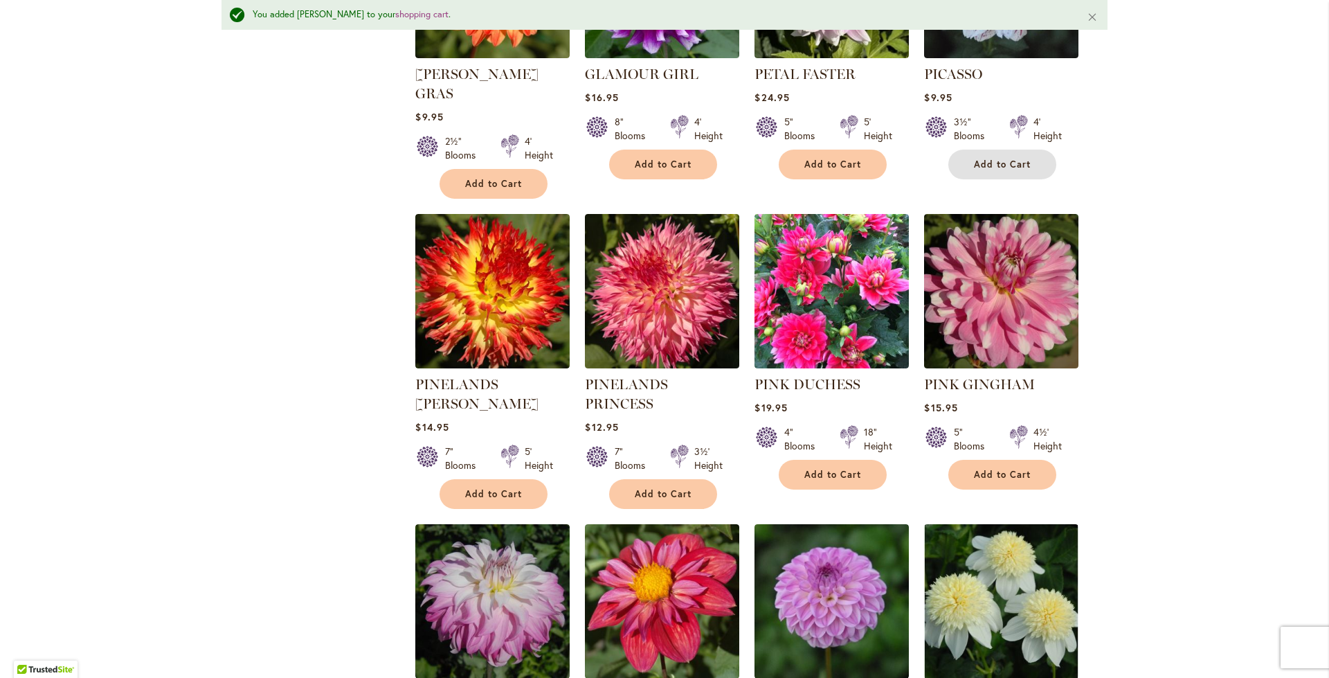
scroll to position [2198, 0]
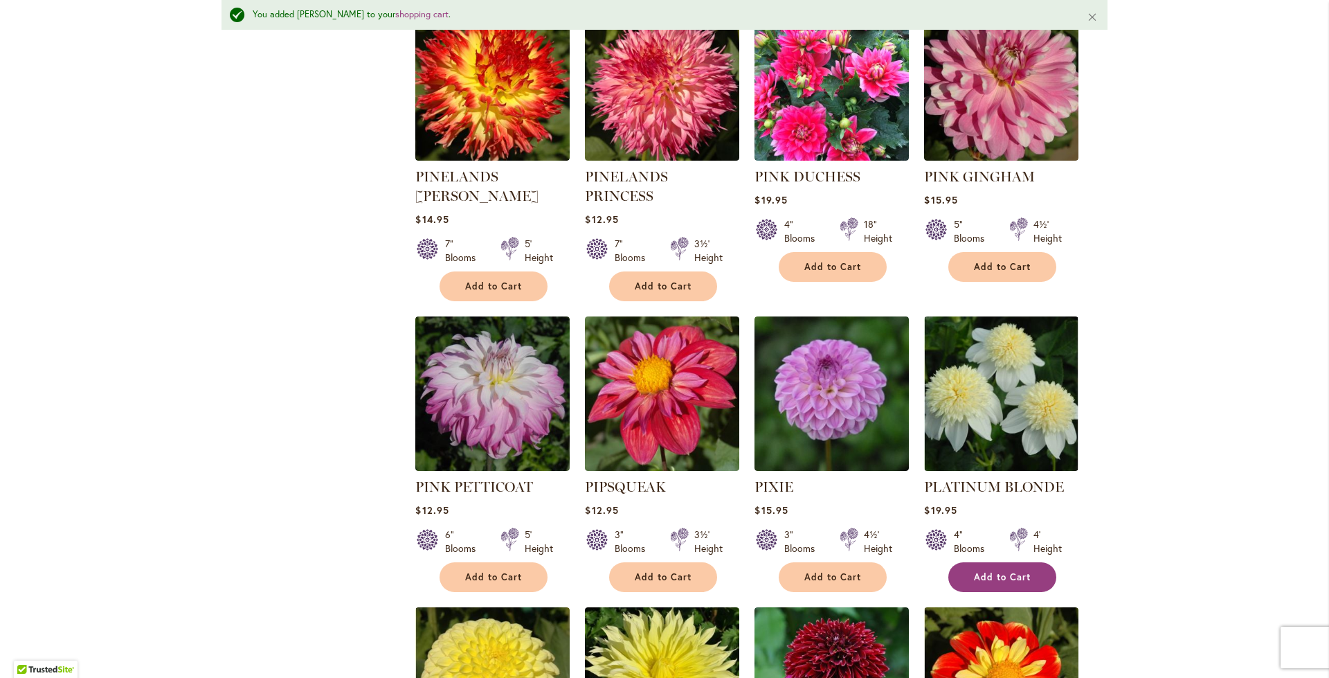
click at [985, 562] on button "Add to Cart" at bounding box center [1003, 577] width 108 height 30
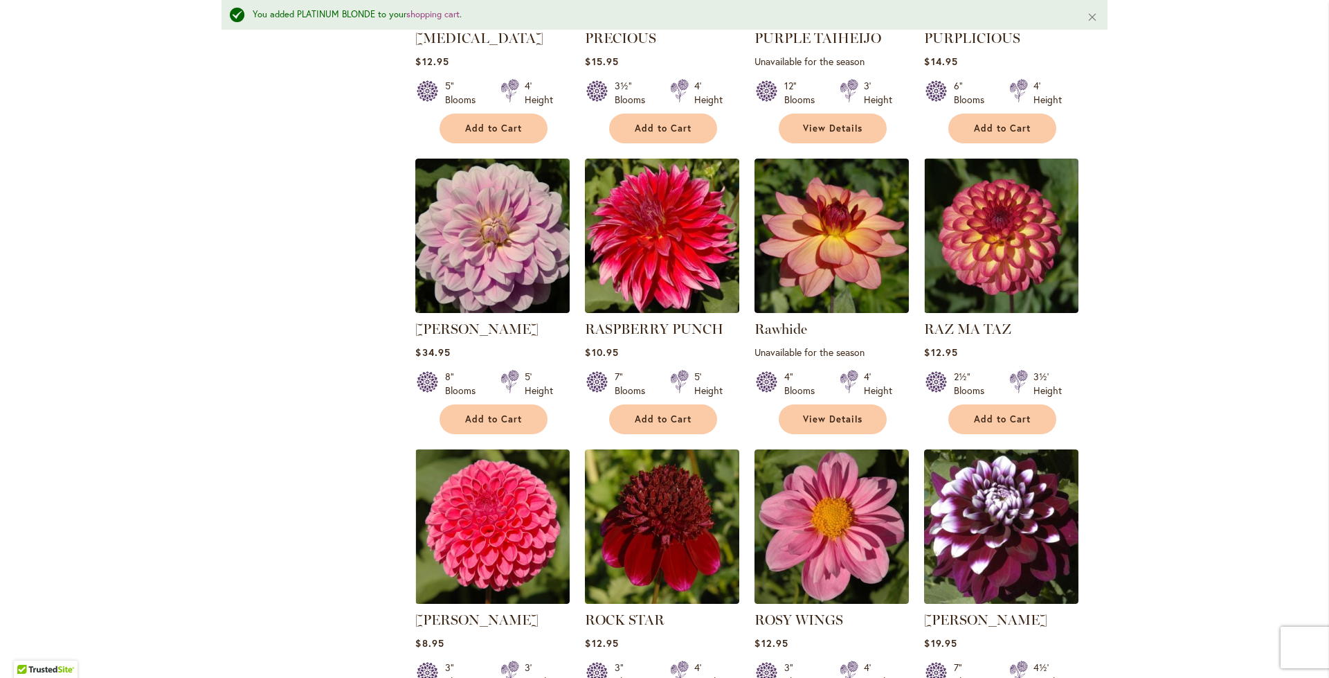
scroll to position [3375, 0]
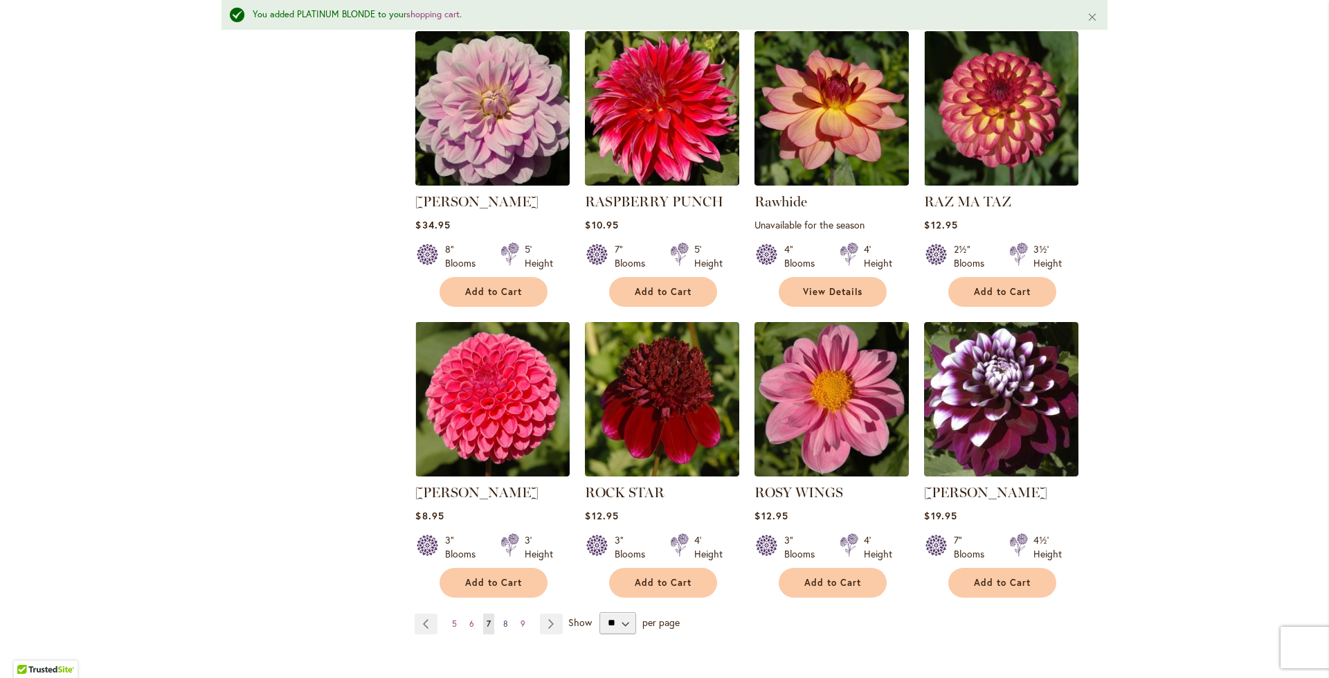
click at [503, 618] on span "8" at bounding box center [505, 623] width 5 height 10
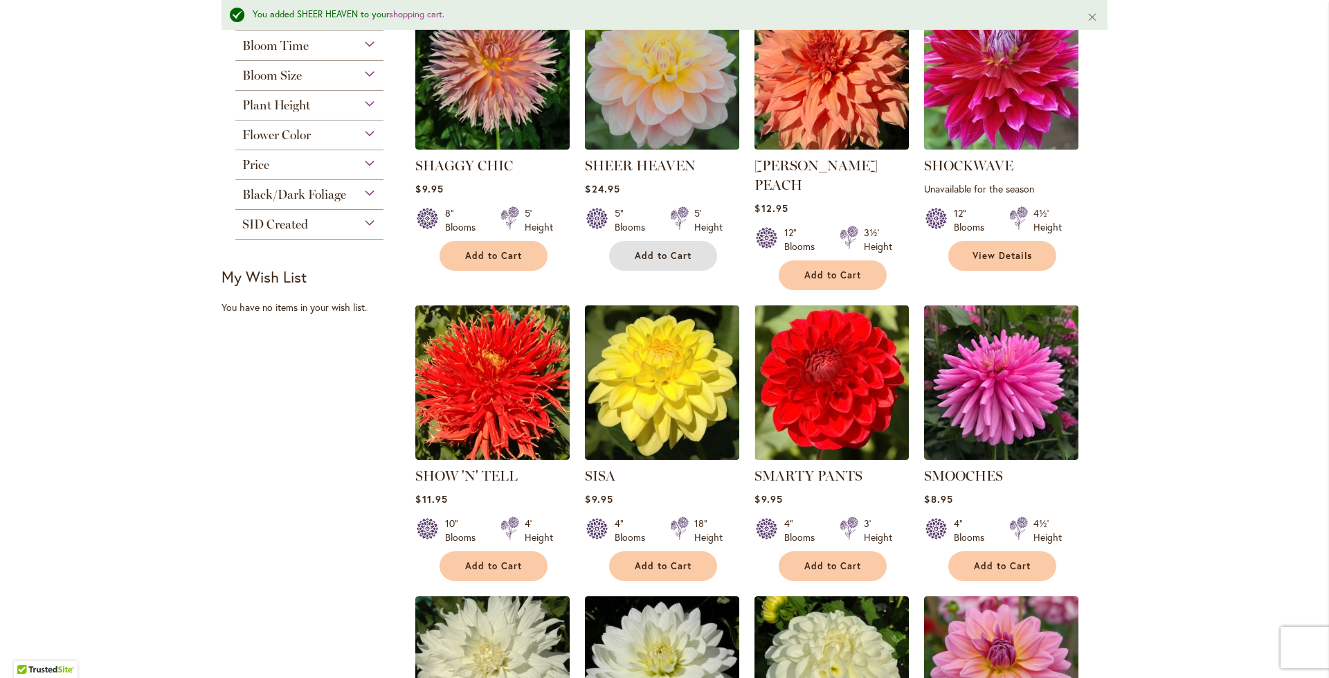
scroll to position [886, 0]
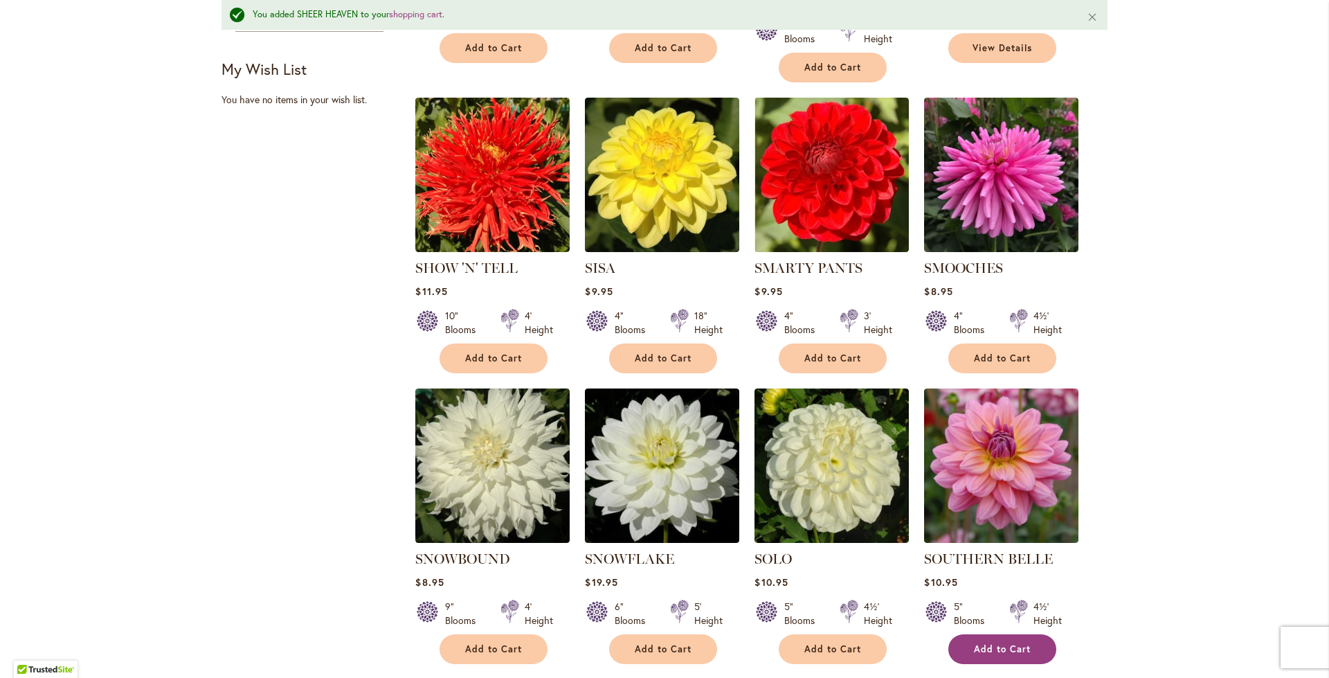
click at [1005, 643] on span "Add to Cart" at bounding box center [1002, 649] width 57 height 12
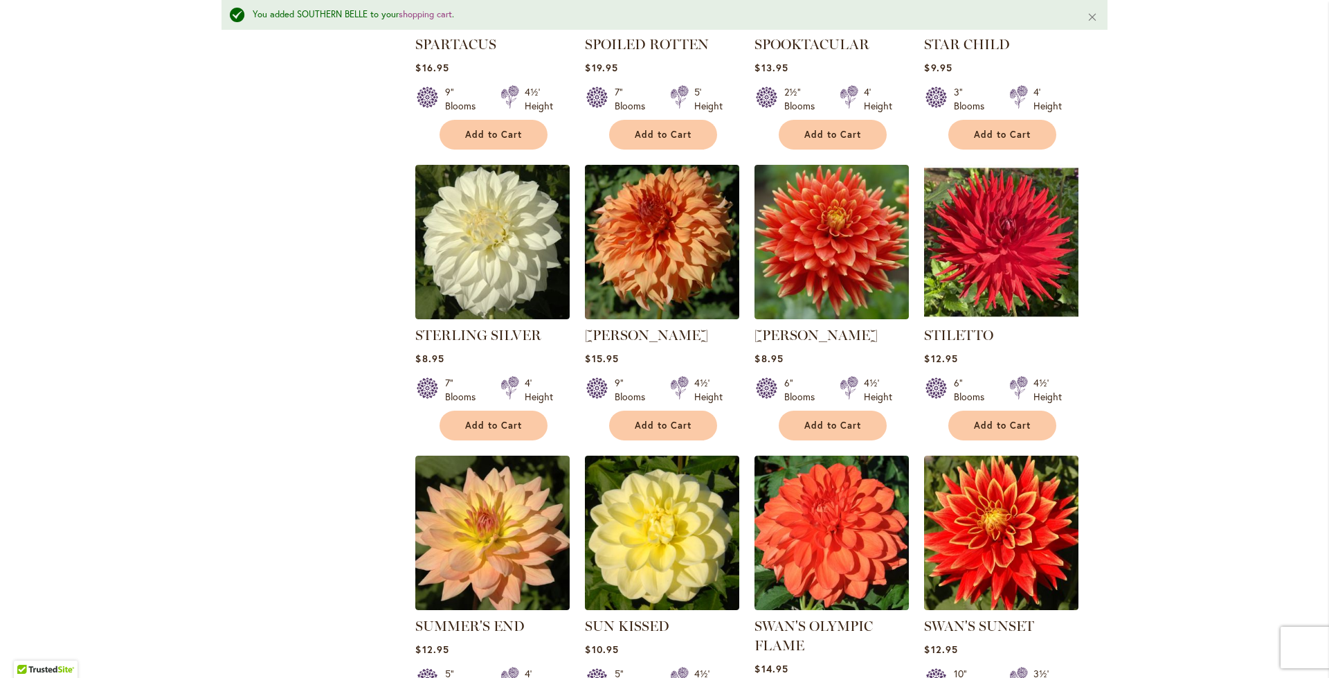
scroll to position [1786, 0]
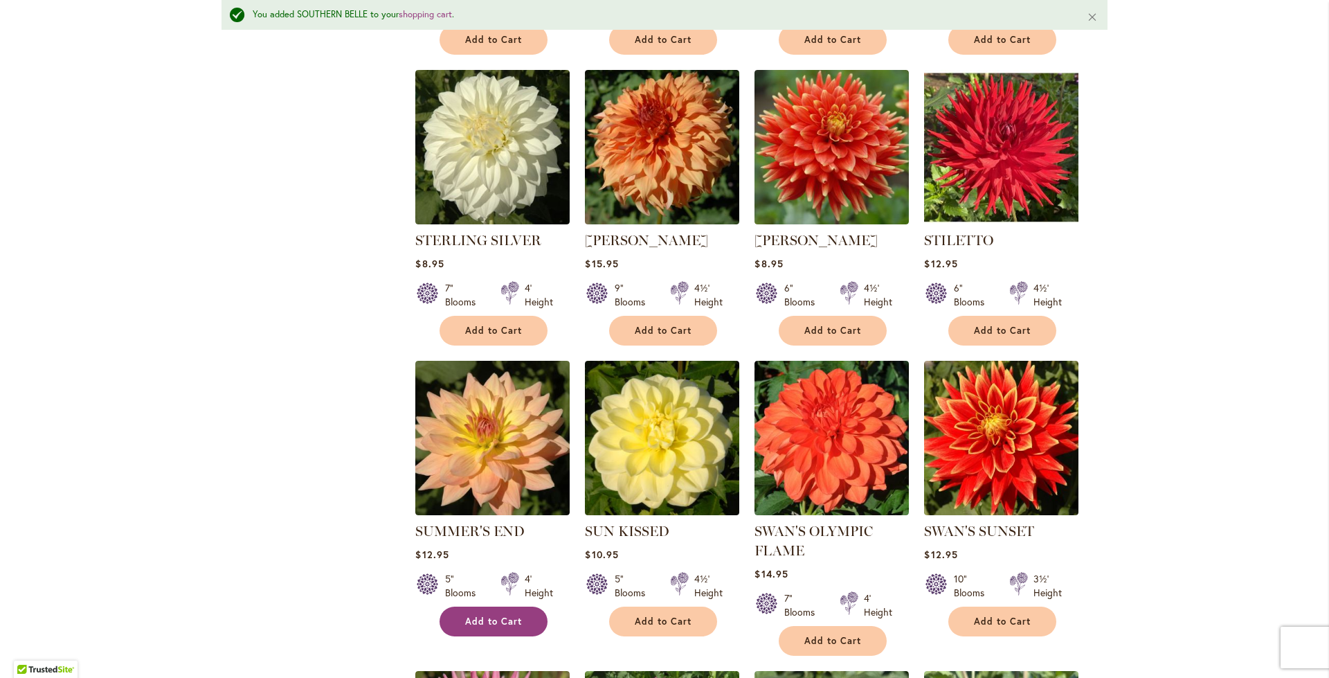
click at [522, 606] on button "Add to Cart" at bounding box center [494, 621] width 108 height 30
click at [679, 615] on span "Add to Cart" at bounding box center [663, 621] width 57 height 12
click at [475, 609] on button "Add to Cart" at bounding box center [494, 621] width 108 height 30
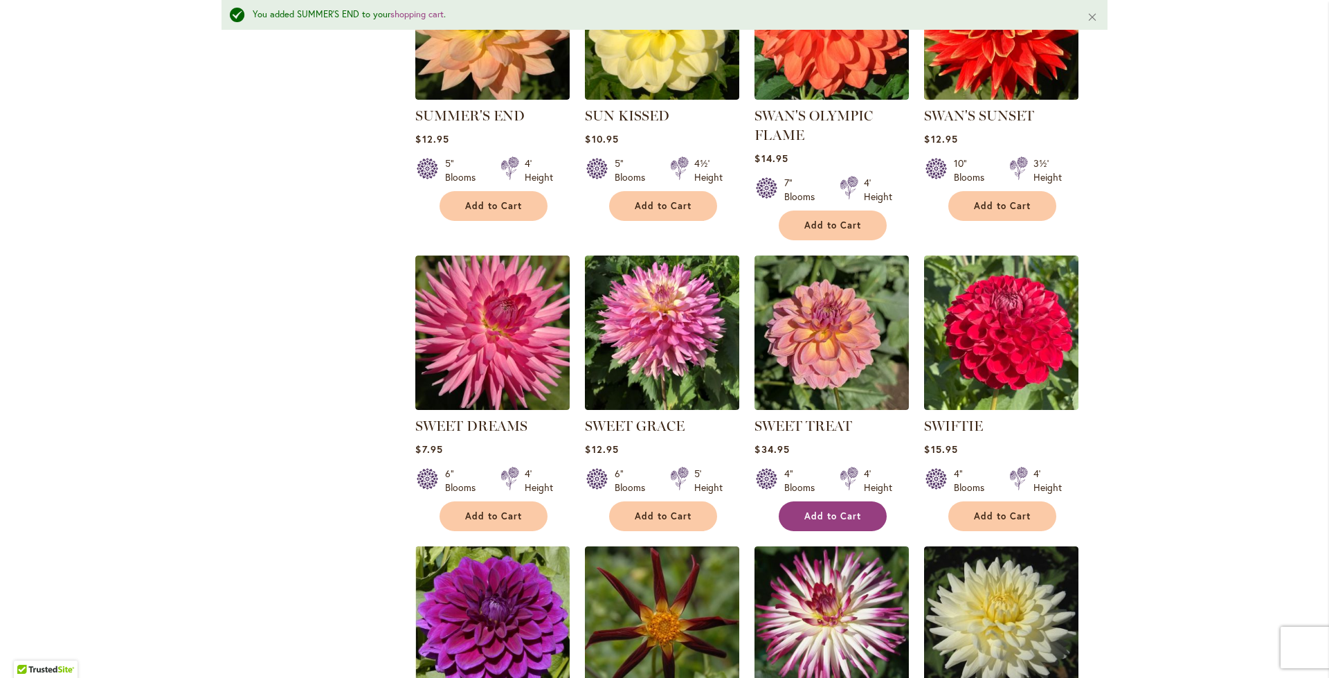
click at [826, 502] on button "Add to Cart" at bounding box center [833, 516] width 108 height 30
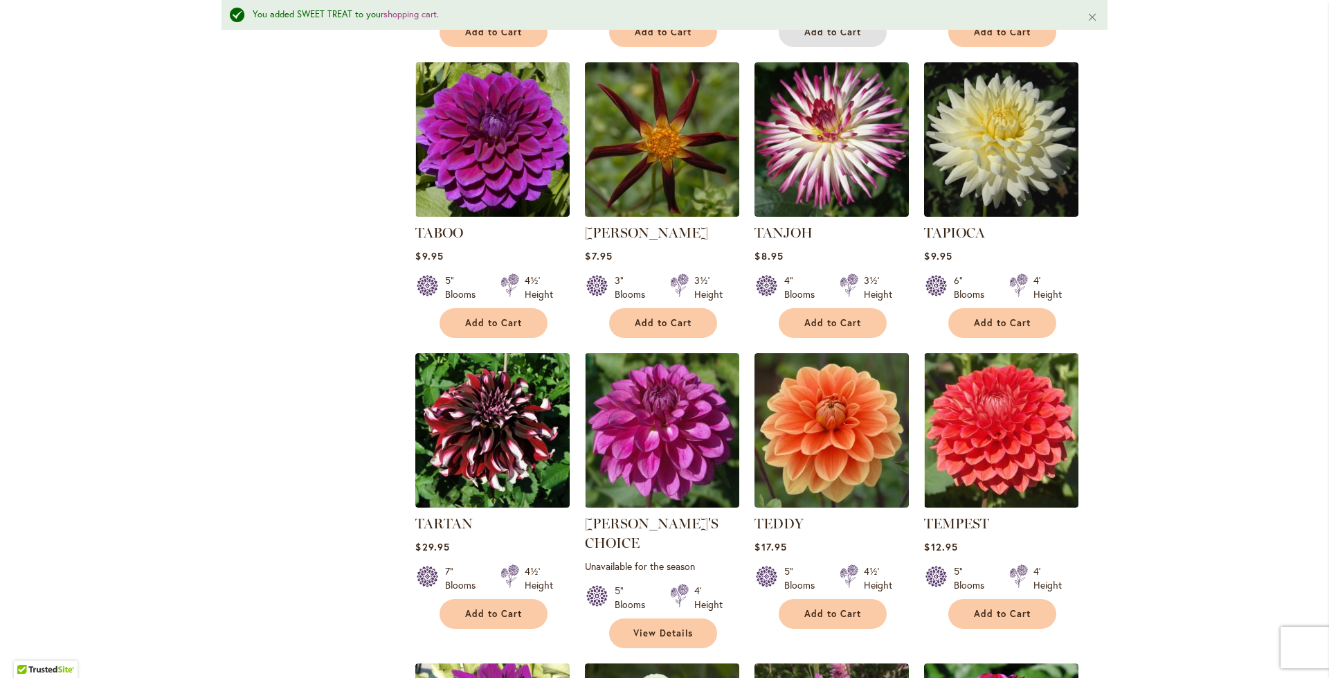
scroll to position [2686, 0]
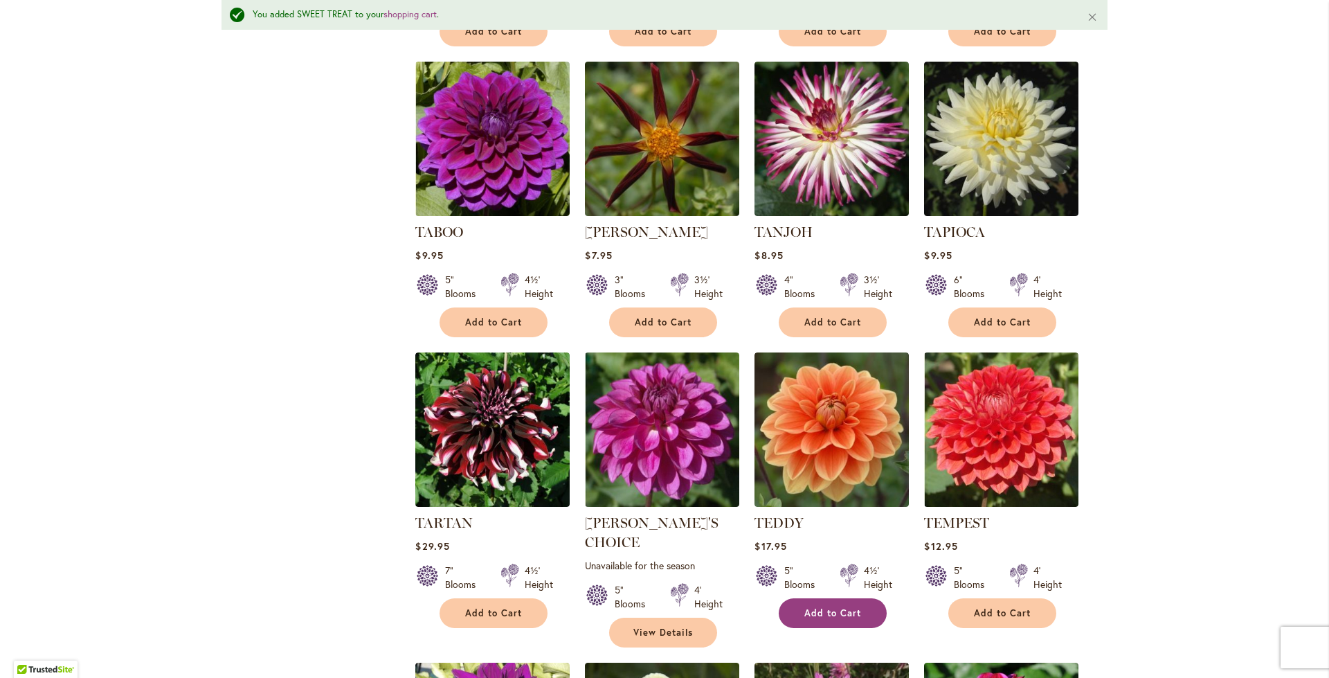
click at [830, 598] on button "Add to Cart" at bounding box center [833, 613] width 108 height 30
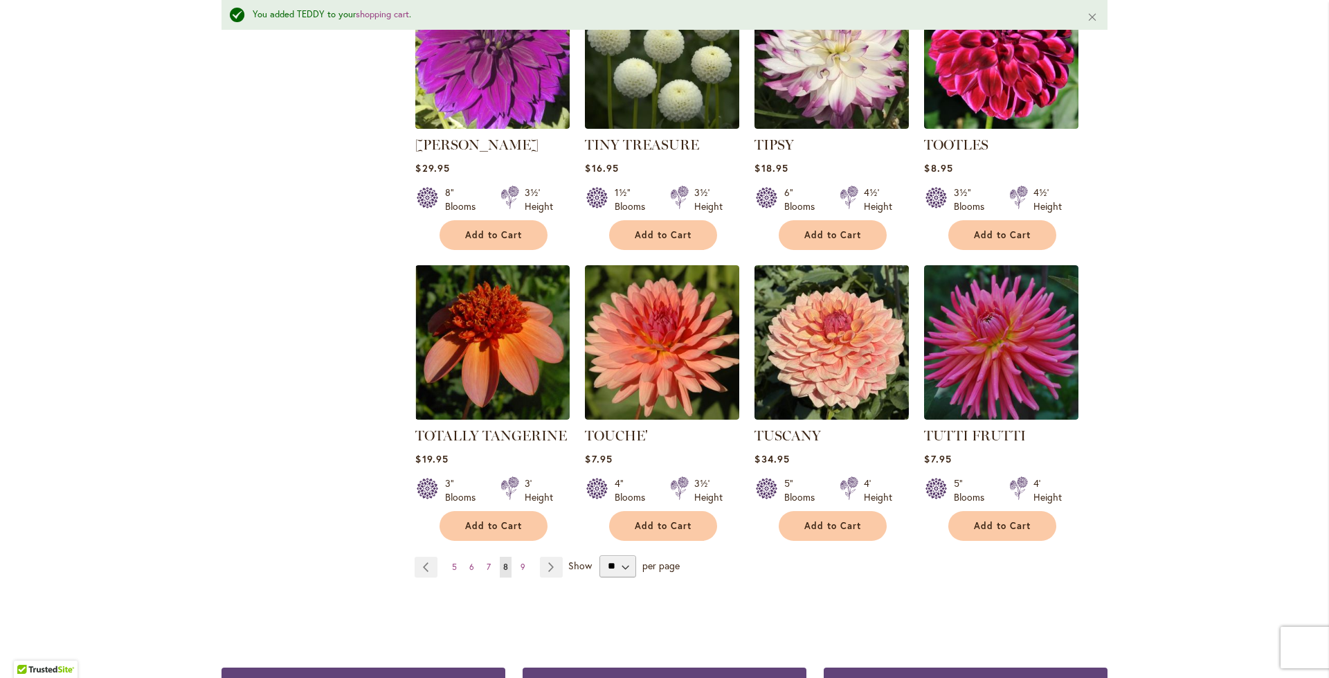
scroll to position [3378, 0]
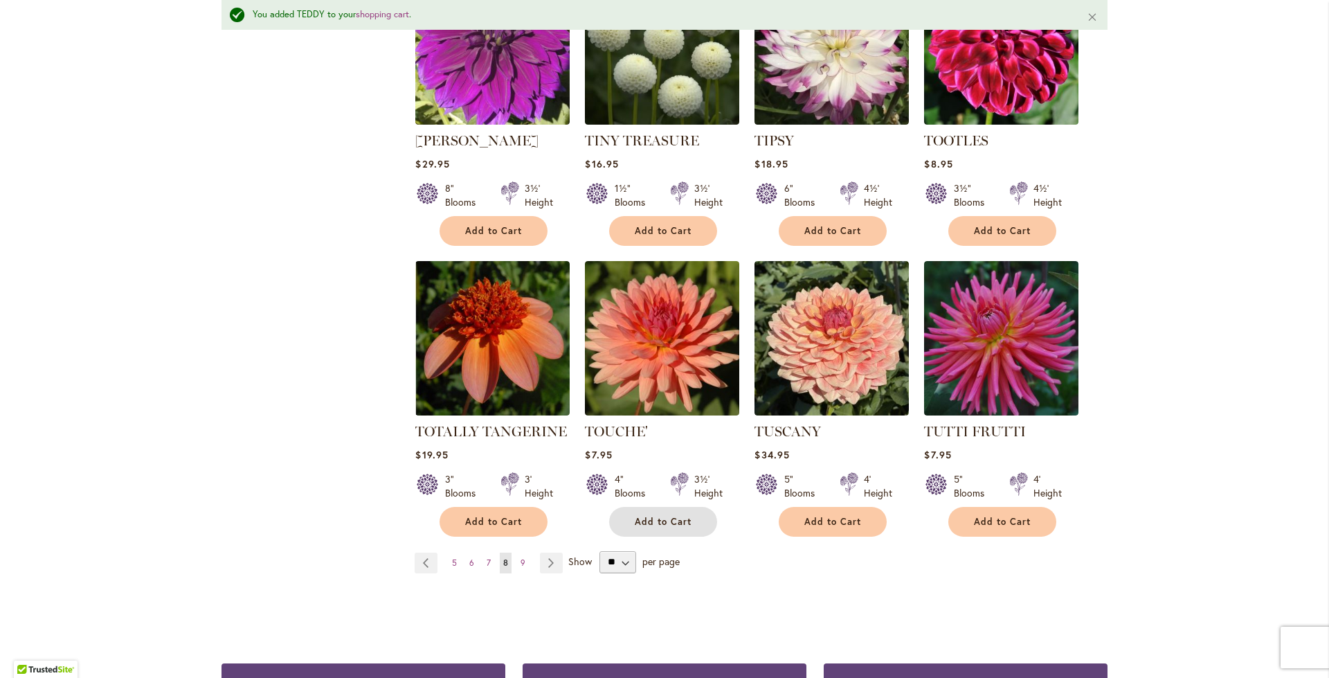
drag, startPoint x: 650, startPoint y: 474, endPoint x: 634, endPoint y: 480, distance: 17.7
click at [650, 516] on span "Add to Cart" at bounding box center [663, 522] width 57 height 12
click at [491, 516] on span "Add to Cart" at bounding box center [493, 522] width 57 height 12
drag, startPoint x: 543, startPoint y: 514, endPoint x: 667, endPoint y: 584, distance: 143.2
click at [543, 552] on link "Page Next" at bounding box center [551, 562] width 23 height 21
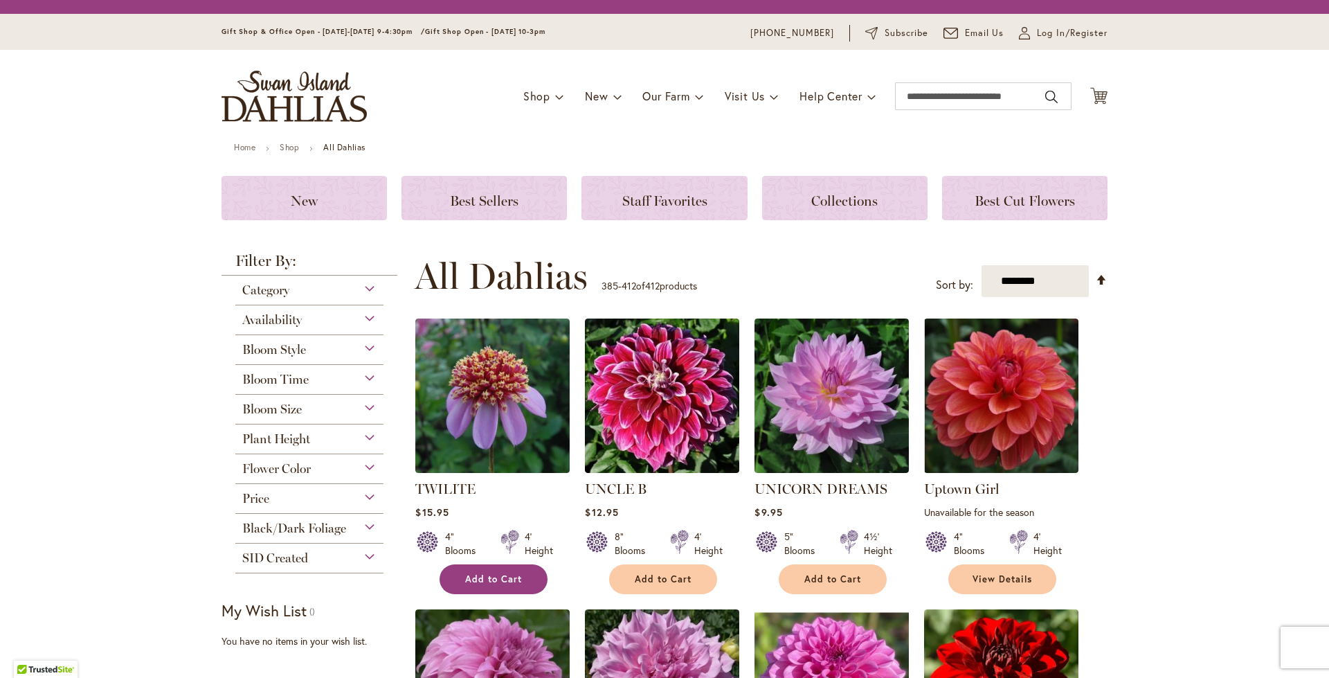
click at [493, 578] on span "Add to Cart" at bounding box center [493, 579] width 57 height 12
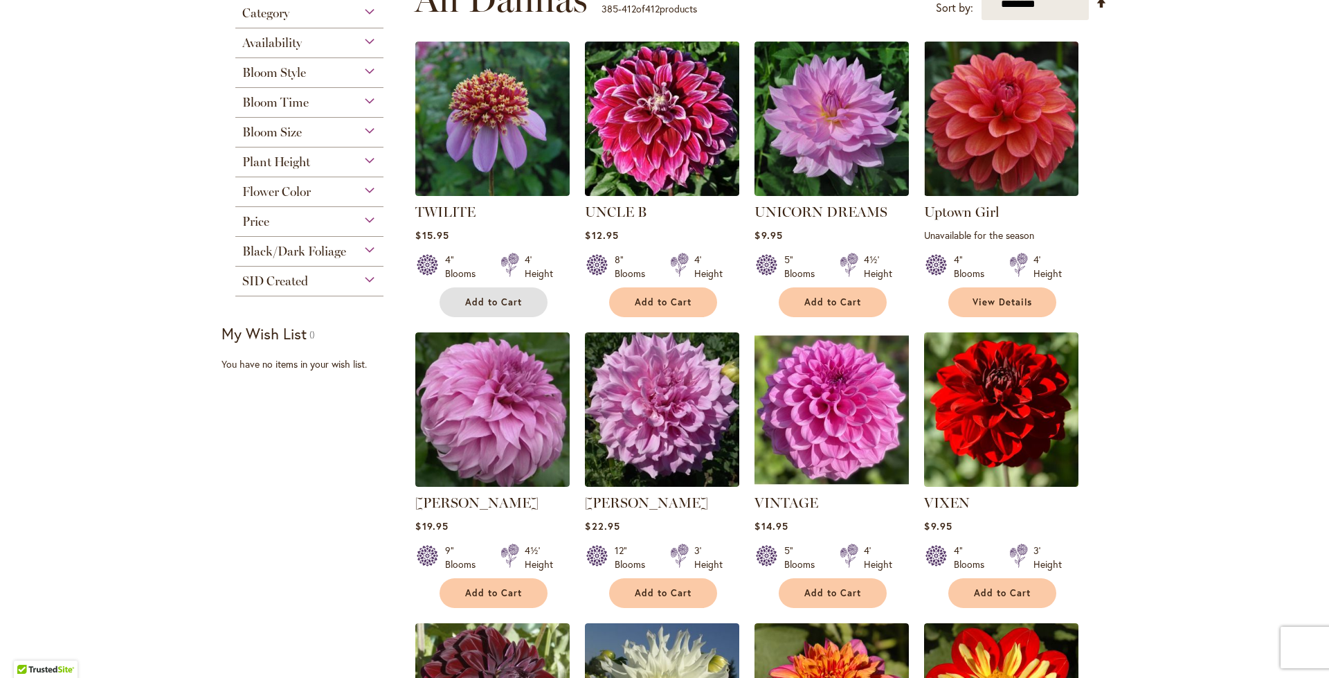
scroll to position [341, 0]
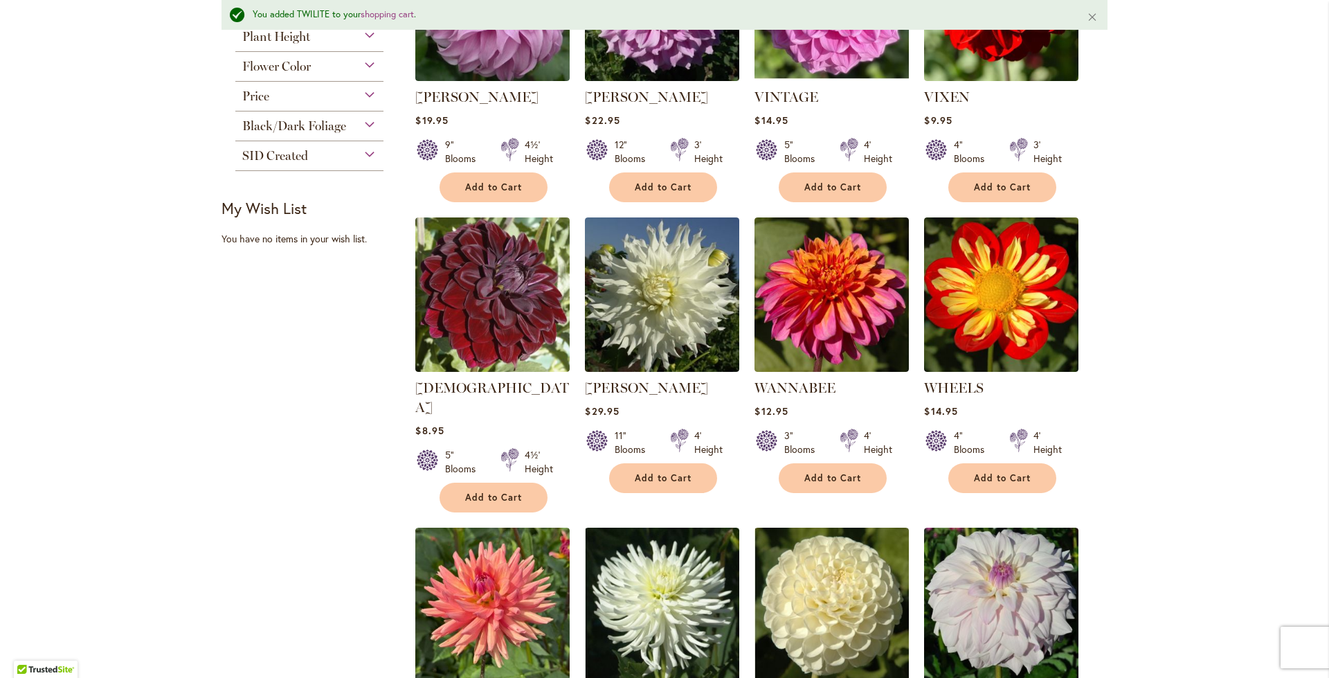
scroll to position [748, 0]
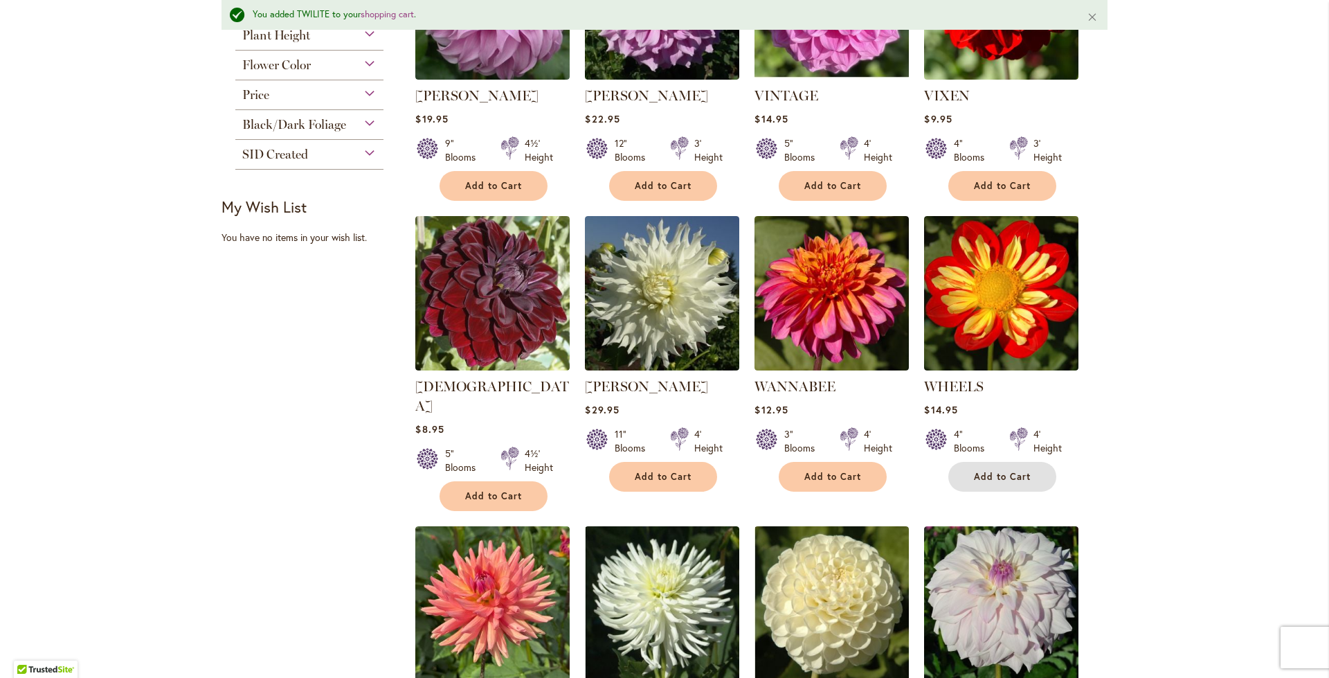
drag, startPoint x: 995, startPoint y: 478, endPoint x: 1014, endPoint y: 478, distance: 19.4
click at [995, 478] on span "Add to Cart" at bounding box center [1002, 477] width 57 height 12
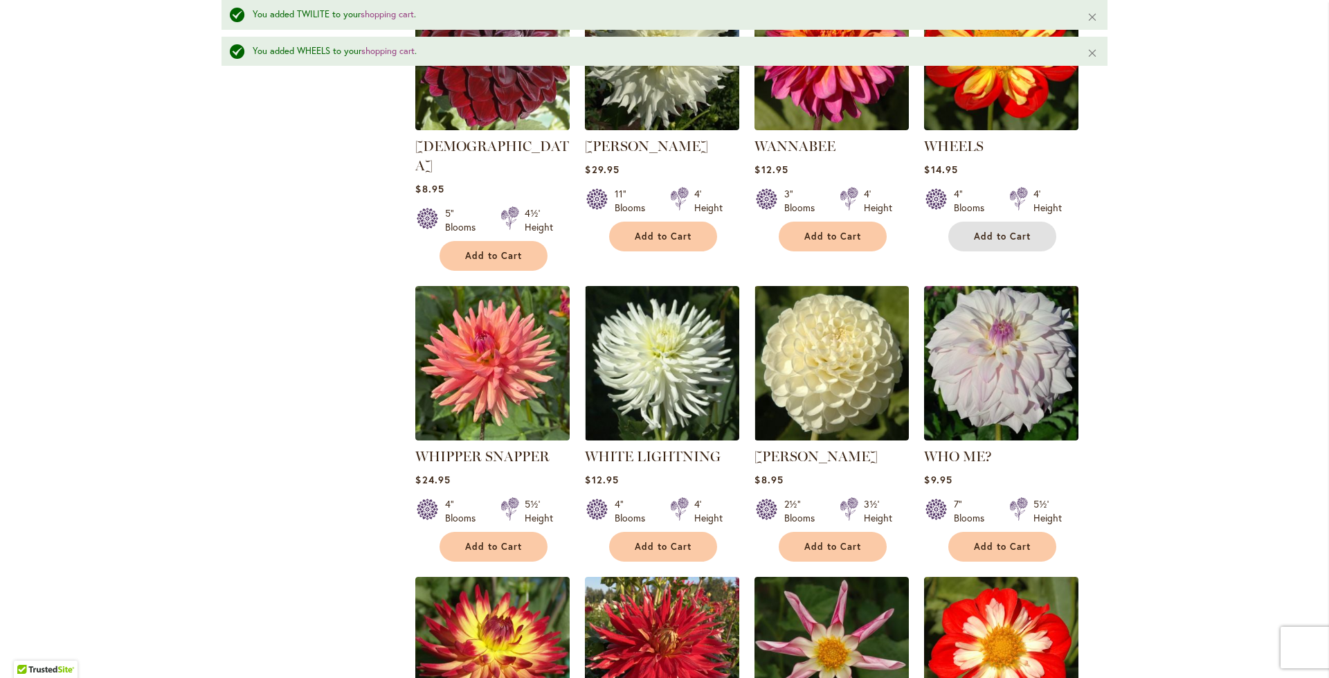
scroll to position [1546, 0]
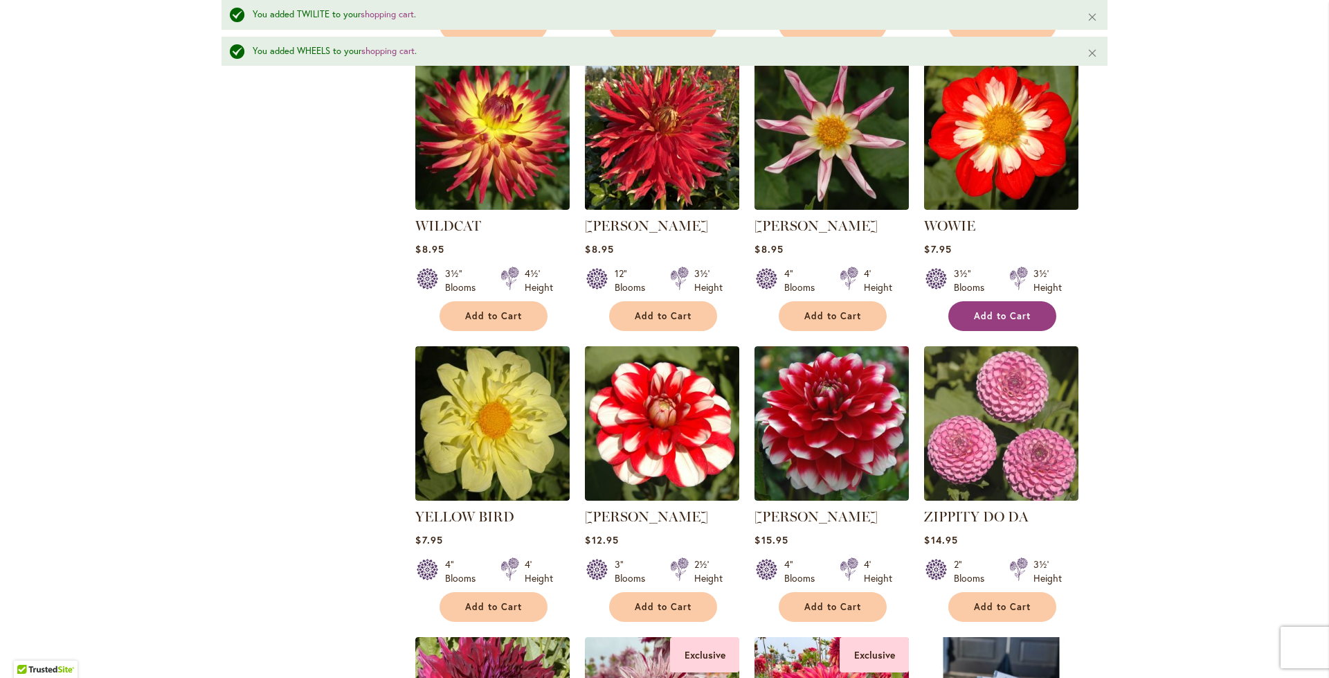
click at [995, 301] on button "Add to Cart" at bounding box center [1003, 316] width 108 height 30
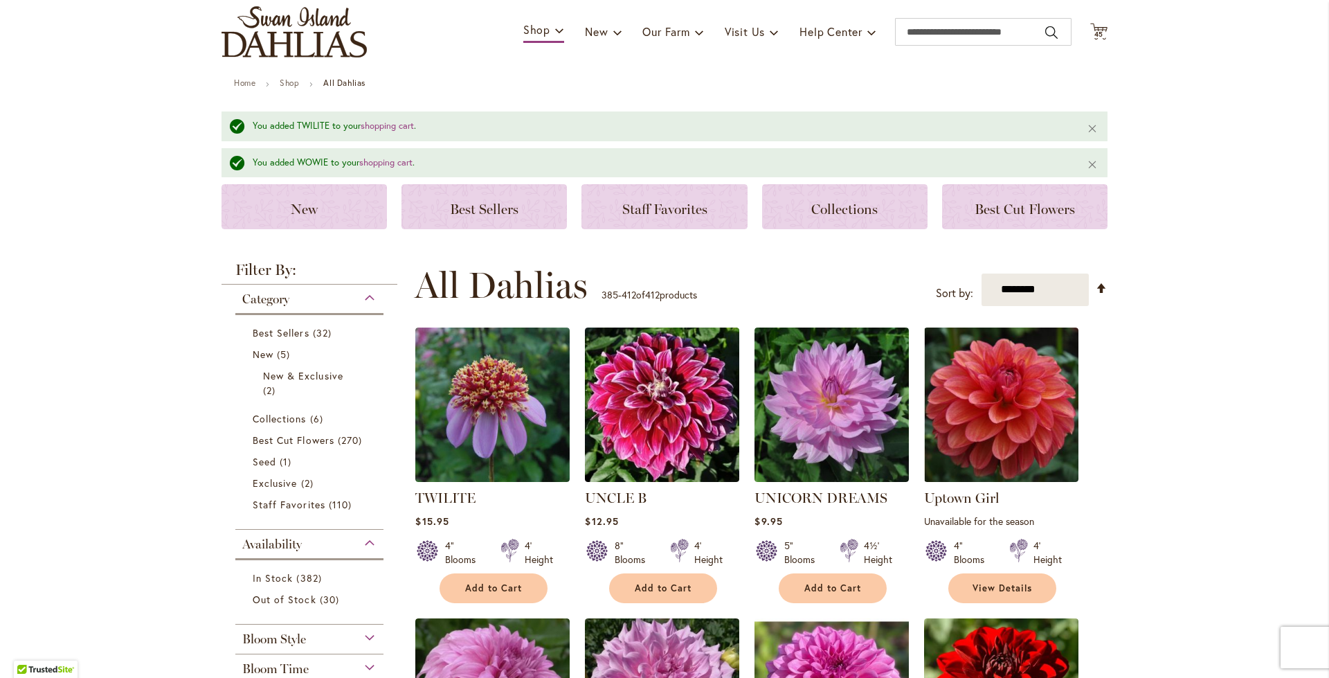
scroll to position [0, 0]
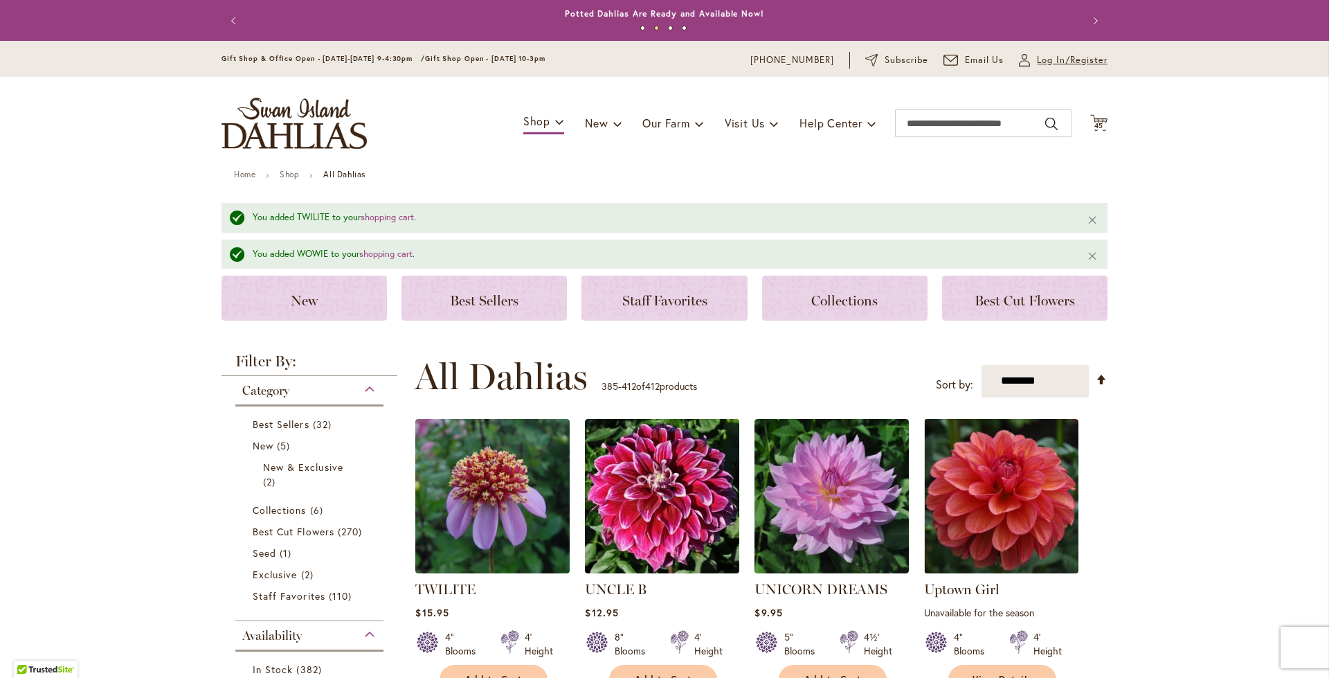
click at [1046, 57] on span "Log In/Register" at bounding box center [1072, 60] width 71 height 14
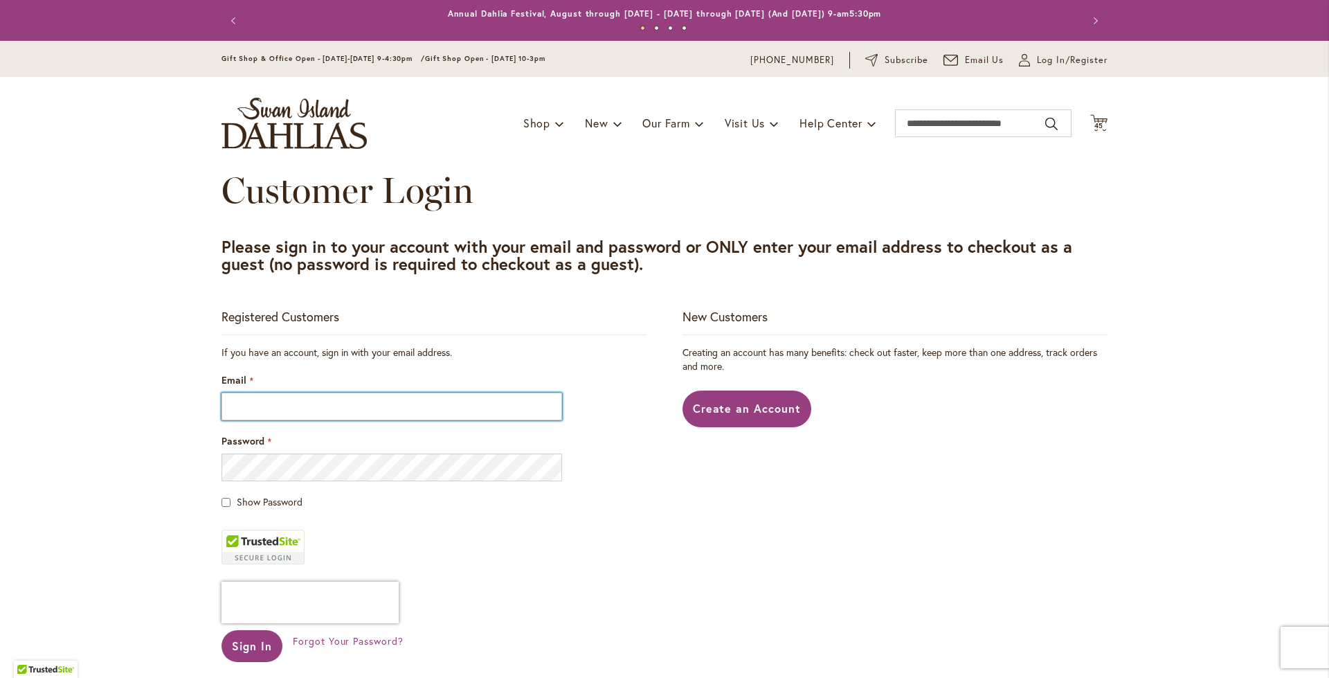
click at [300, 406] on input "Email" at bounding box center [392, 407] width 341 height 28
type input "**********"
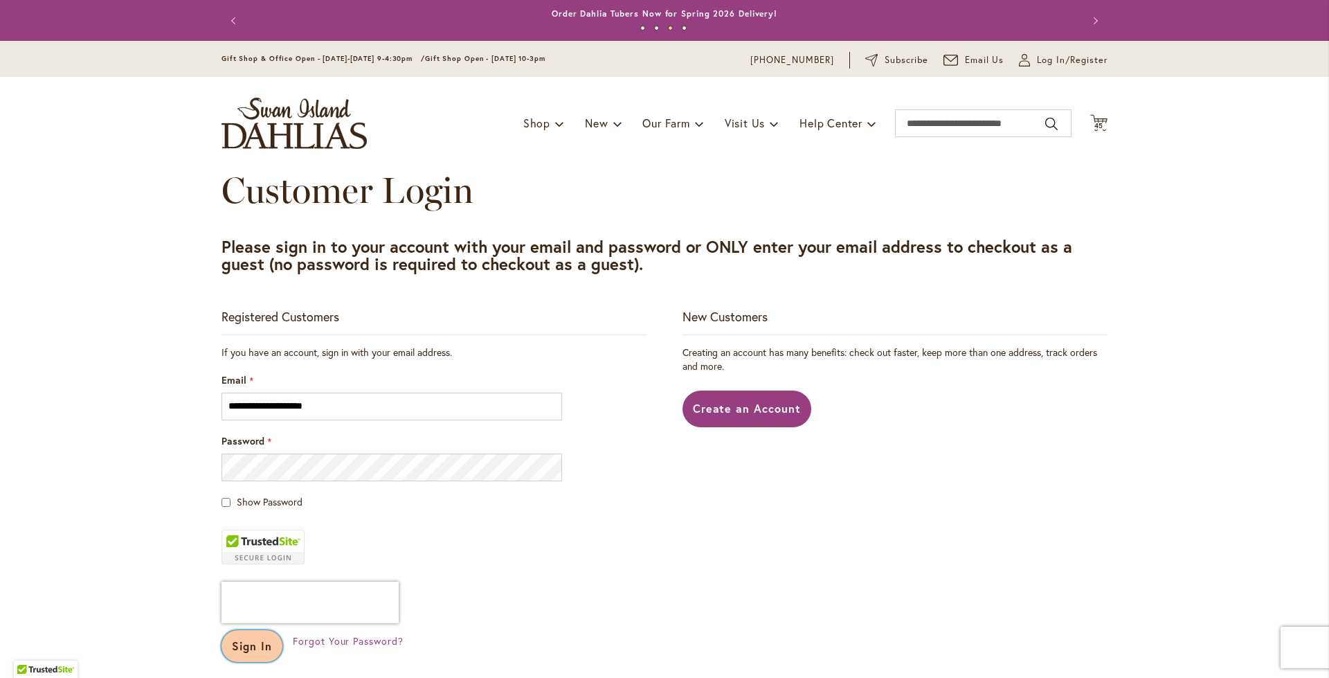
click at [244, 654] on button "Sign In" at bounding box center [252, 646] width 61 height 32
click at [728, 409] on span "Create an Account" at bounding box center [747, 408] width 109 height 15
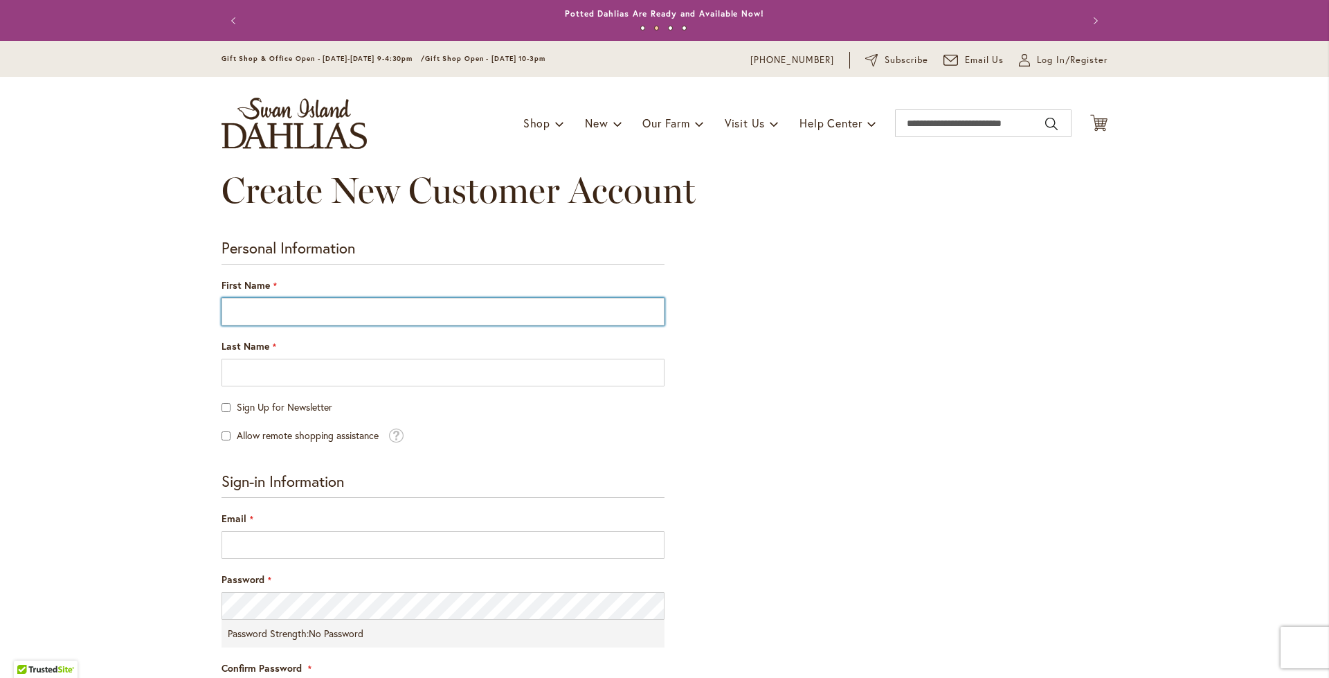
click at [366, 304] on input "First Name" at bounding box center [443, 312] width 443 height 28
type input "****"
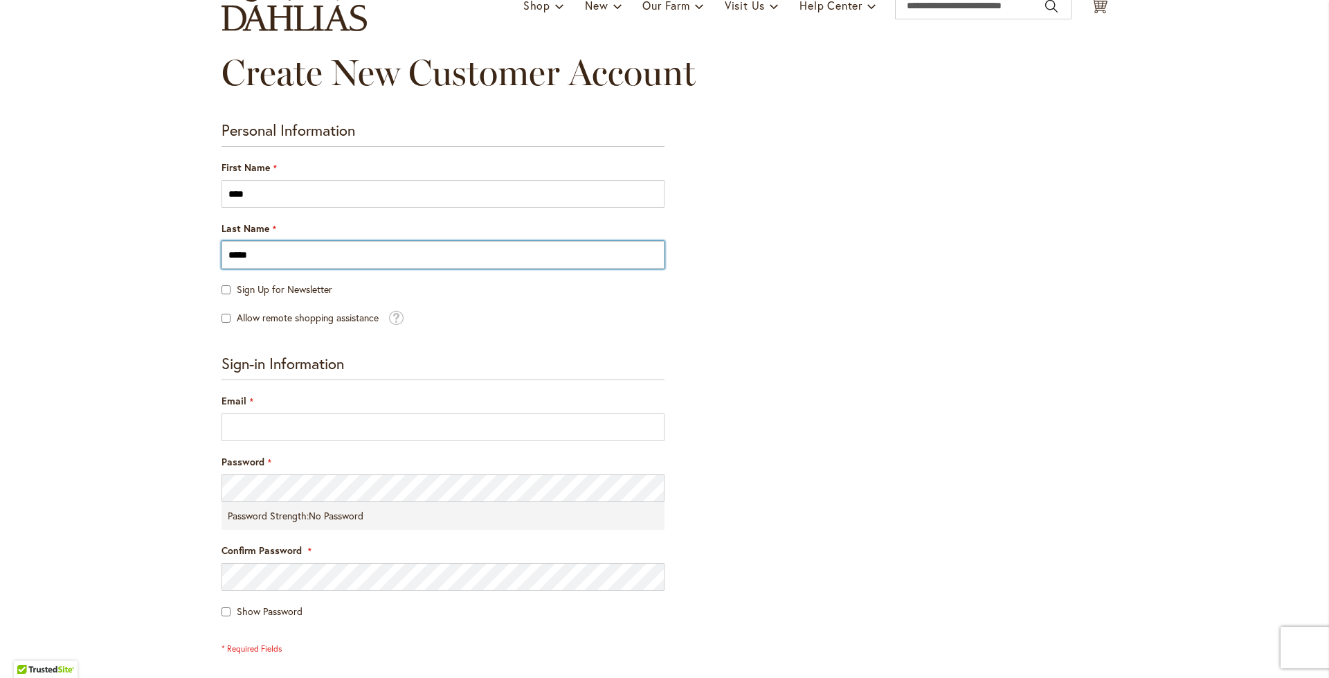
scroll to position [208, 0]
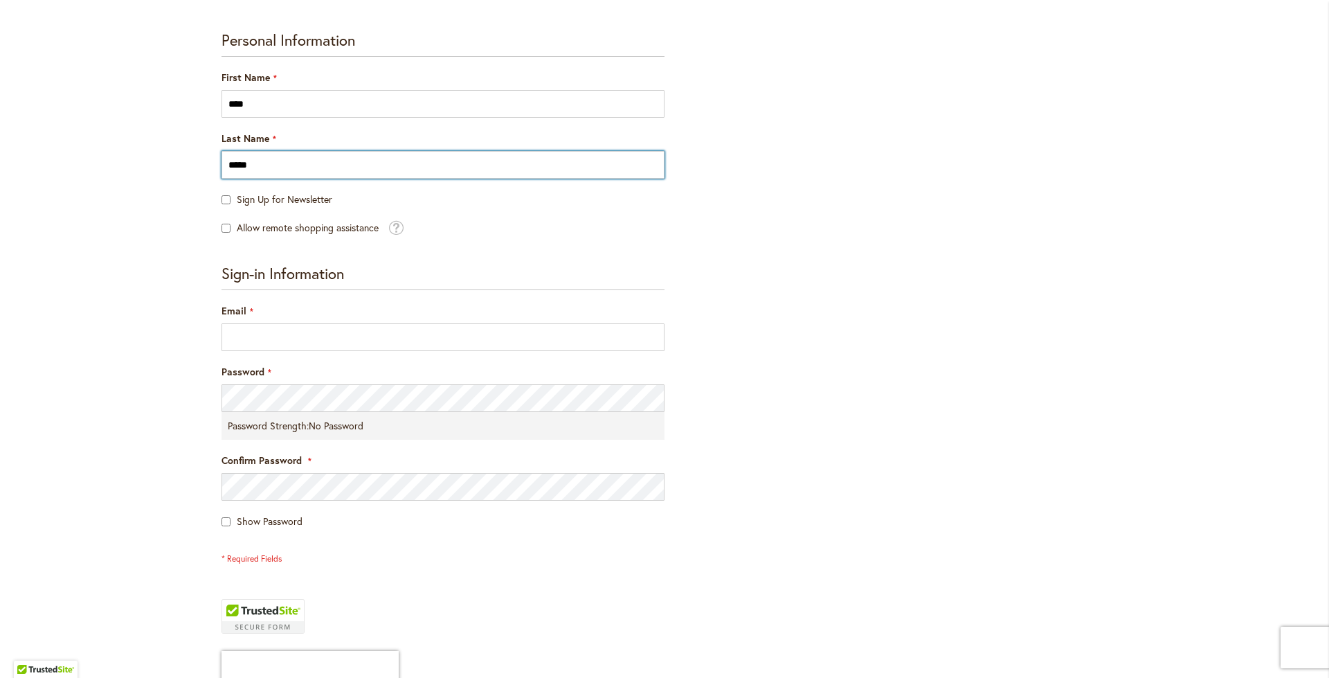
type input "*****"
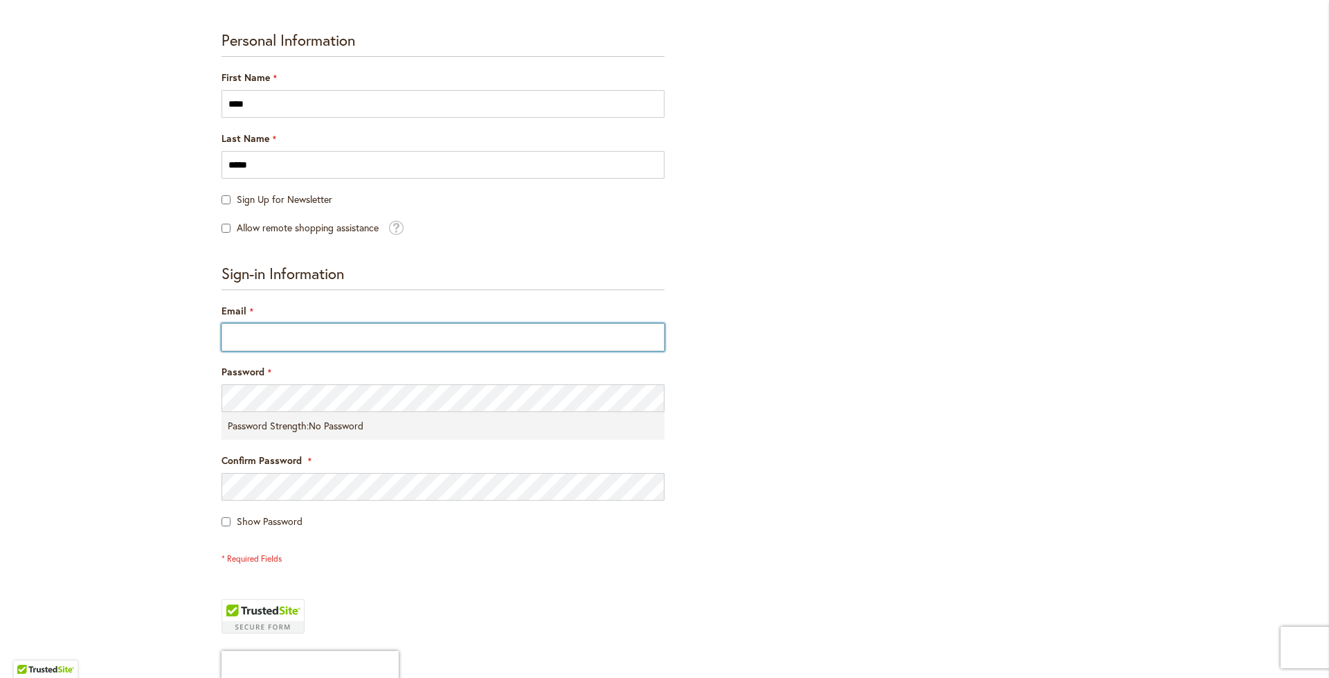
click at [266, 330] on input "Email" at bounding box center [443, 337] width 443 height 28
type input "**********"
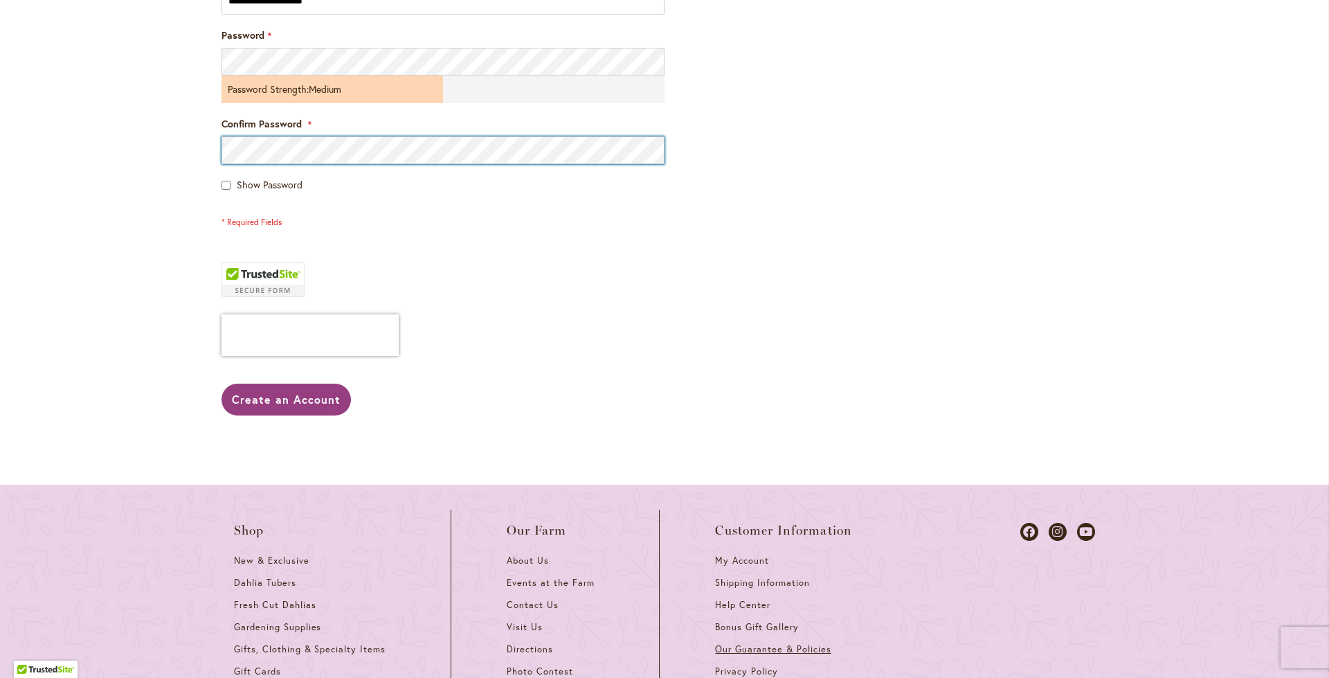
scroll to position [623, 0]
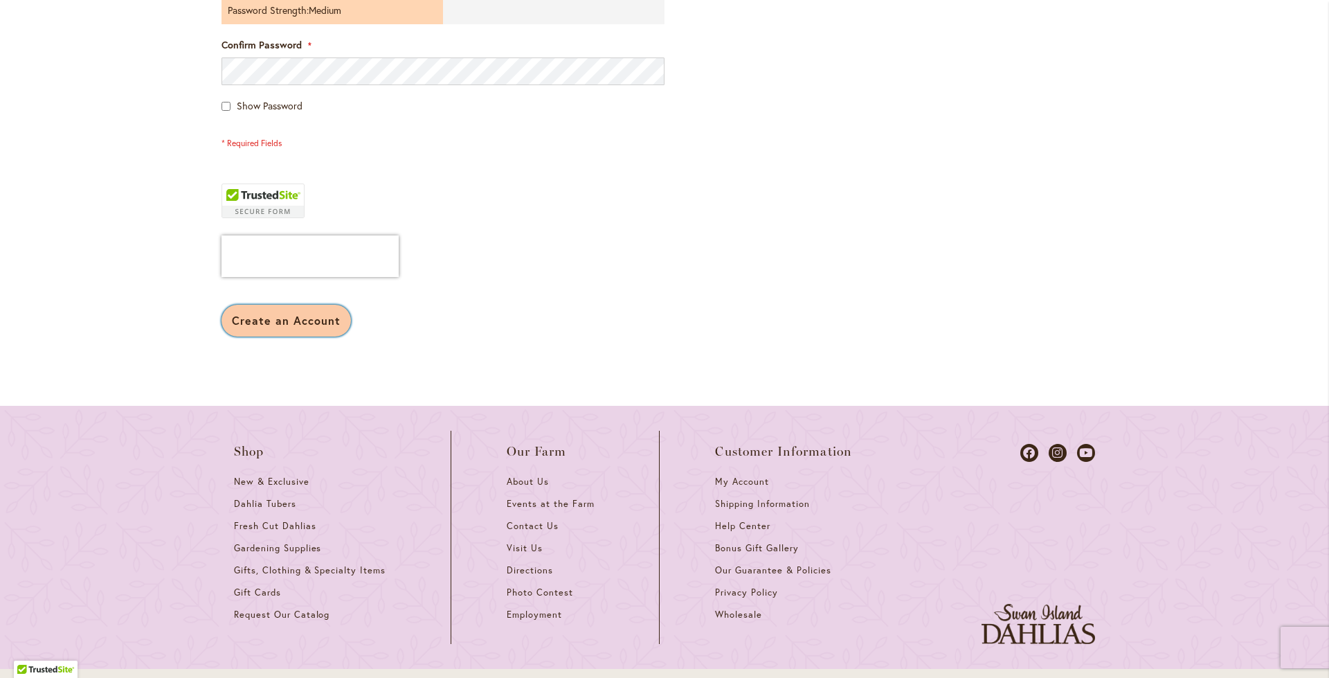
click at [309, 313] on span "Create an Account" at bounding box center [286, 320] width 109 height 15
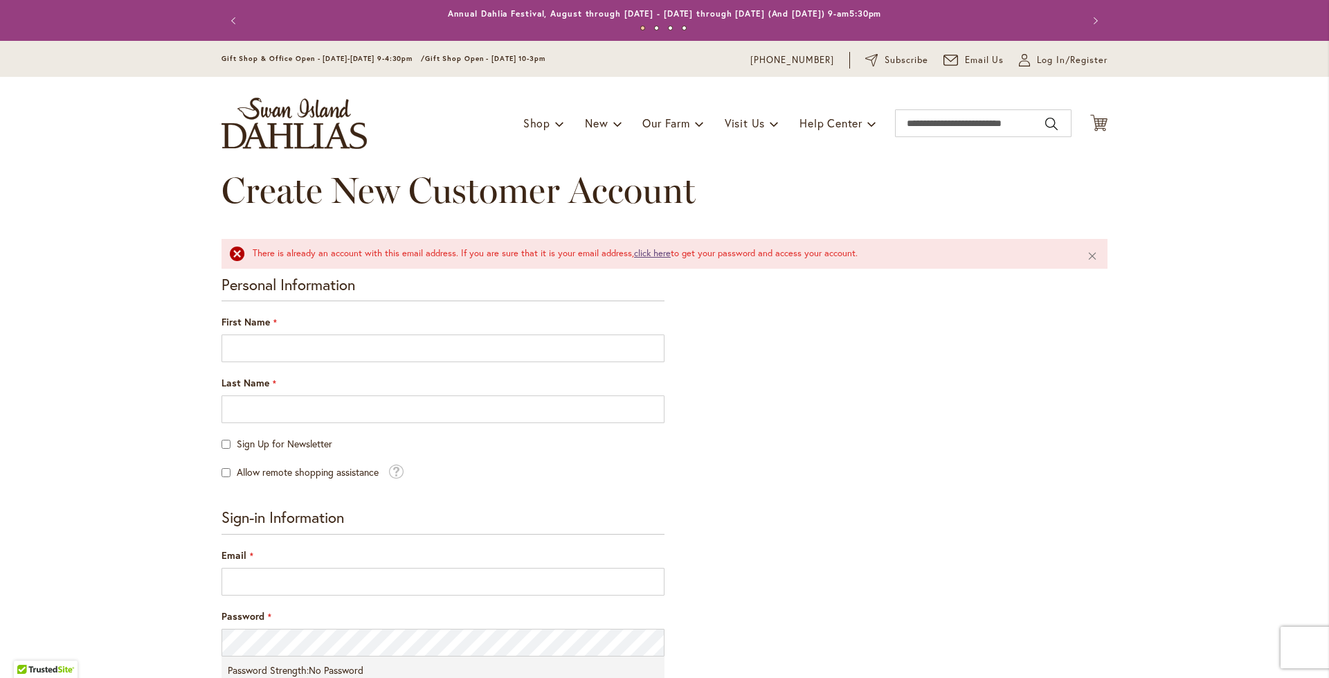
click at [648, 250] on link "click here" at bounding box center [652, 253] width 37 height 12
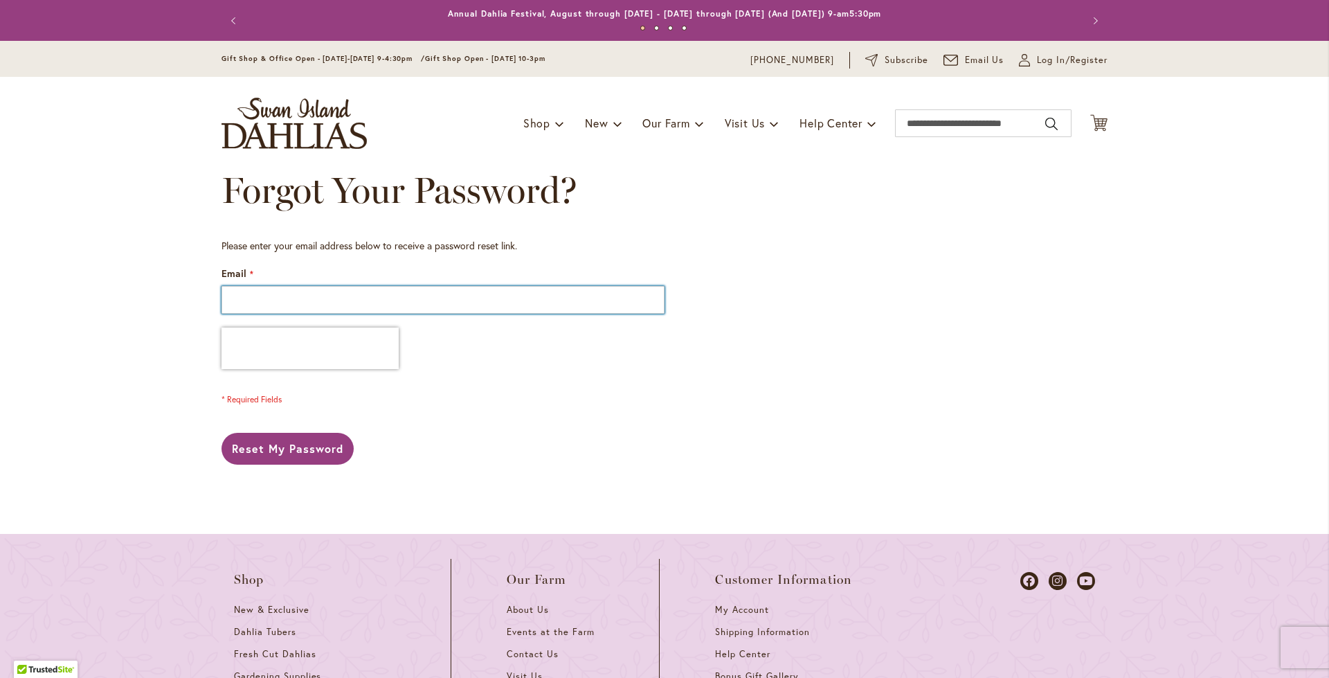
click at [446, 296] on input "Email" at bounding box center [443, 300] width 443 height 28
type input "**********"
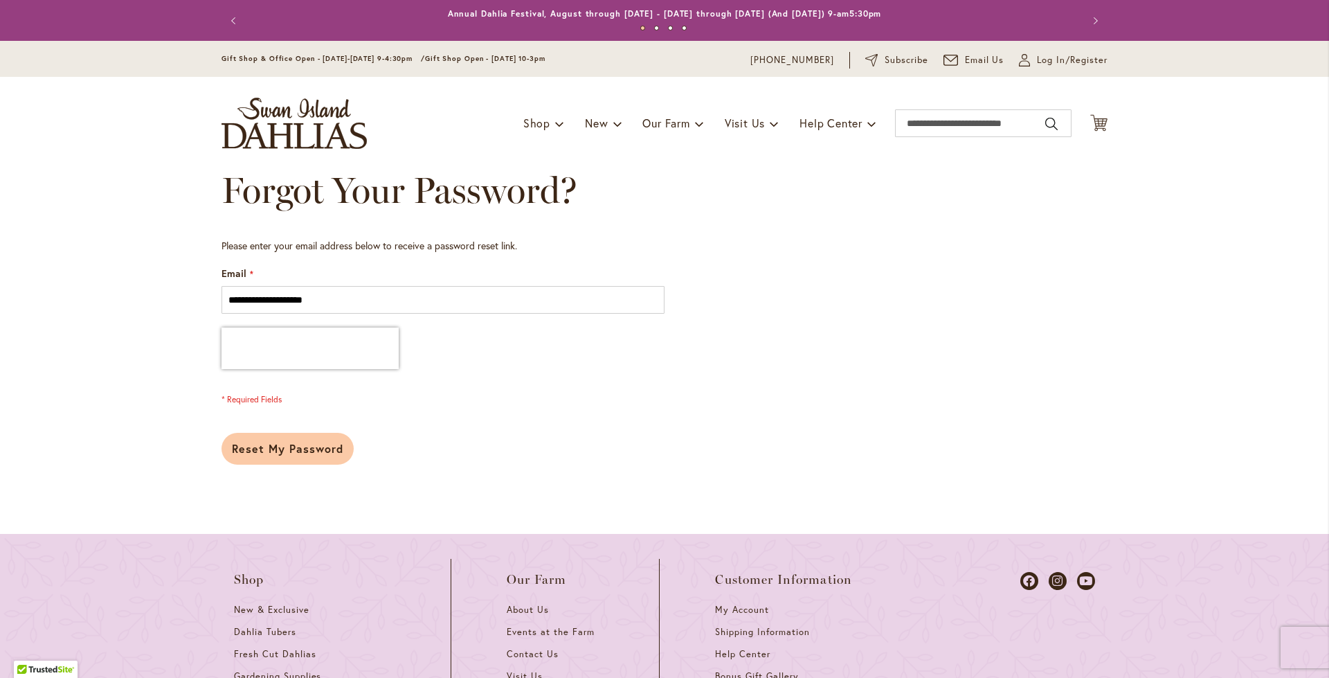
click at [290, 451] on span "Reset My Password" at bounding box center [287, 448] width 111 height 15
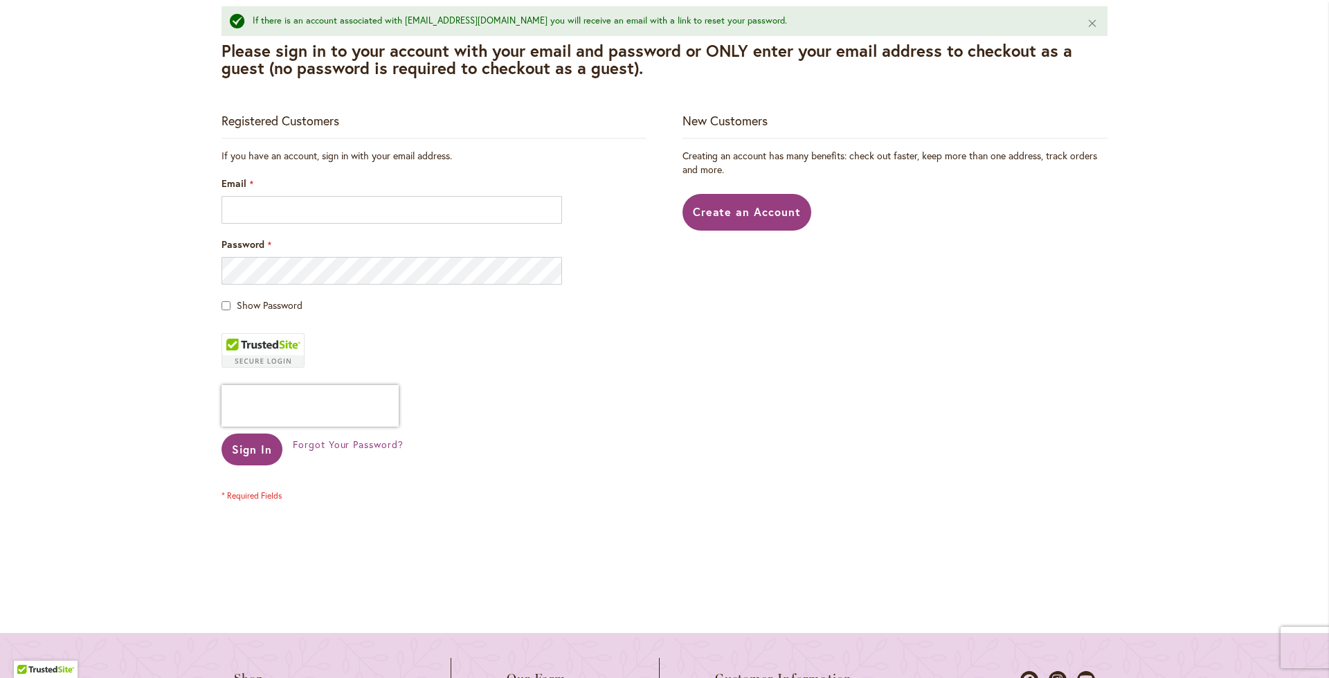
scroll to position [208, 0]
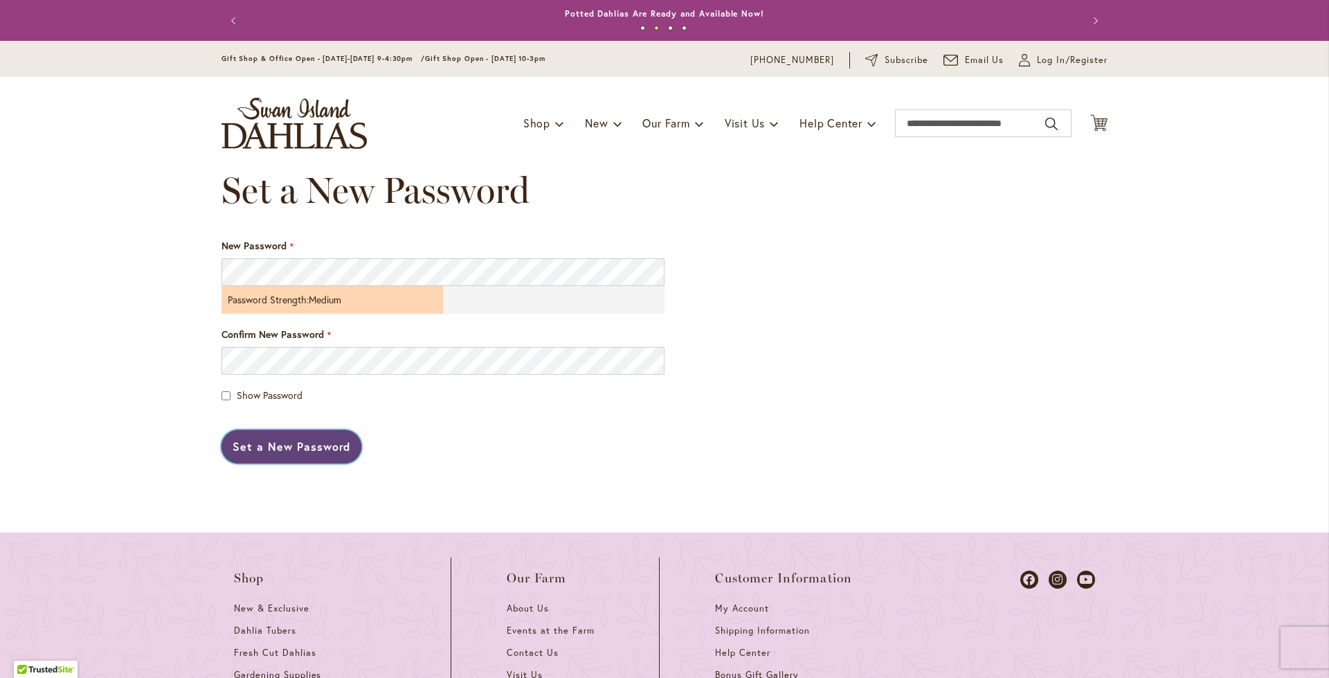
click at [222, 430] on button "Set a New Password" at bounding box center [292, 446] width 140 height 33
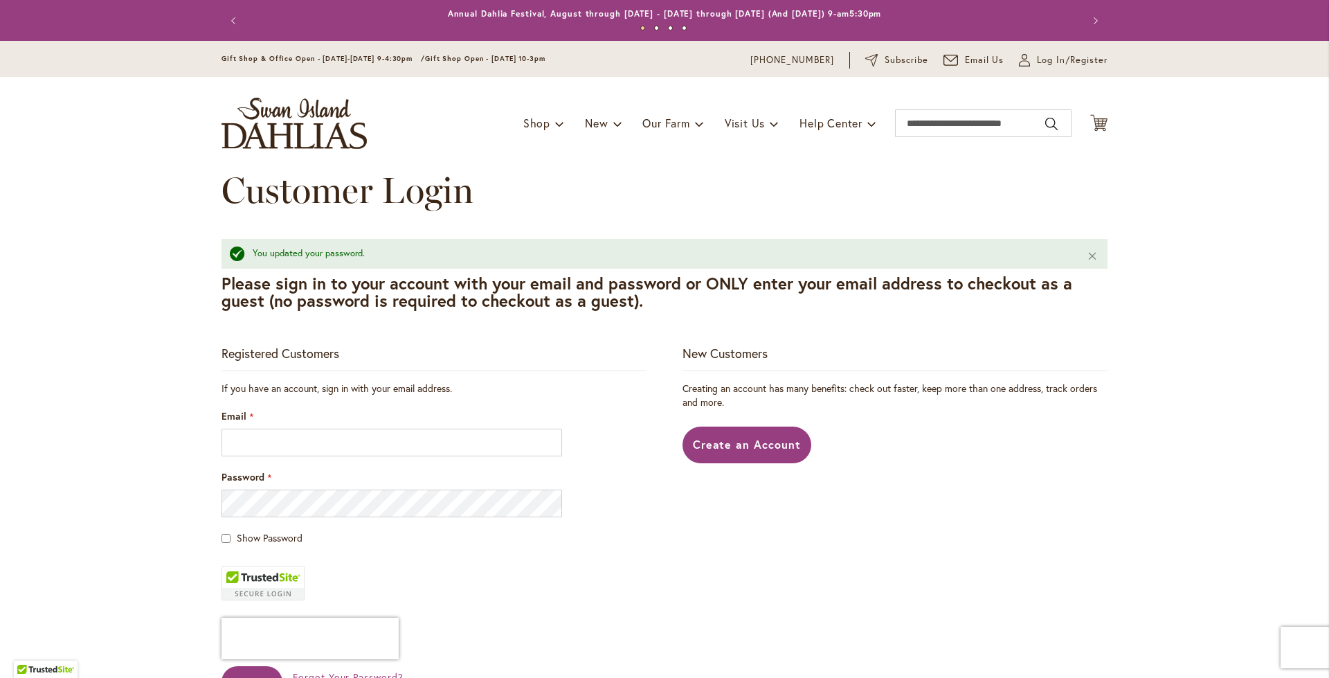
click at [321, 459] on fieldset "If you have an account, sign in with your email address. Email Password Show Pa…" at bounding box center [434, 557] width 425 height 352
click at [326, 449] on input "Email" at bounding box center [392, 443] width 341 height 28
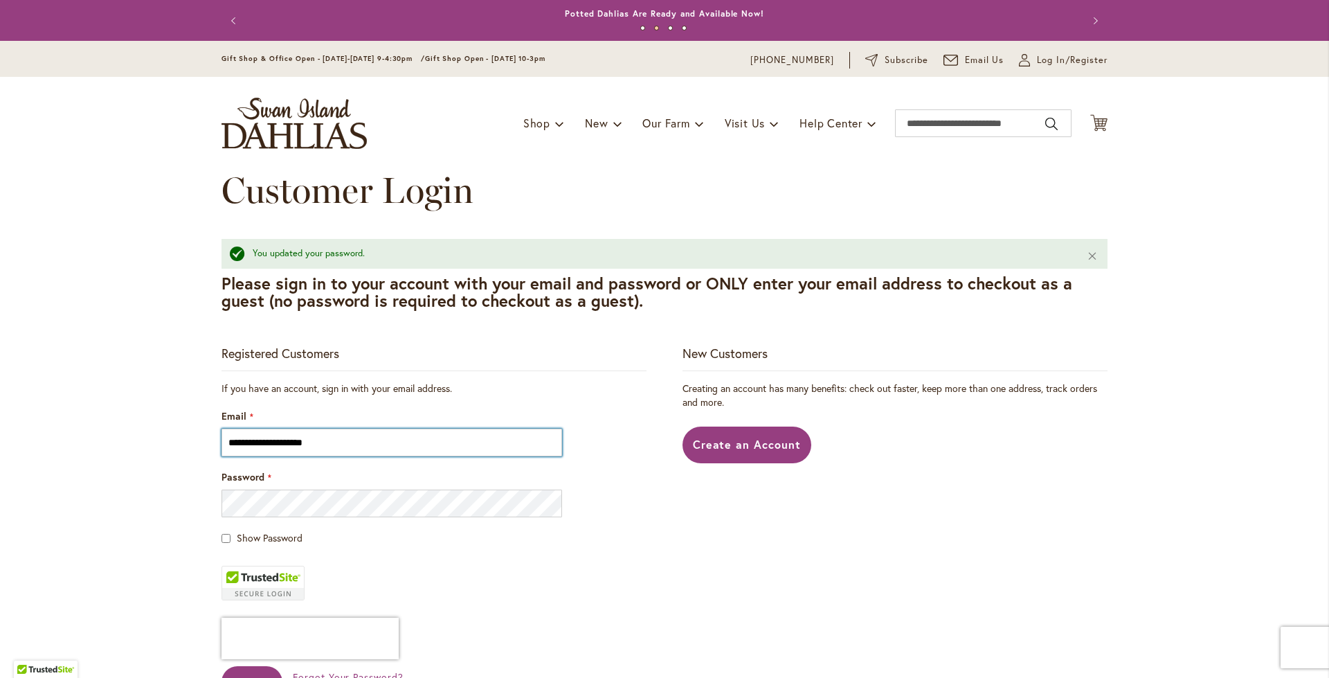
type input "**********"
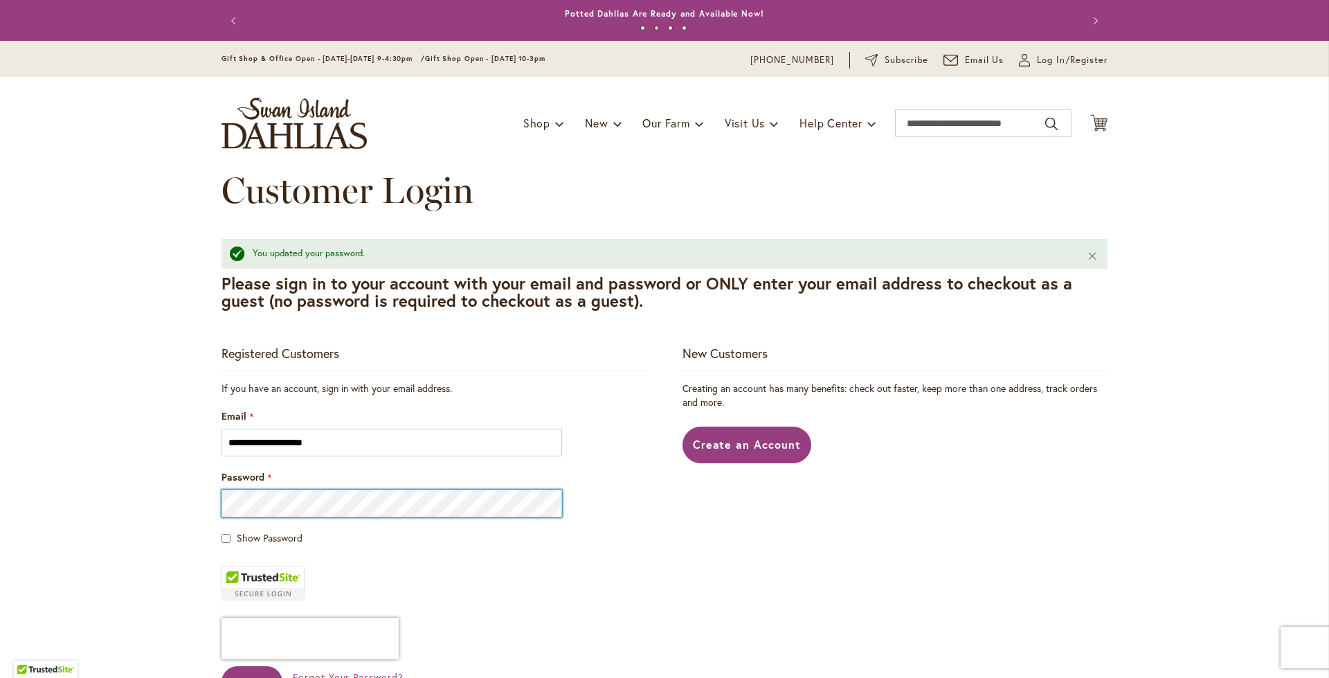
click at [222, 666] on button "Sign In" at bounding box center [252, 682] width 61 height 32
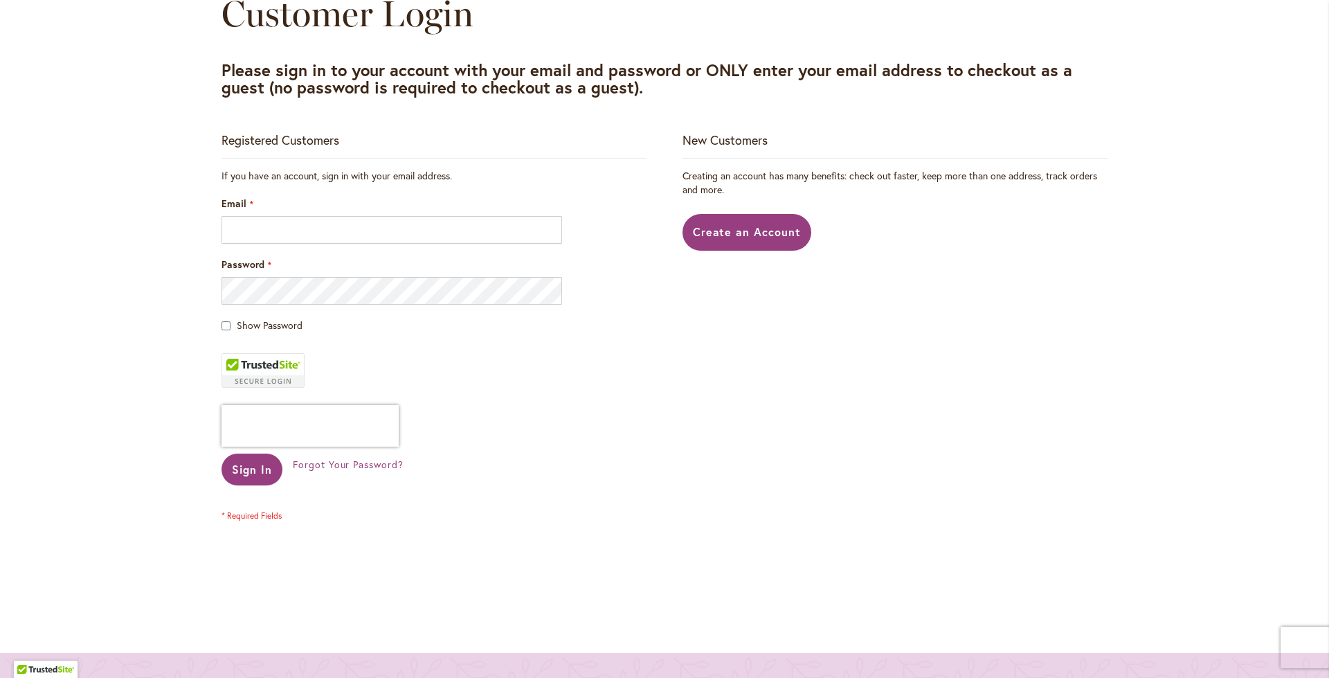
scroll to position [69, 0]
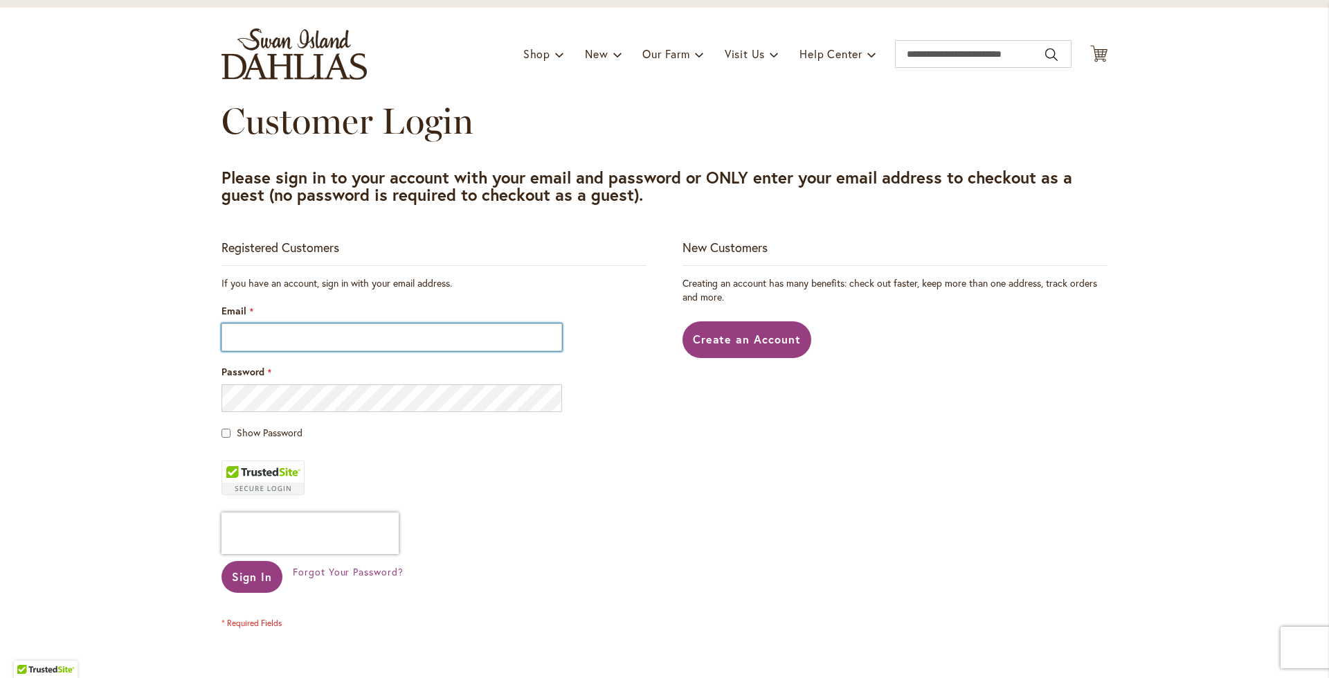
click at [405, 340] on input "Email" at bounding box center [392, 337] width 341 height 28
type input "**********"
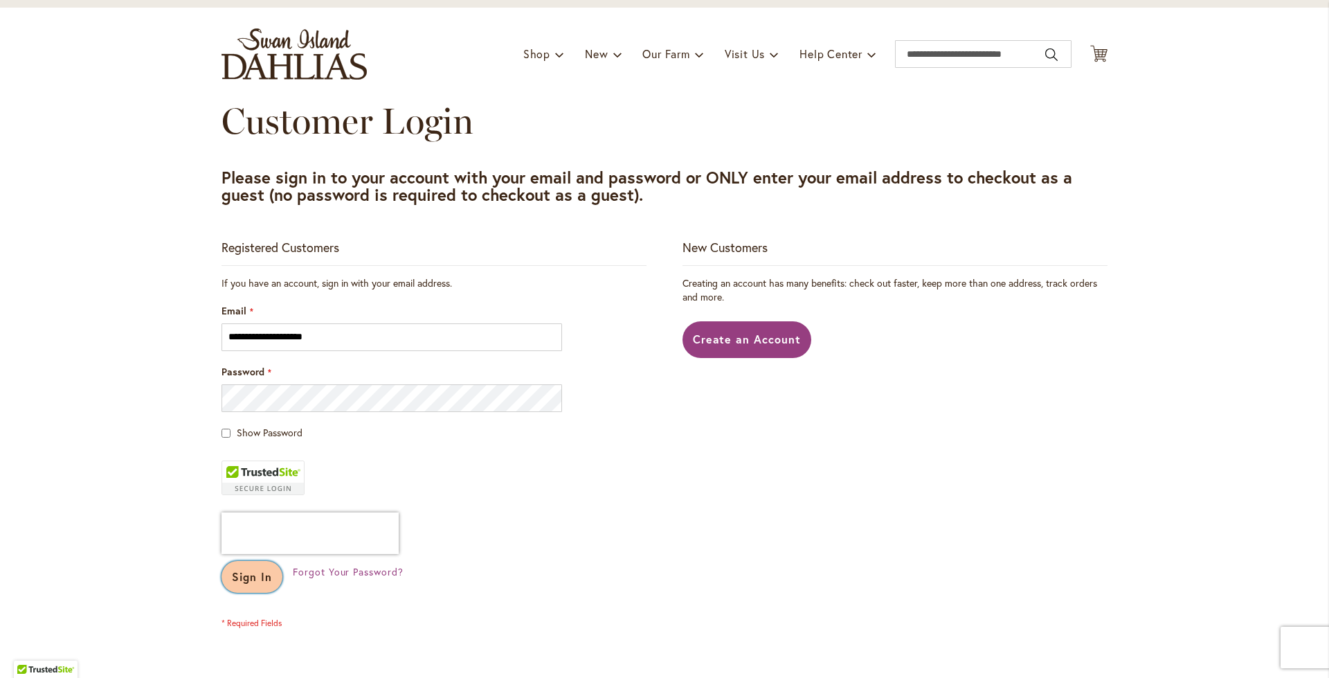
click at [258, 582] on span "Sign In" at bounding box center [252, 576] width 40 height 15
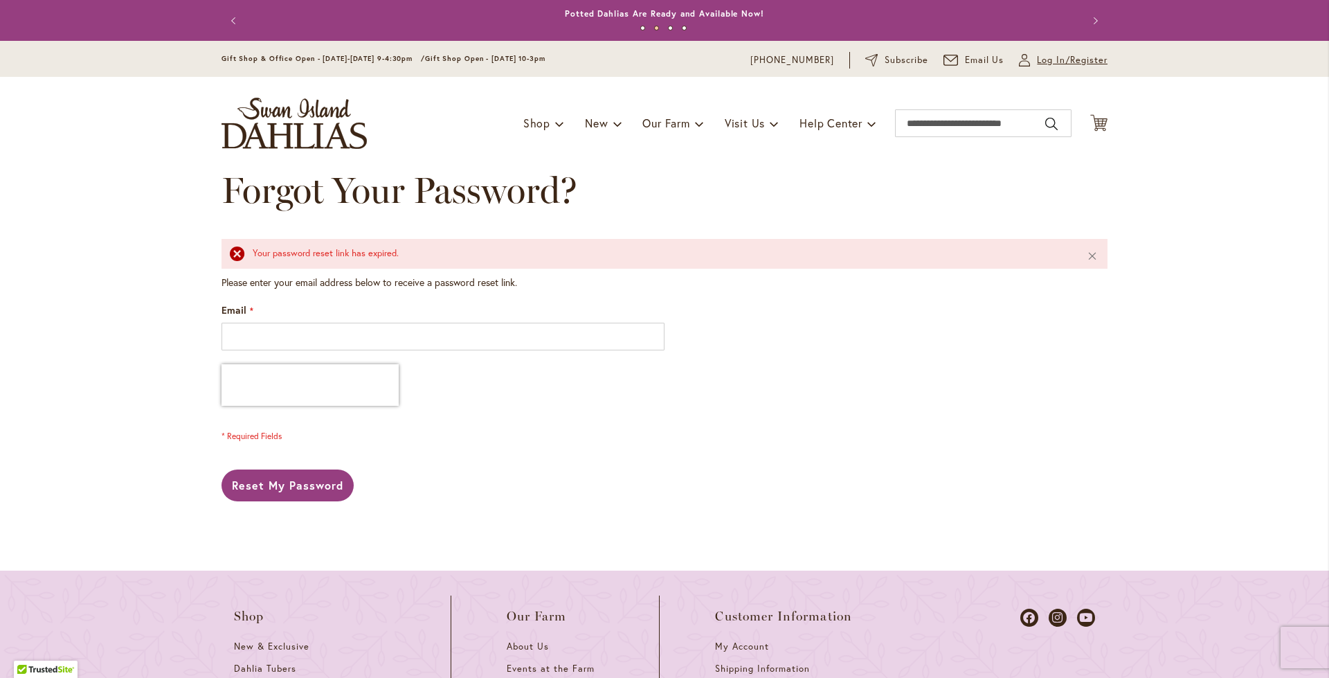
click at [1039, 57] on span "Log In/Register" at bounding box center [1072, 60] width 71 height 14
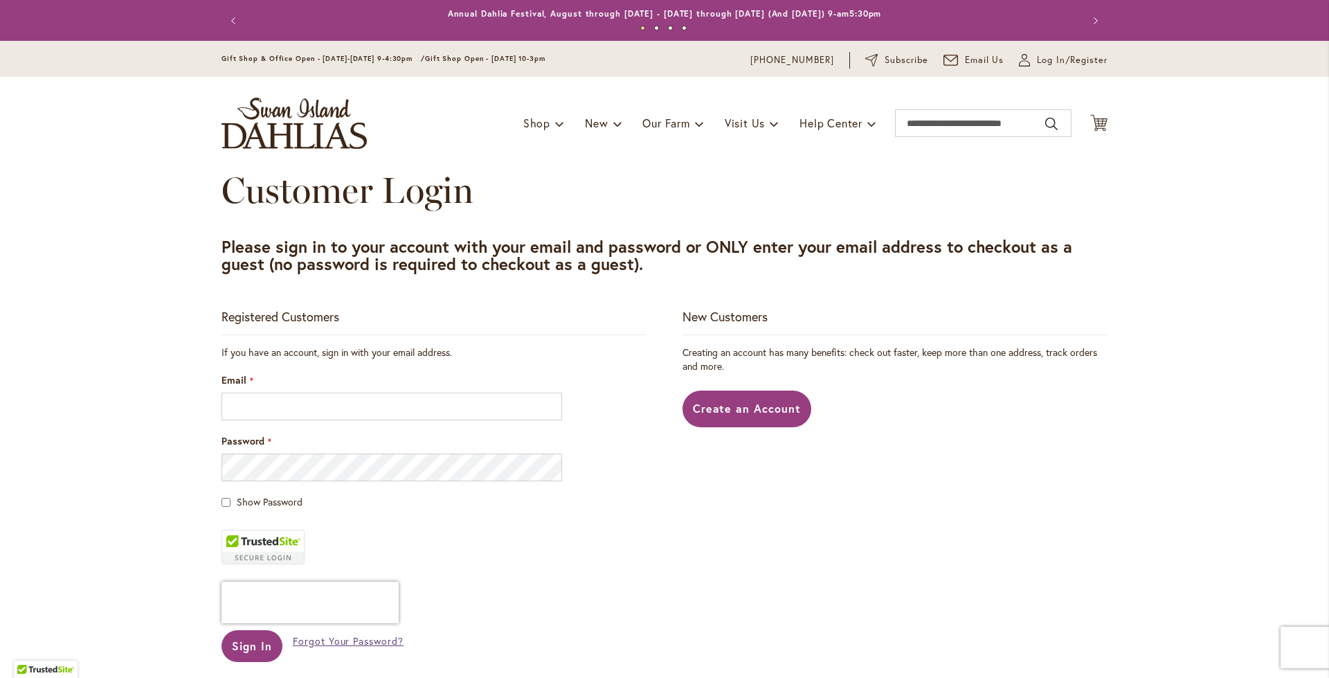
click at [321, 640] on span "Forgot Your Password?" at bounding box center [348, 640] width 111 height 13
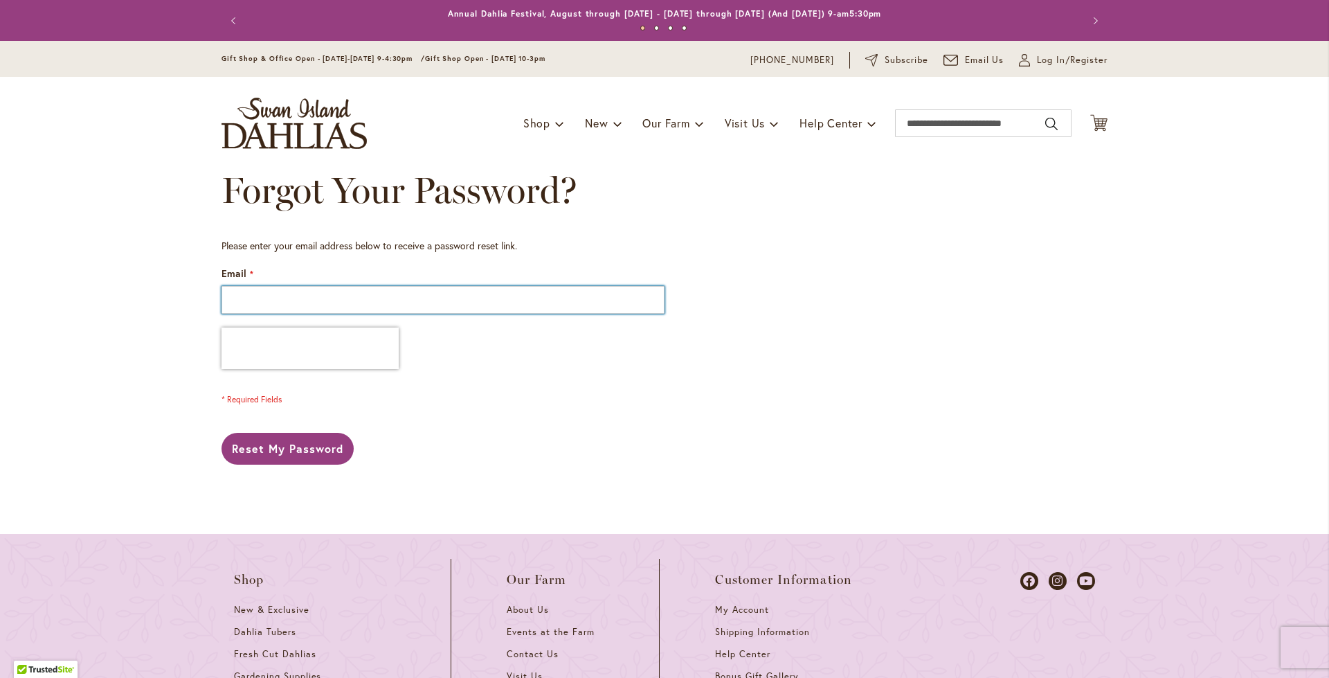
click at [406, 306] on input "Email" at bounding box center [443, 300] width 443 height 28
type input "**********"
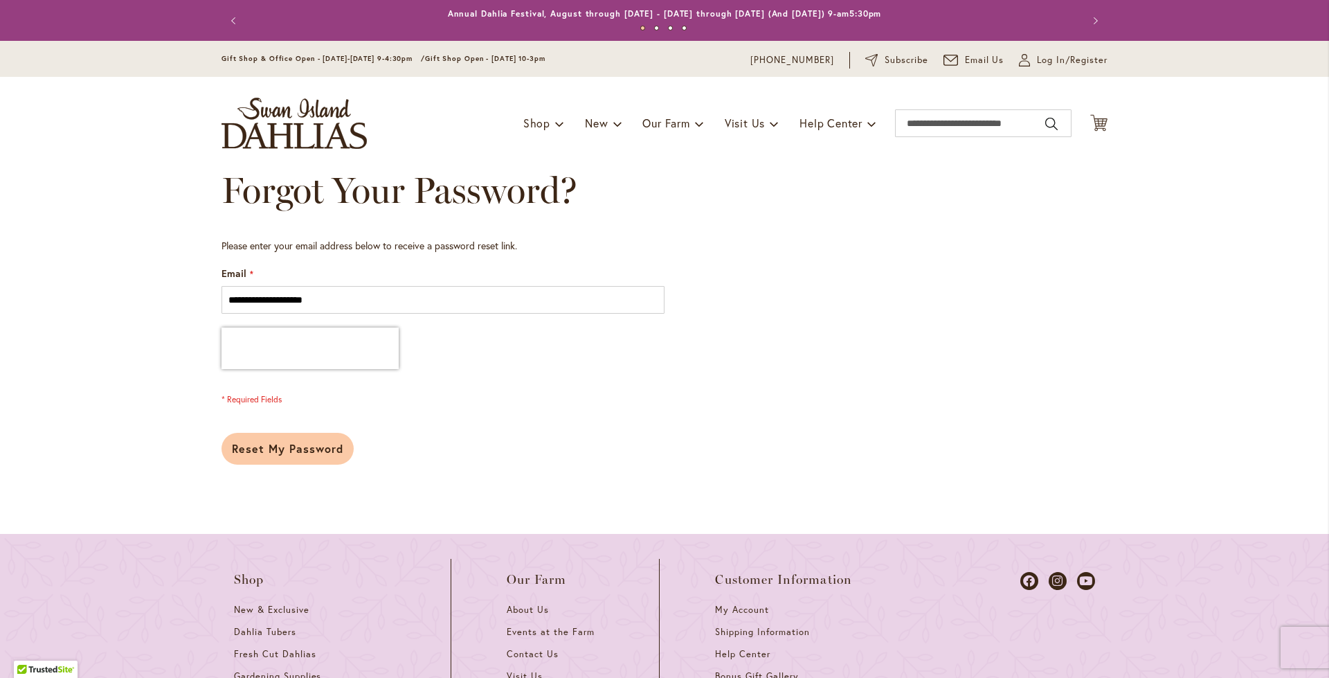
click at [276, 455] on button "Reset My Password" at bounding box center [288, 449] width 132 height 32
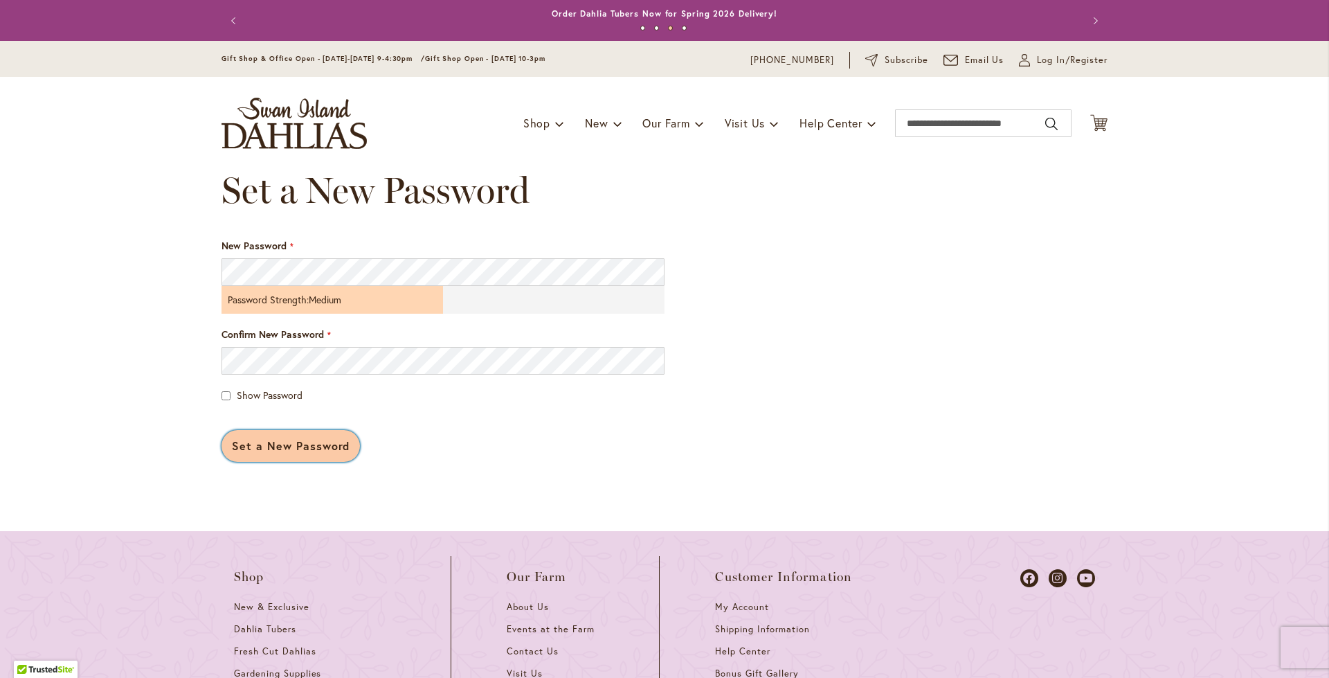
click at [305, 449] on span "Set a New Password" at bounding box center [291, 445] width 118 height 15
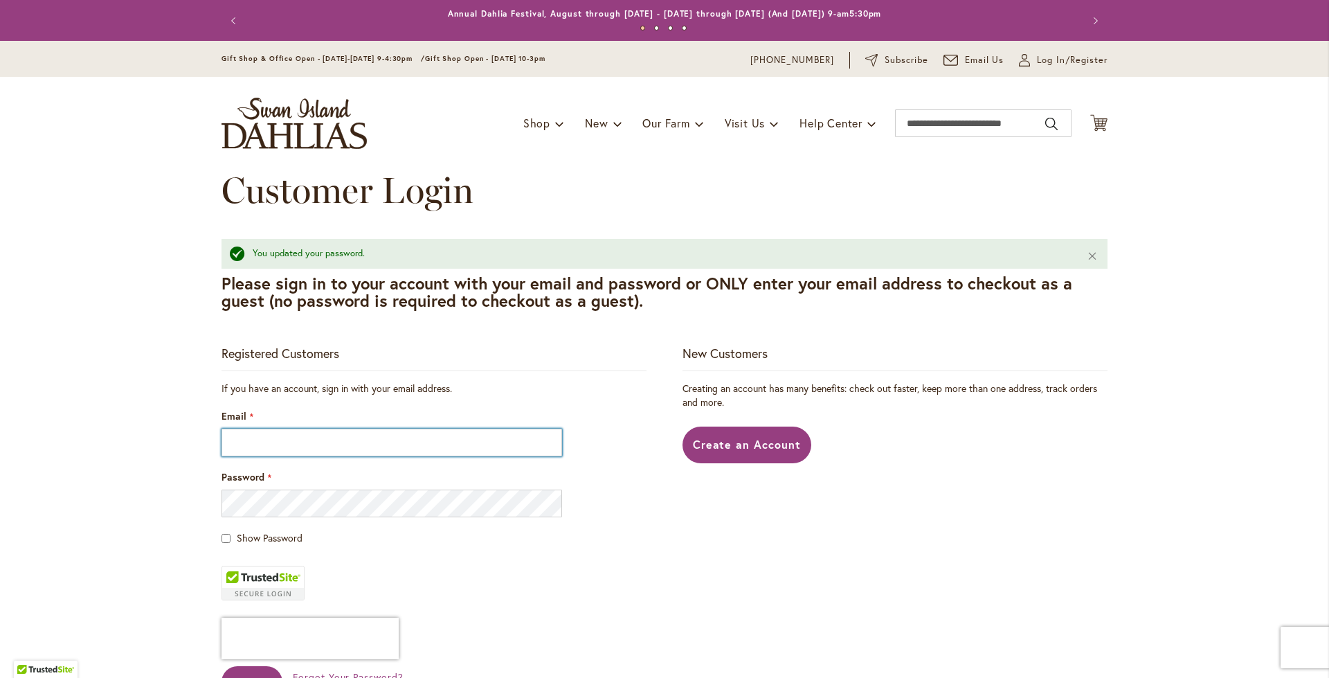
click at [488, 448] on input "Email" at bounding box center [392, 443] width 341 height 28
type input "**********"
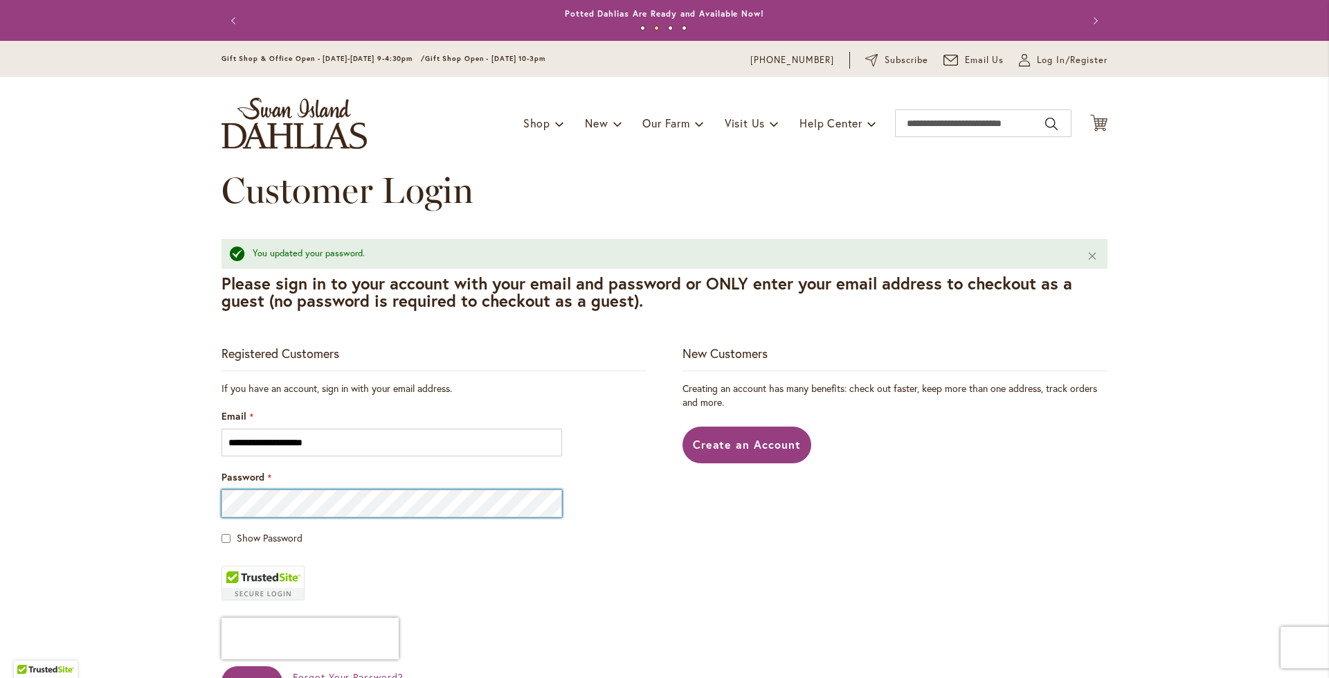
click at [222, 666] on button "Sign In" at bounding box center [252, 682] width 61 height 32
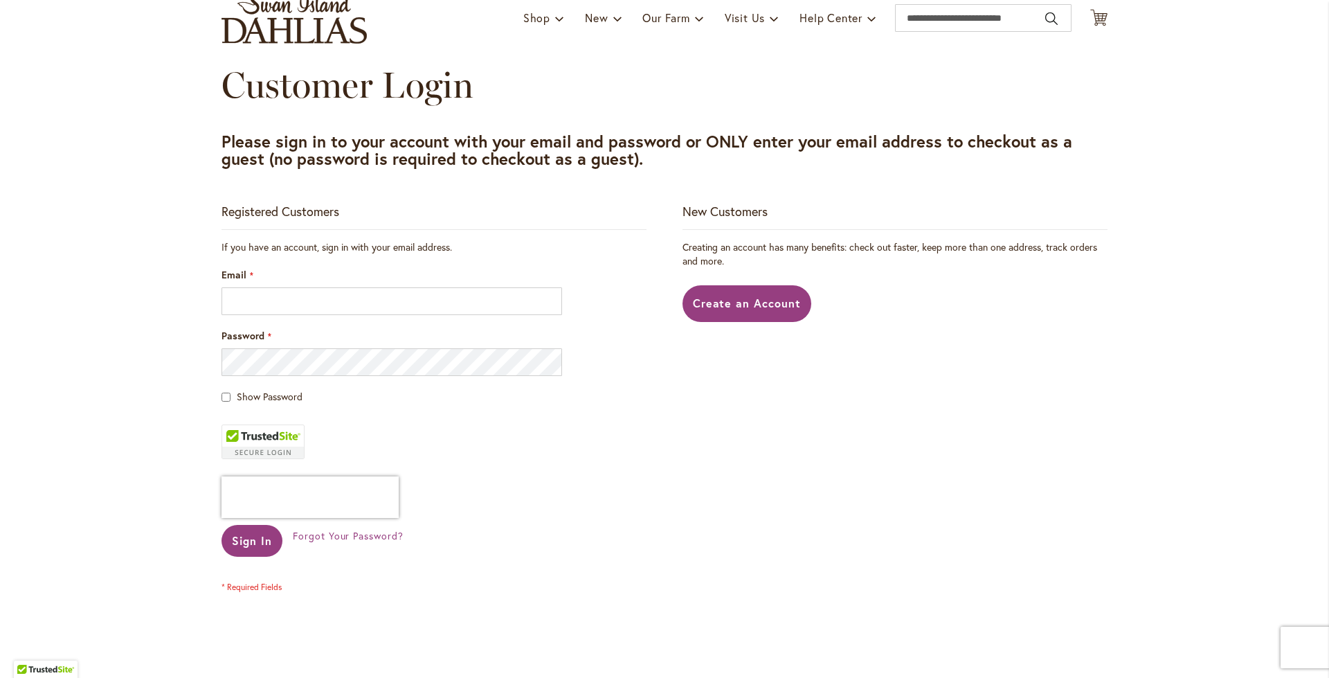
scroll to position [138, 0]
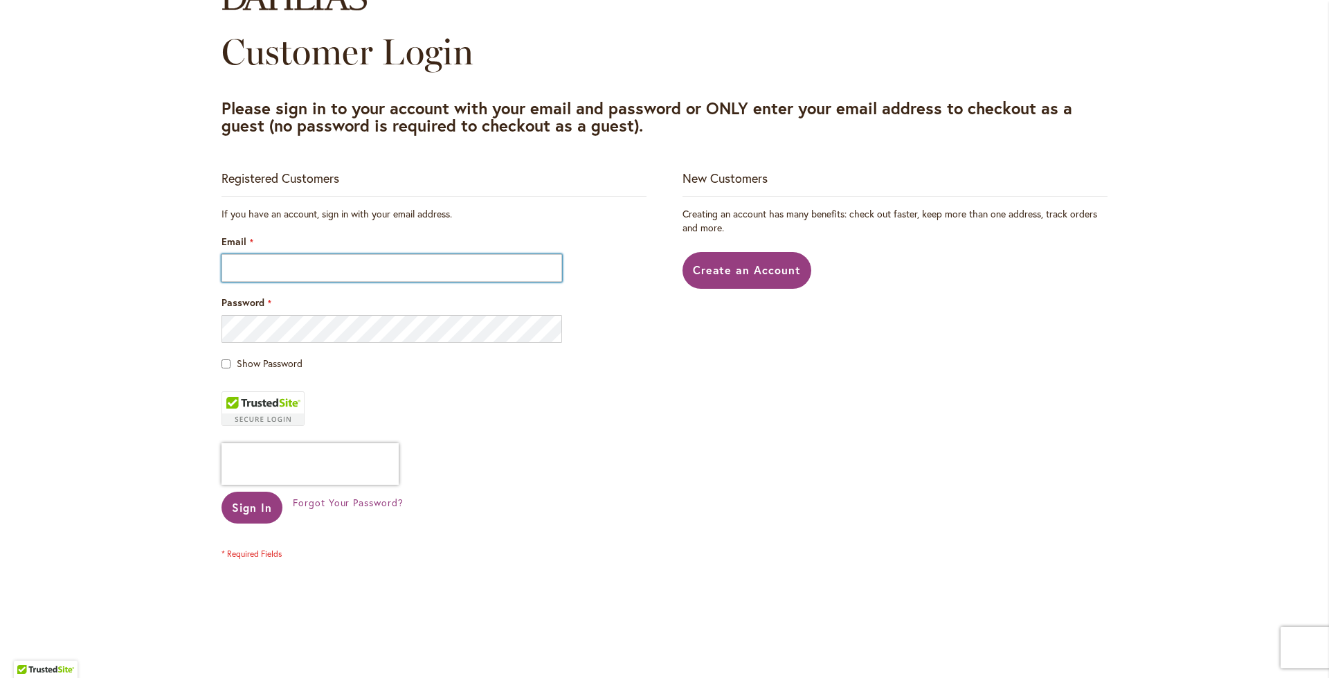
click at [357, 270] on input "Email" at bounding box center [392, 268] width 341 height 28
type input "**********"
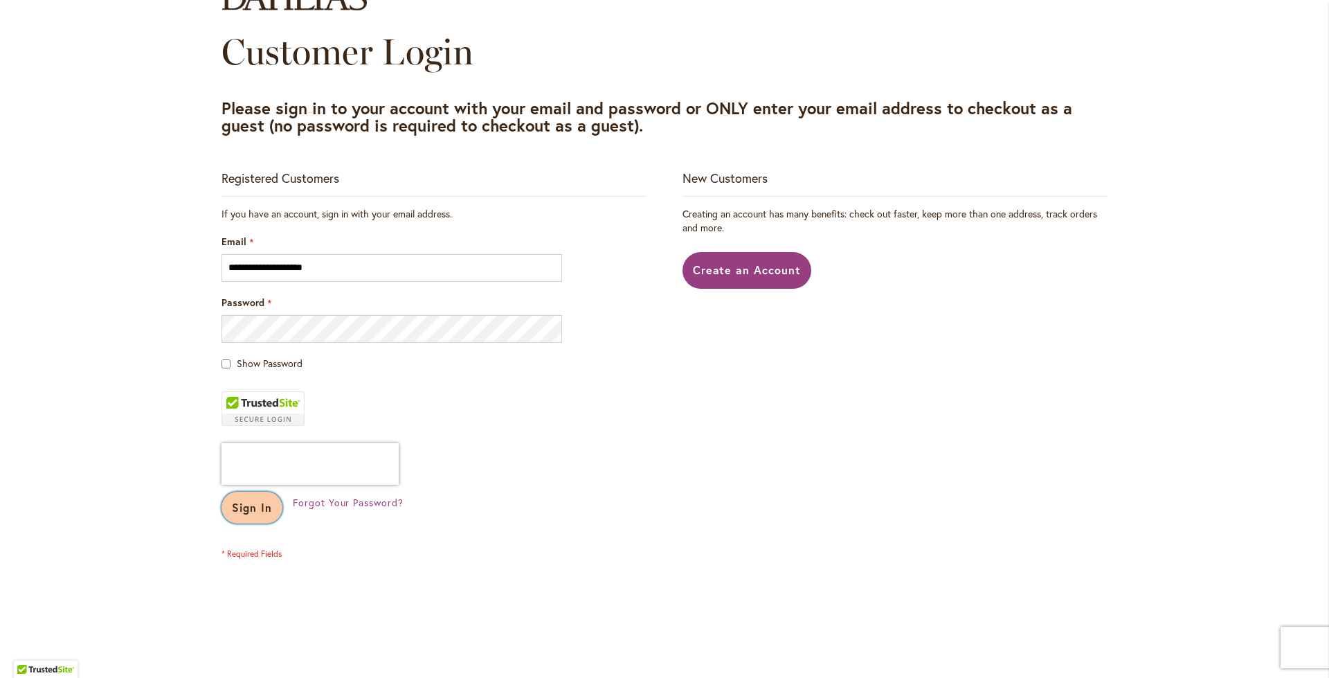
click at [262, 517] on button "Sign In" at bounding box center [252, 508] width 61 height 32
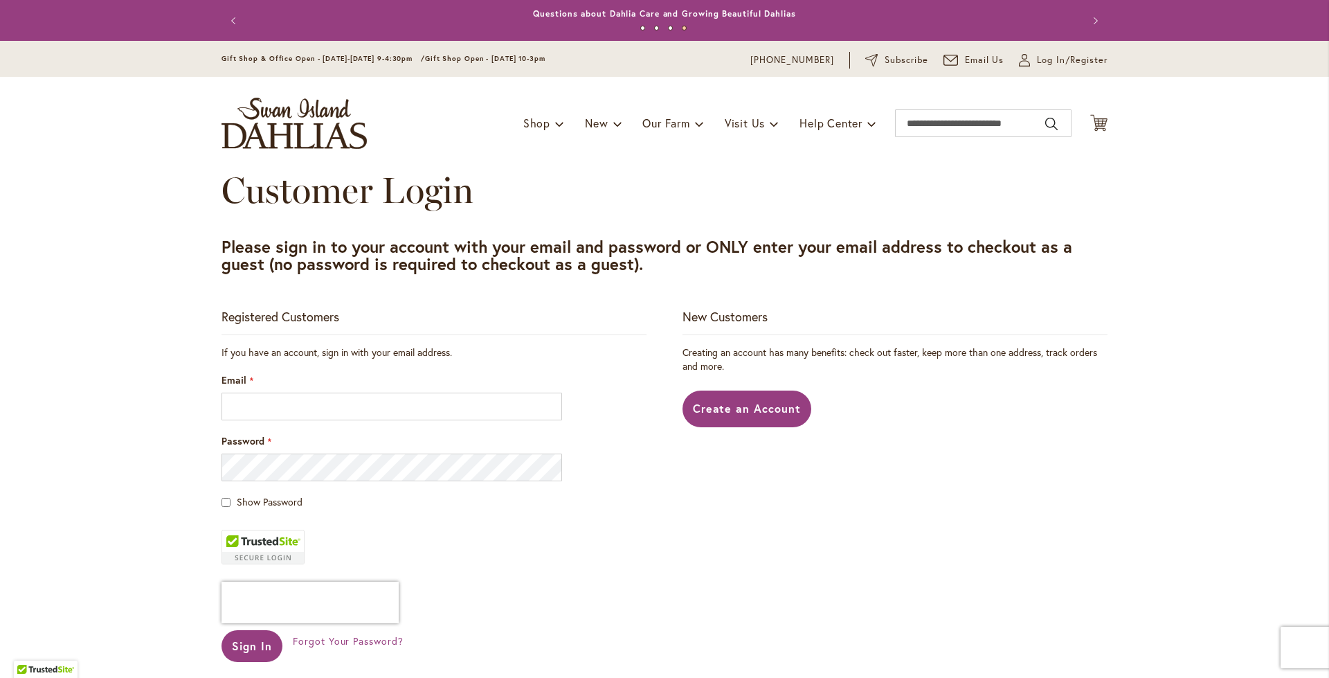
click at [249, 124] on img "store logo" at bounding box center [294, 123] width 145 height 51
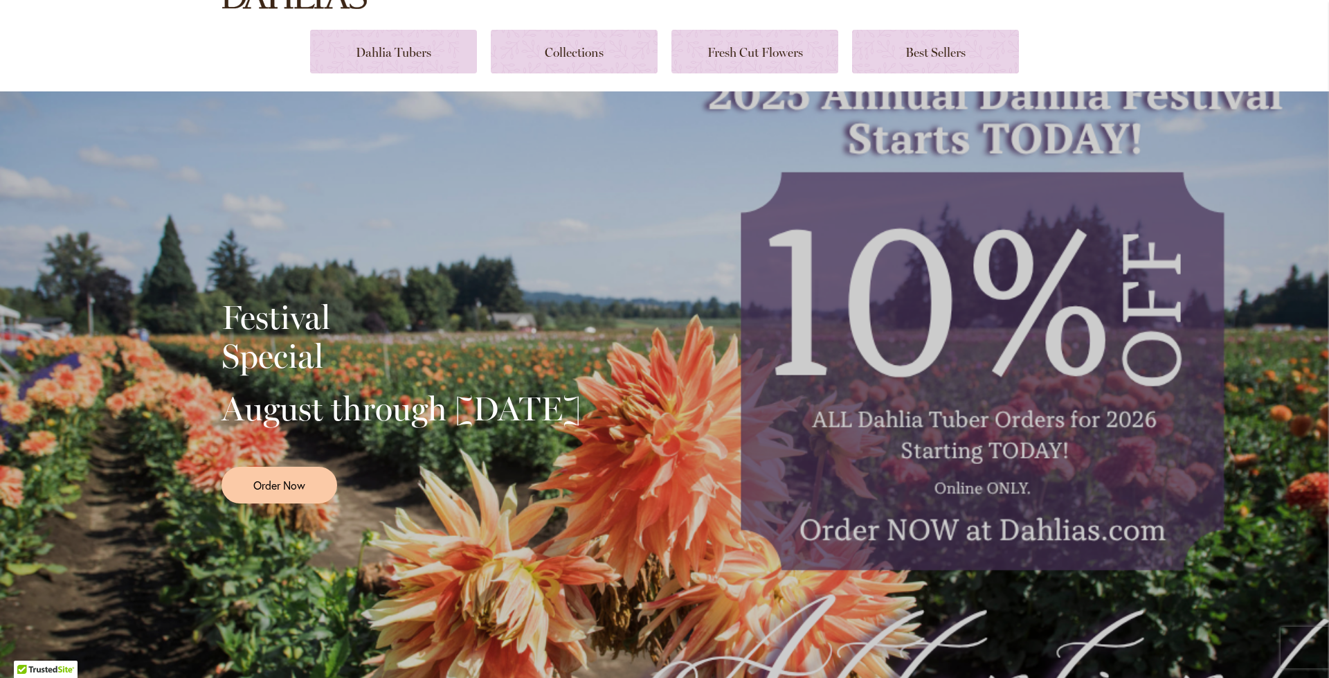
scroll to position [208, 0]
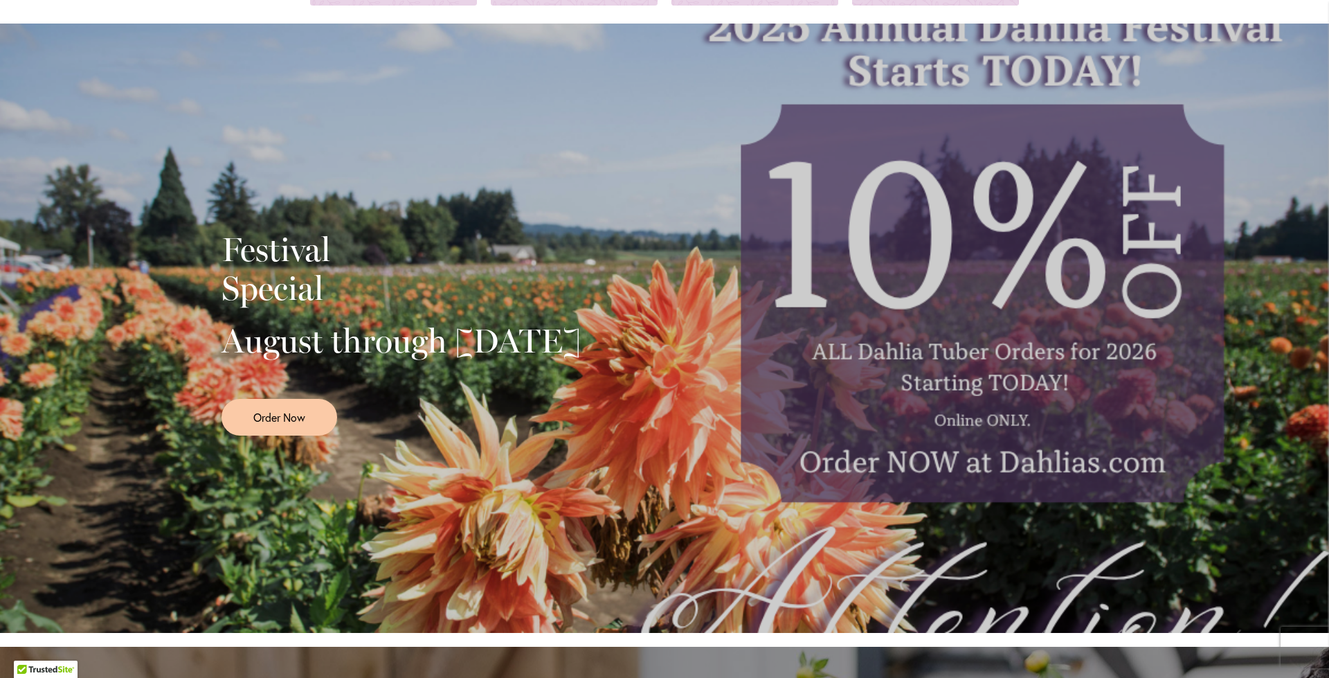
click at [1012, 397] on div "Festival Special August through [DATE] Order Now" at bounding box center [665, 328] width 886 height 346
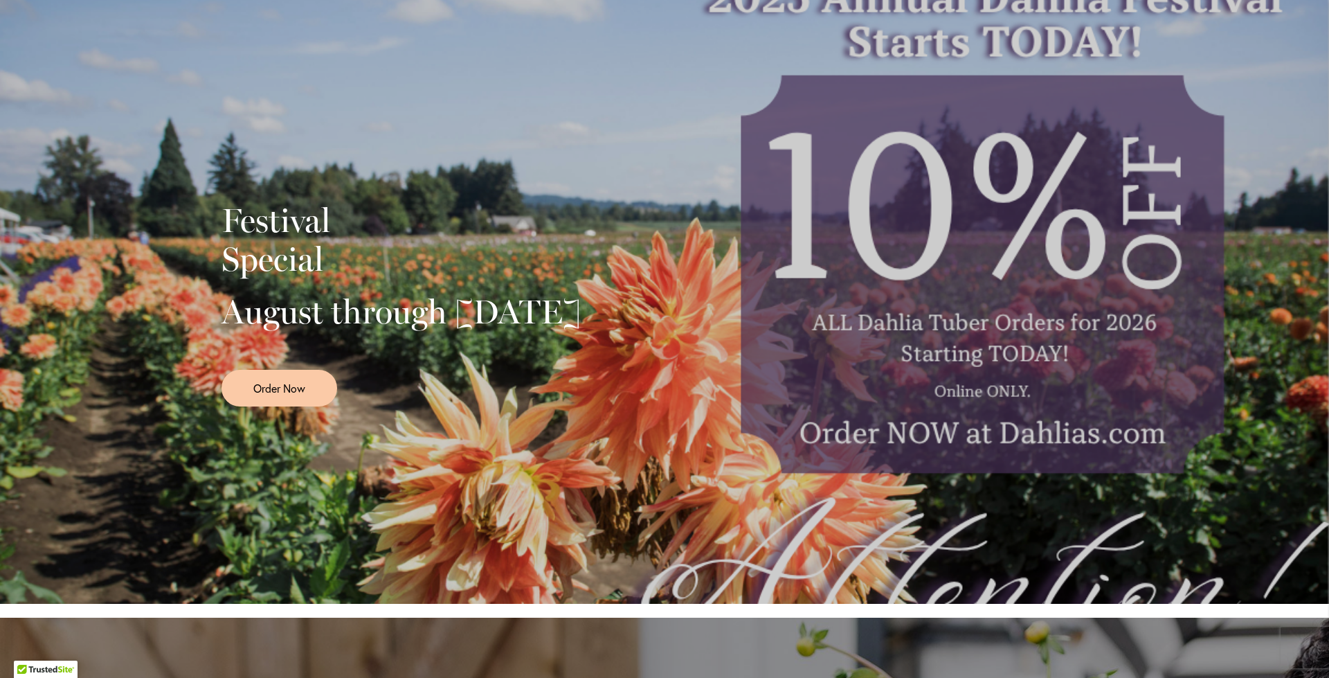
scroll to position [0, 0]
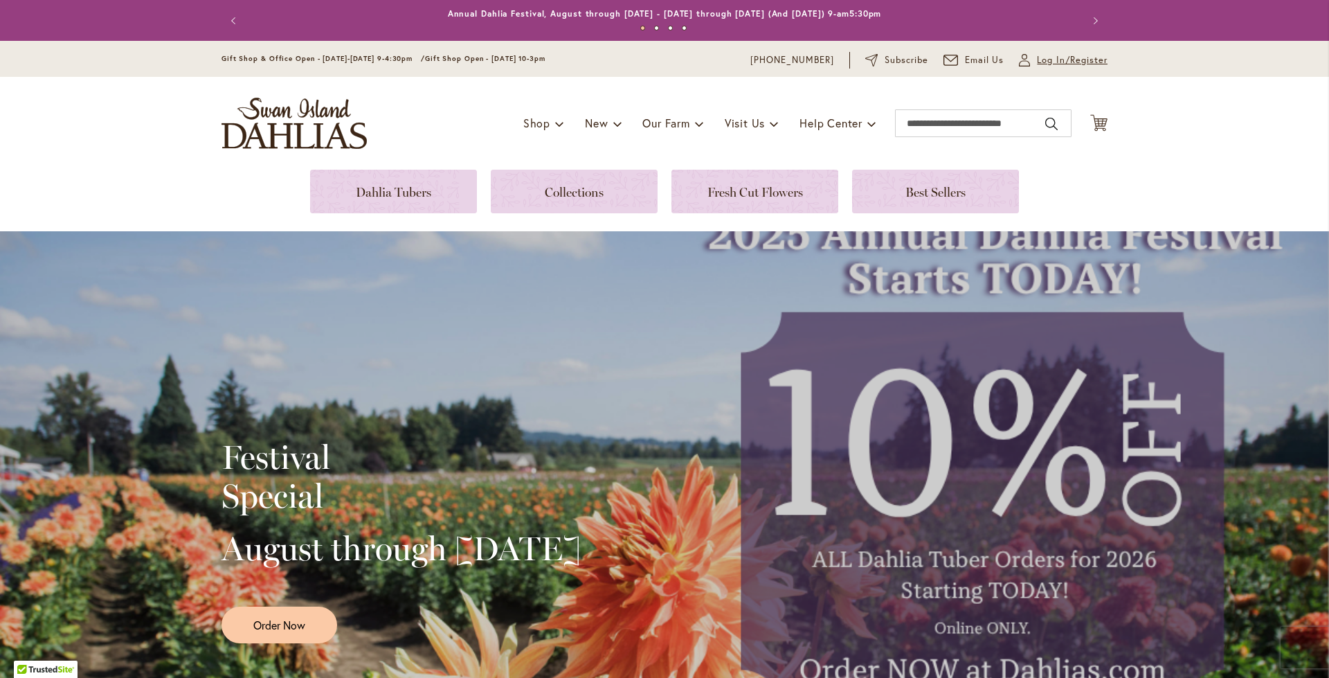
click at [1048, 56] on span "Log In/Register" at bounding box center [1072, 60] width 71 height 14
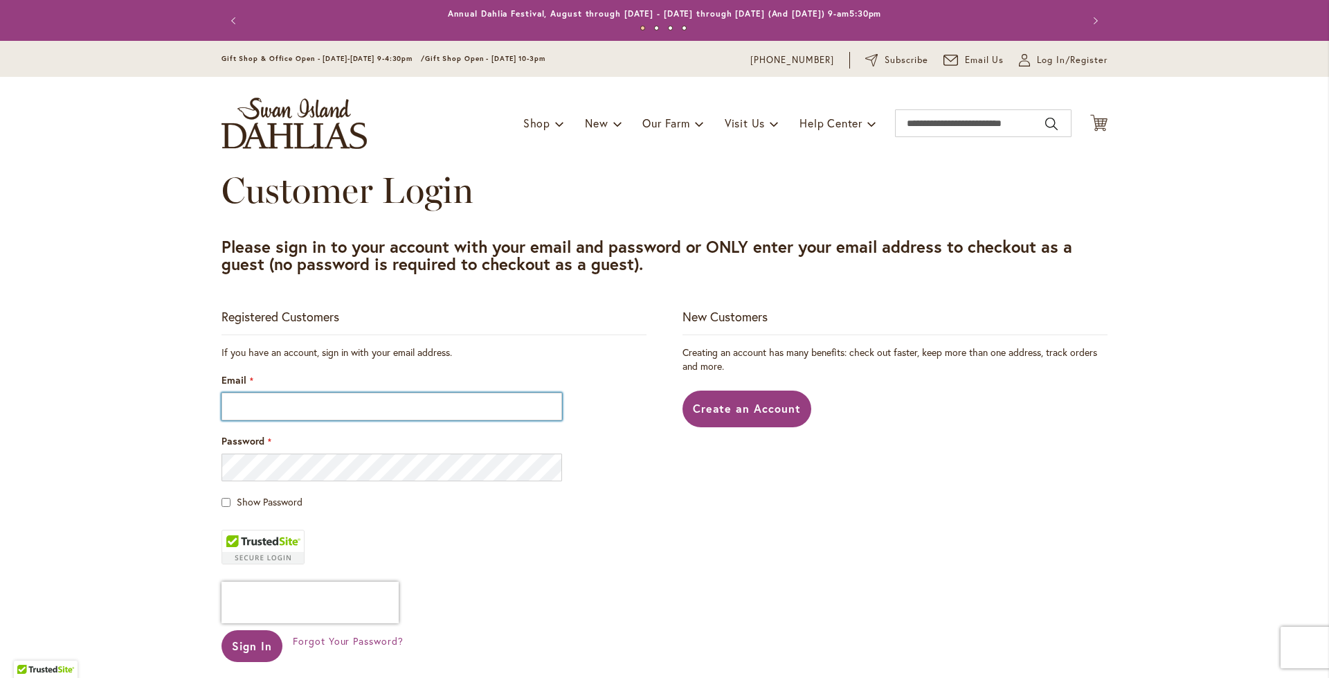
click at [449, 411] on input "Email" at bounding box center [392, 407] width 341 height 28
type input "**********"
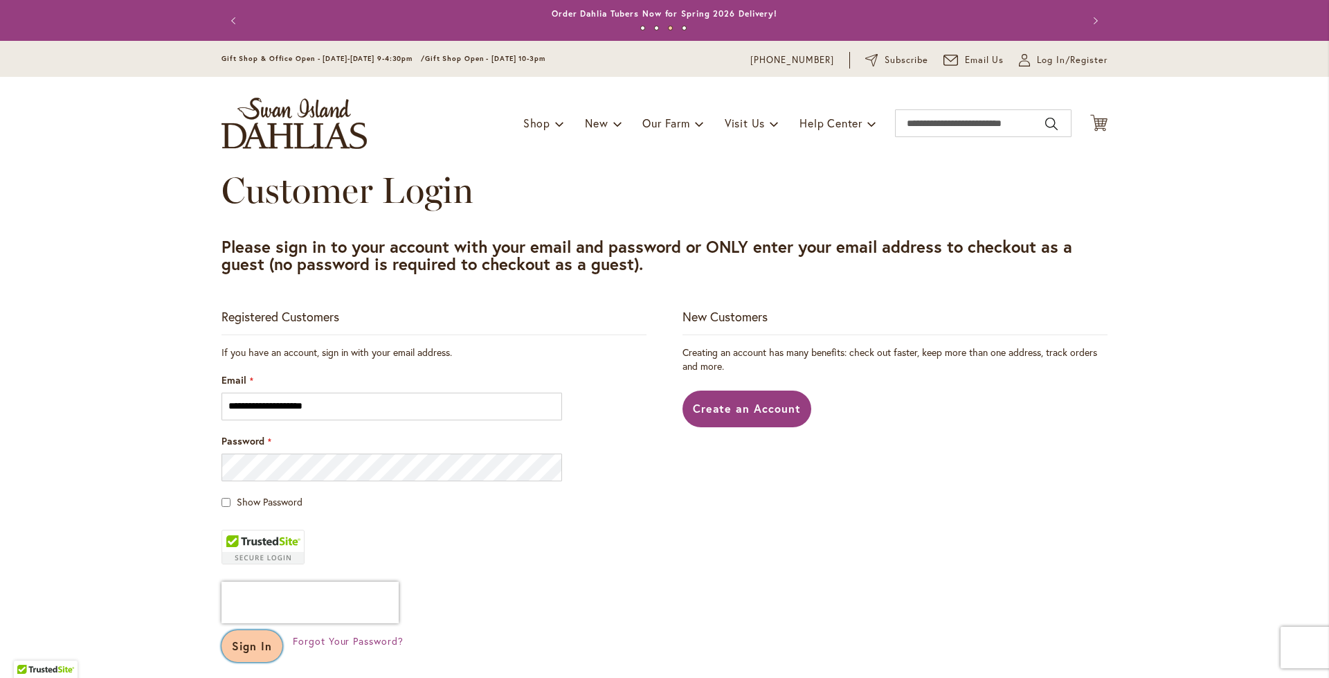
click at [248, 657] on button "Sign In" at bounding box center [252, 646] width 61 height 32
click at [629, 465] on div "Password" at bounding box center [434, 457] width 425 height 47
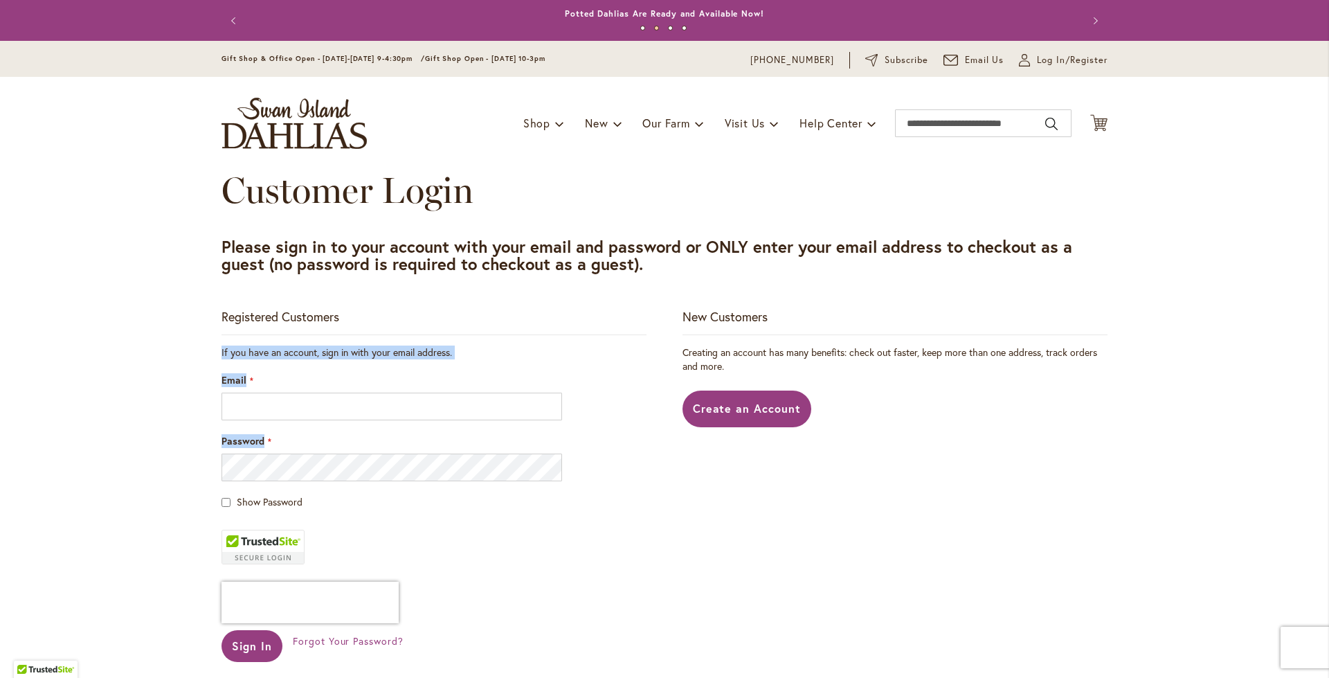
drag, startPoint x: 636, startPoint y: 418, endPoint x: 643, endPoint y: 292, distance: 126.2
click at [643, 292] on main "Customer Login Please sign in to your account with your email and password or O…" at bounding box center [664, 500] width 911 height 660
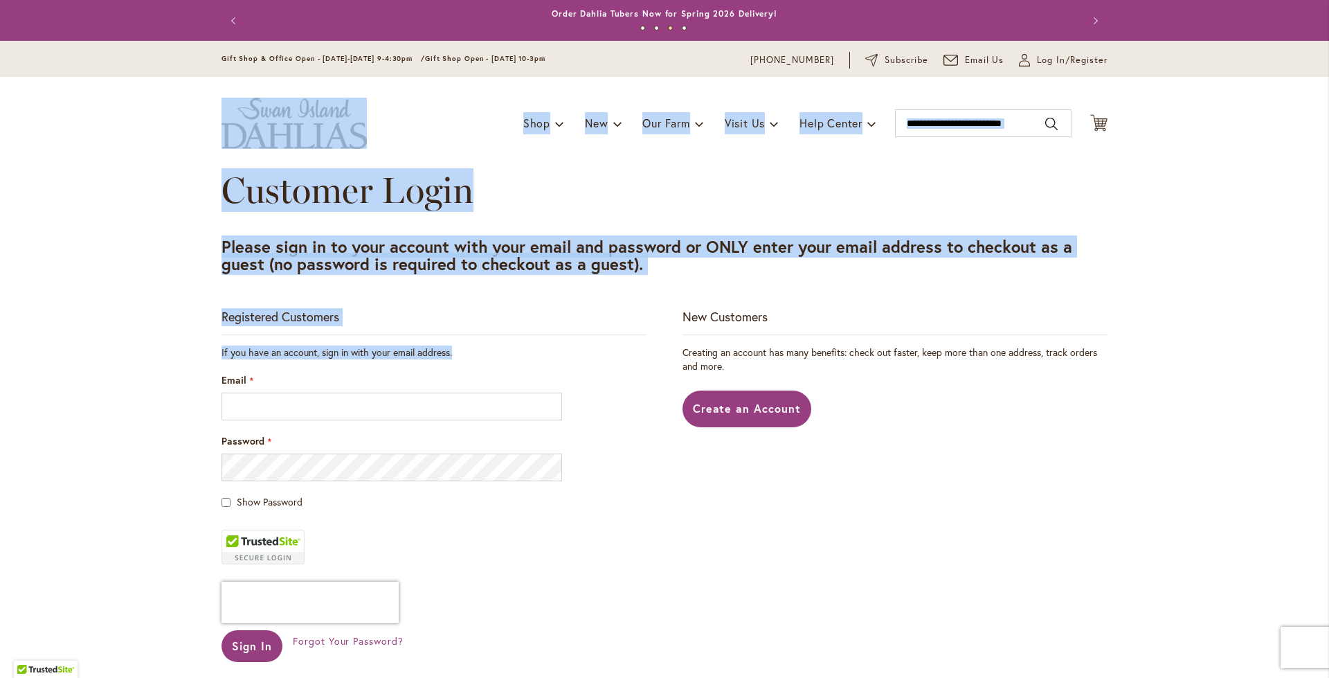
drag, startPoint x: 634, startPoint y: 347, endPoint x: 268, endPoint y: 87, distance: 448.4
click at [268, 87] on div "Skip to Content Gift Shop & Office Open - [DATE]-[DATE] 9-4:30pm / Gift Shop Op…" at bounding box center [664, 636] width 1329 height 1190
click at [345, 131] on img "store logo" at bounding box center [294, 123] width 145 height 51
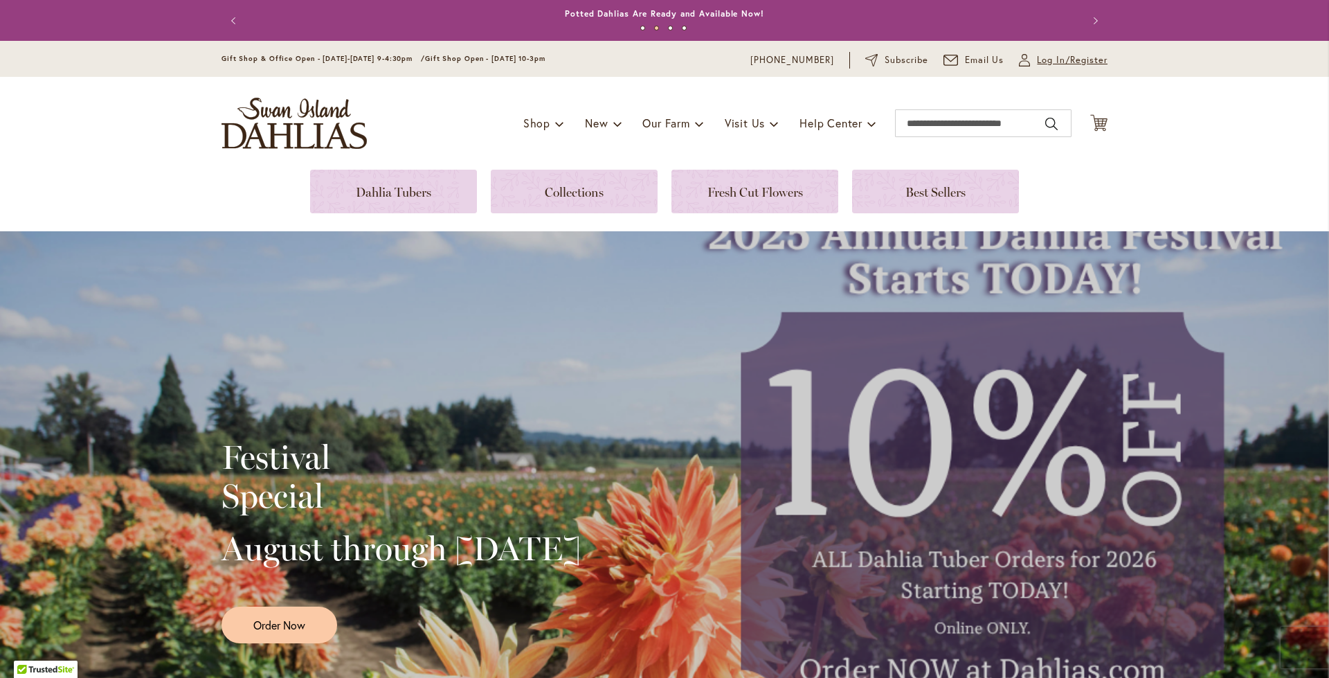
click at [1037, 60] on span "Log In/Register" at bounding box center [1072, 60] width 71 height 14
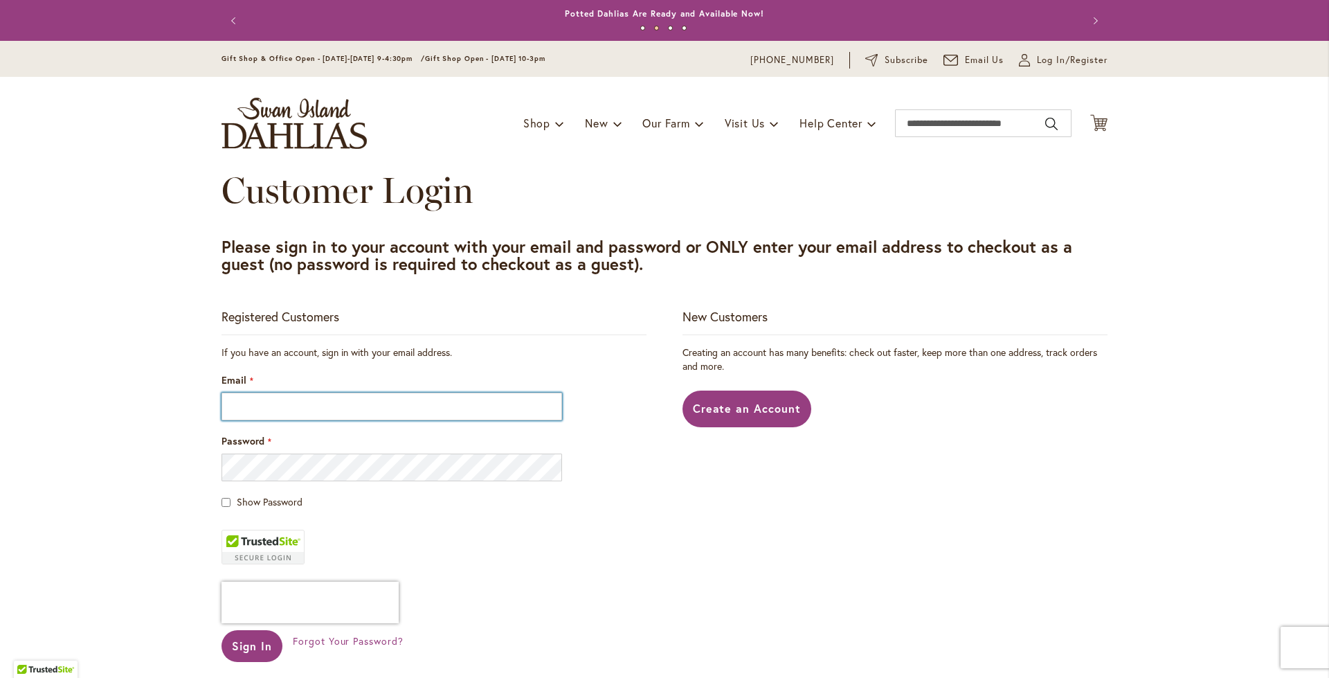
click at [460, 402] on input "Email" at bounding box center [392, 407] width 341 height 28
type input "**********"
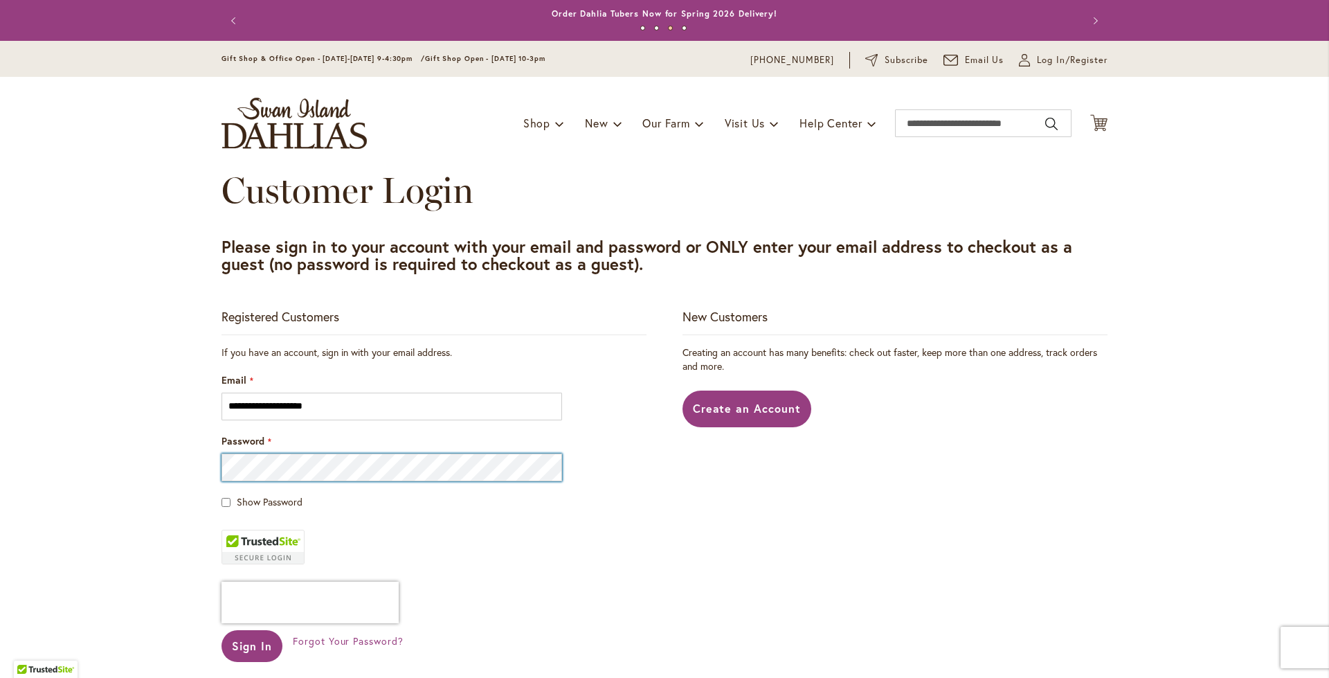
click at [222, 630] on button "Sign In" at bounding box center [252, 646] width 61 height 32
